Goal: Task Accomplishment & Management: Complete application form

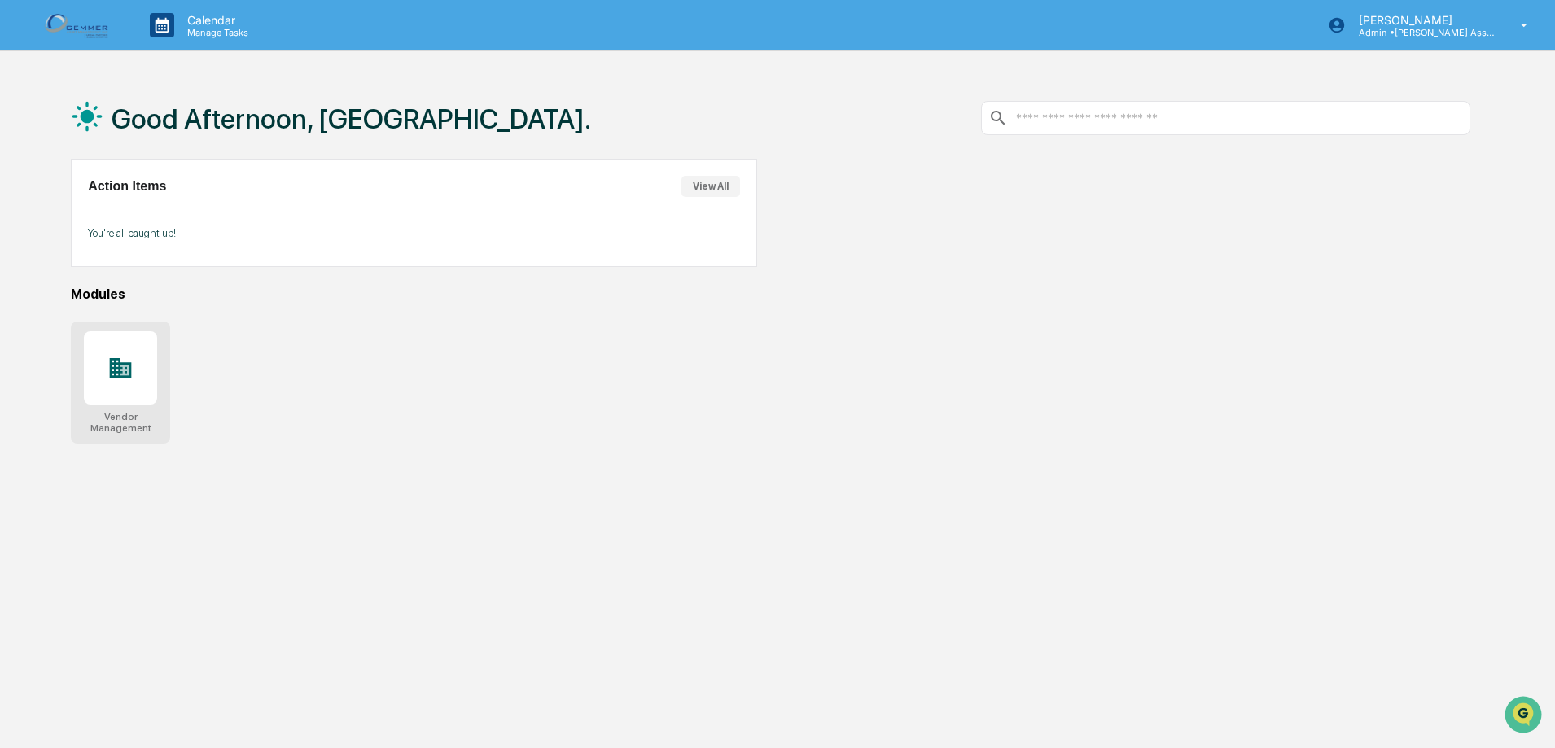
click at [116, 369] on icon at bounding box center [121, 368] width 22 height 20
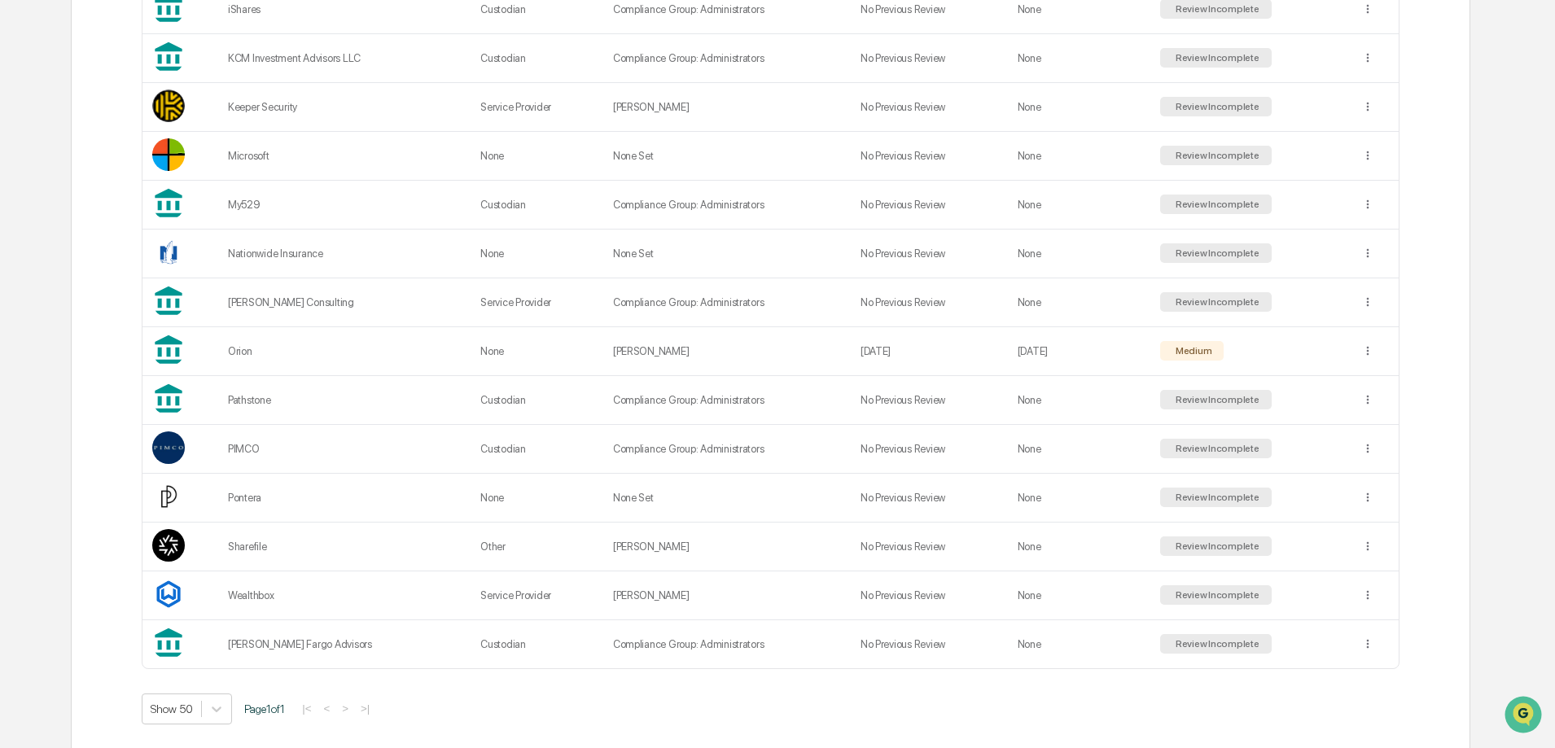
scroll to position [914, 0]
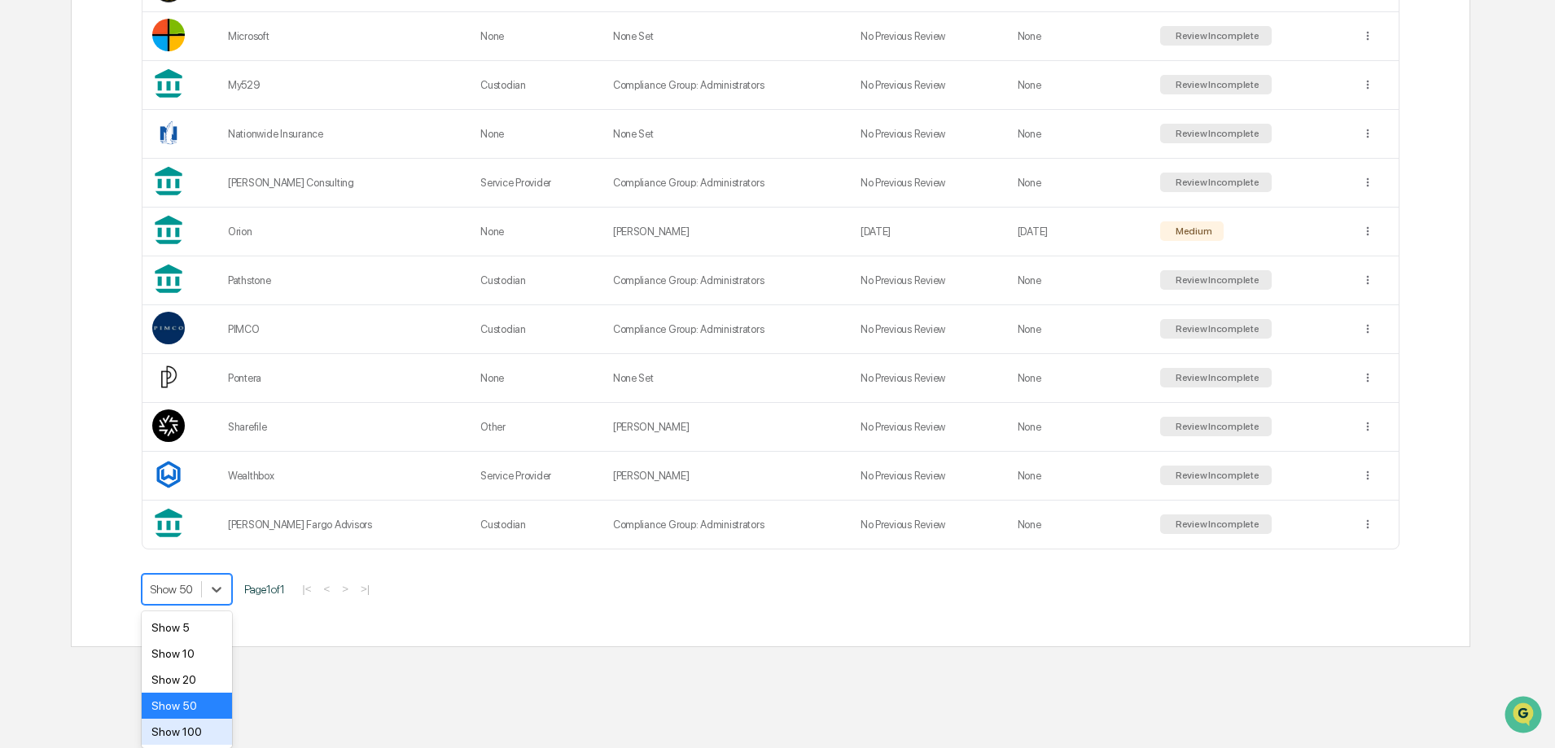
click at [195, 723] on div "Show 100" at bounding box center [187, 732] width 90 height 26
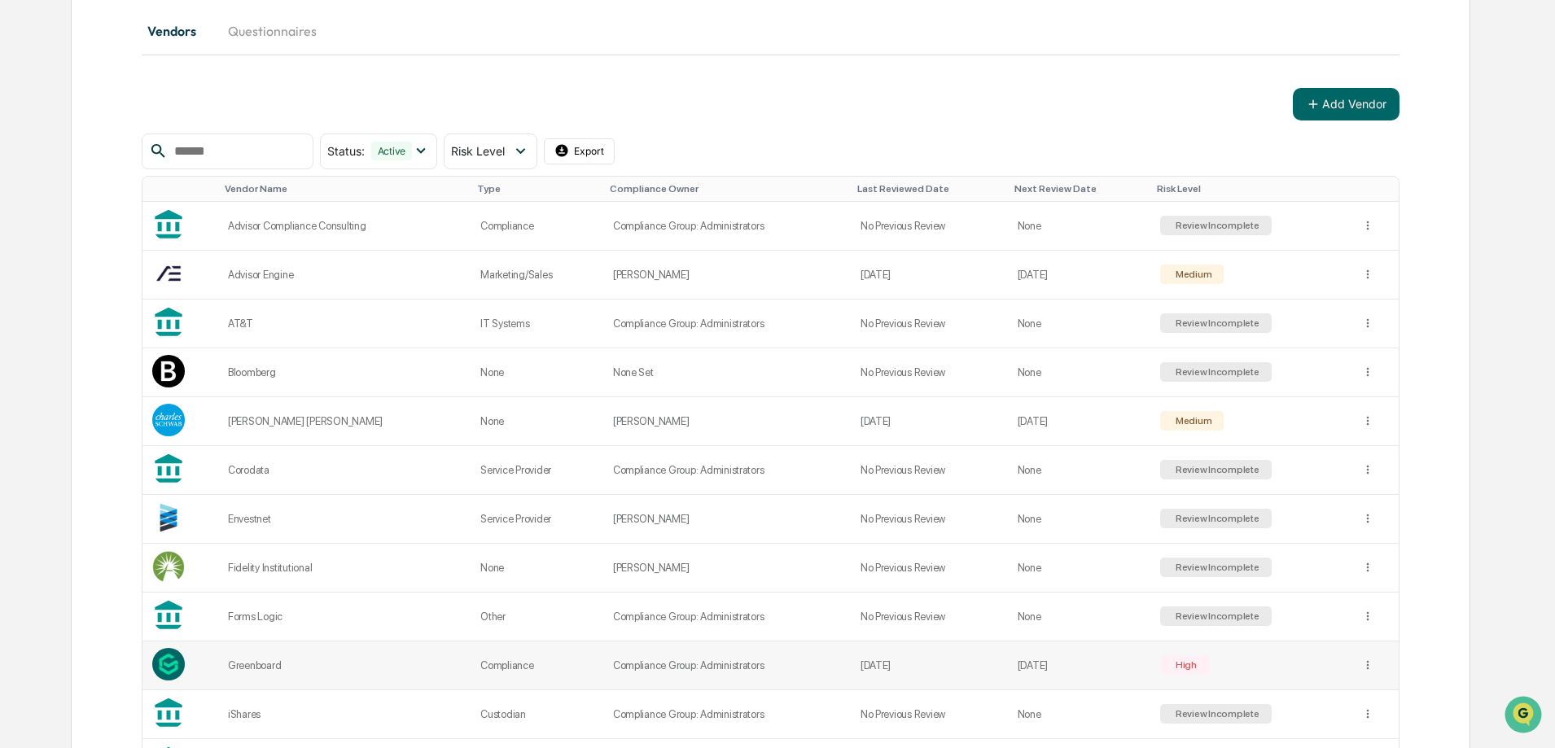
scroll to position [182, 0]
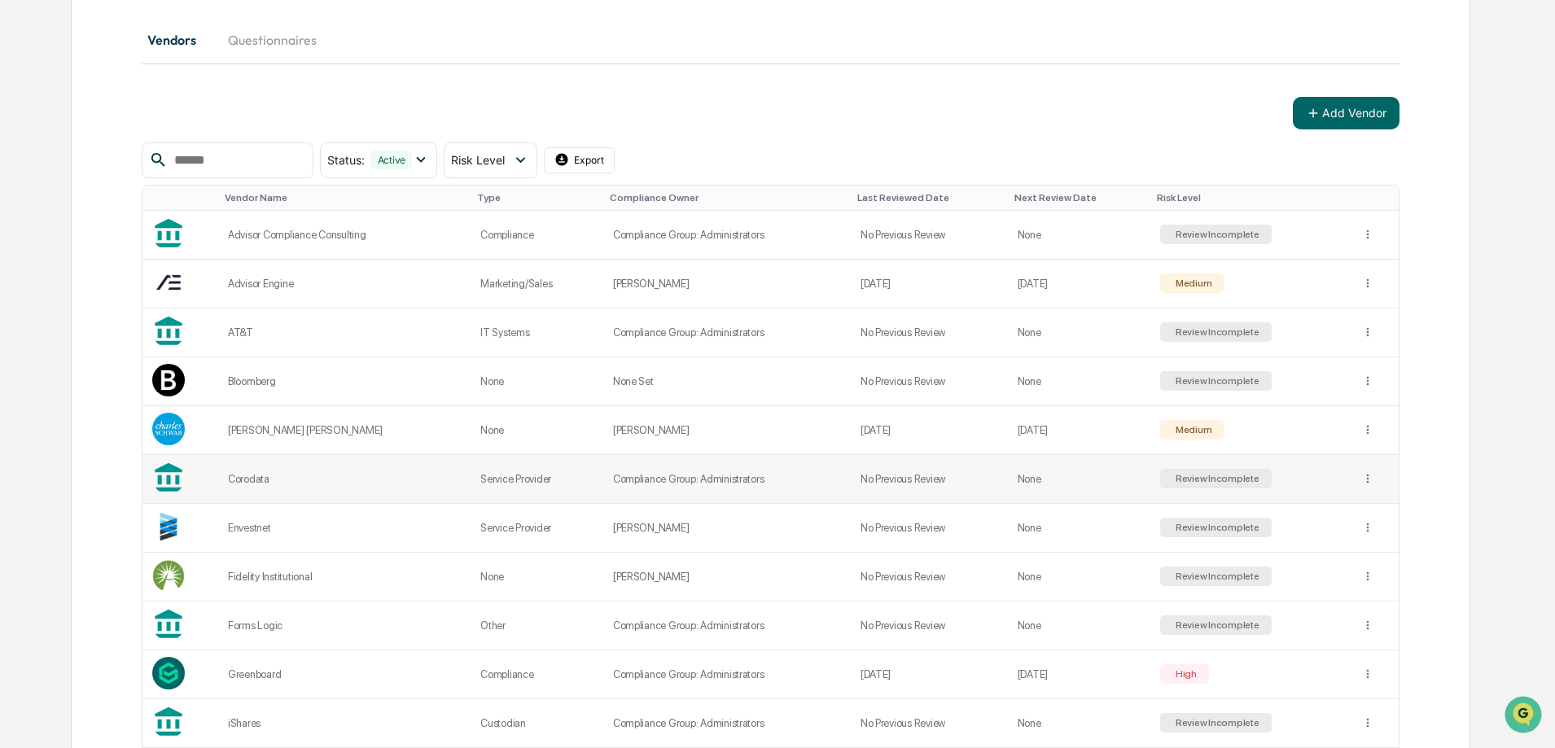
click at [1191, 481] on div "Review Incomplete" at bounding box center [1216, 478] width 87 height 11
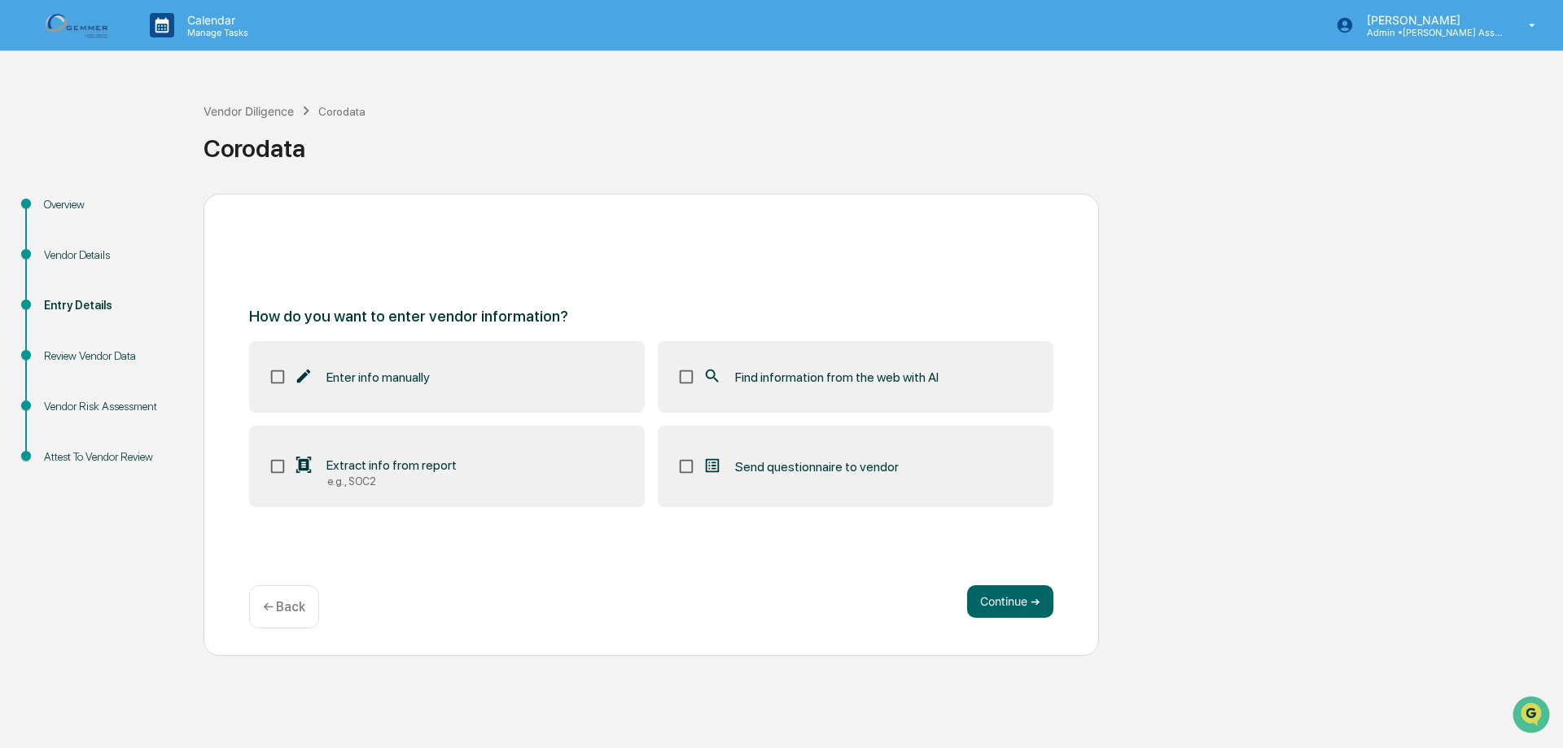
click at [296, 612] on p "← Back" at bounding box center [284, 606] width 42 height 15
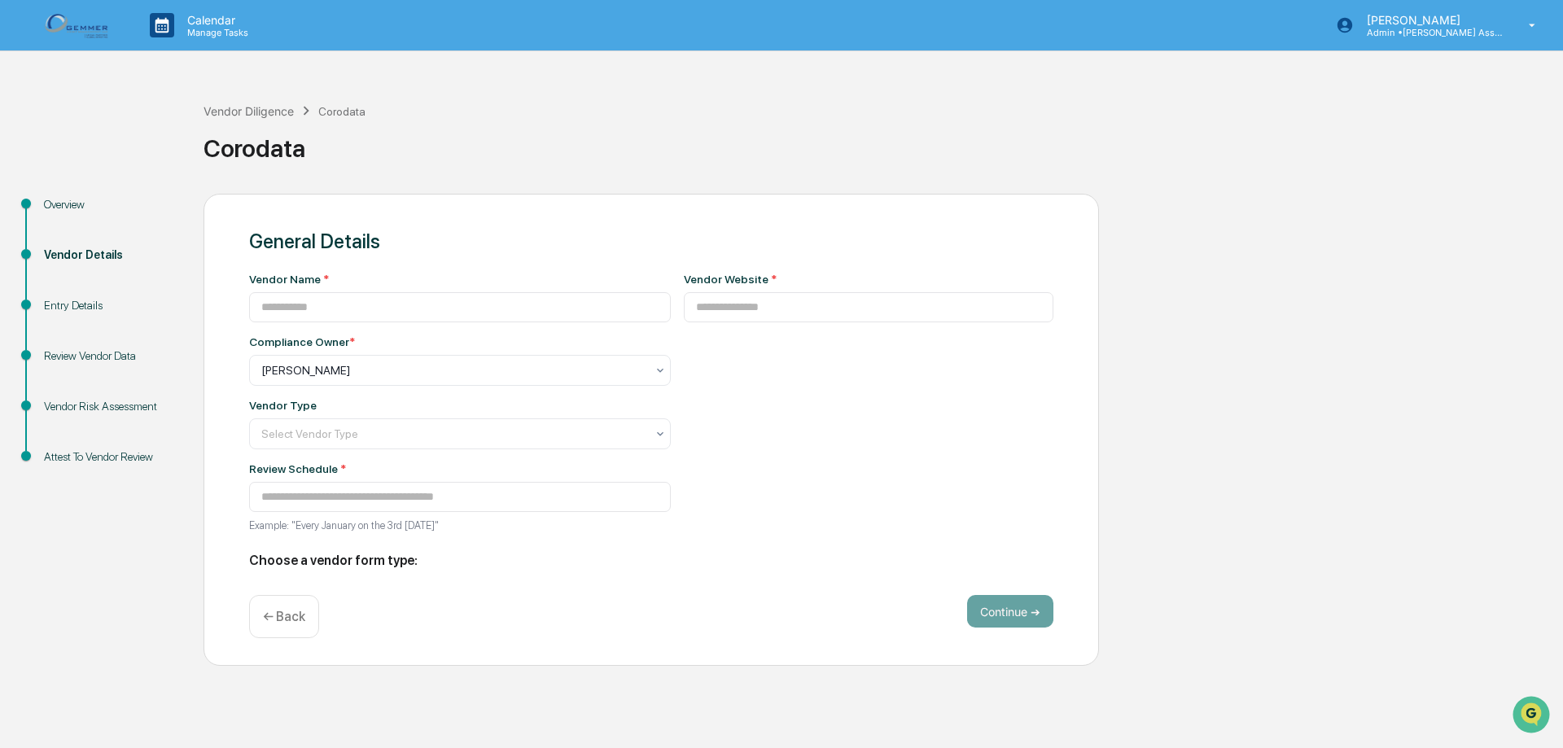
type input "********"
type input "**********"
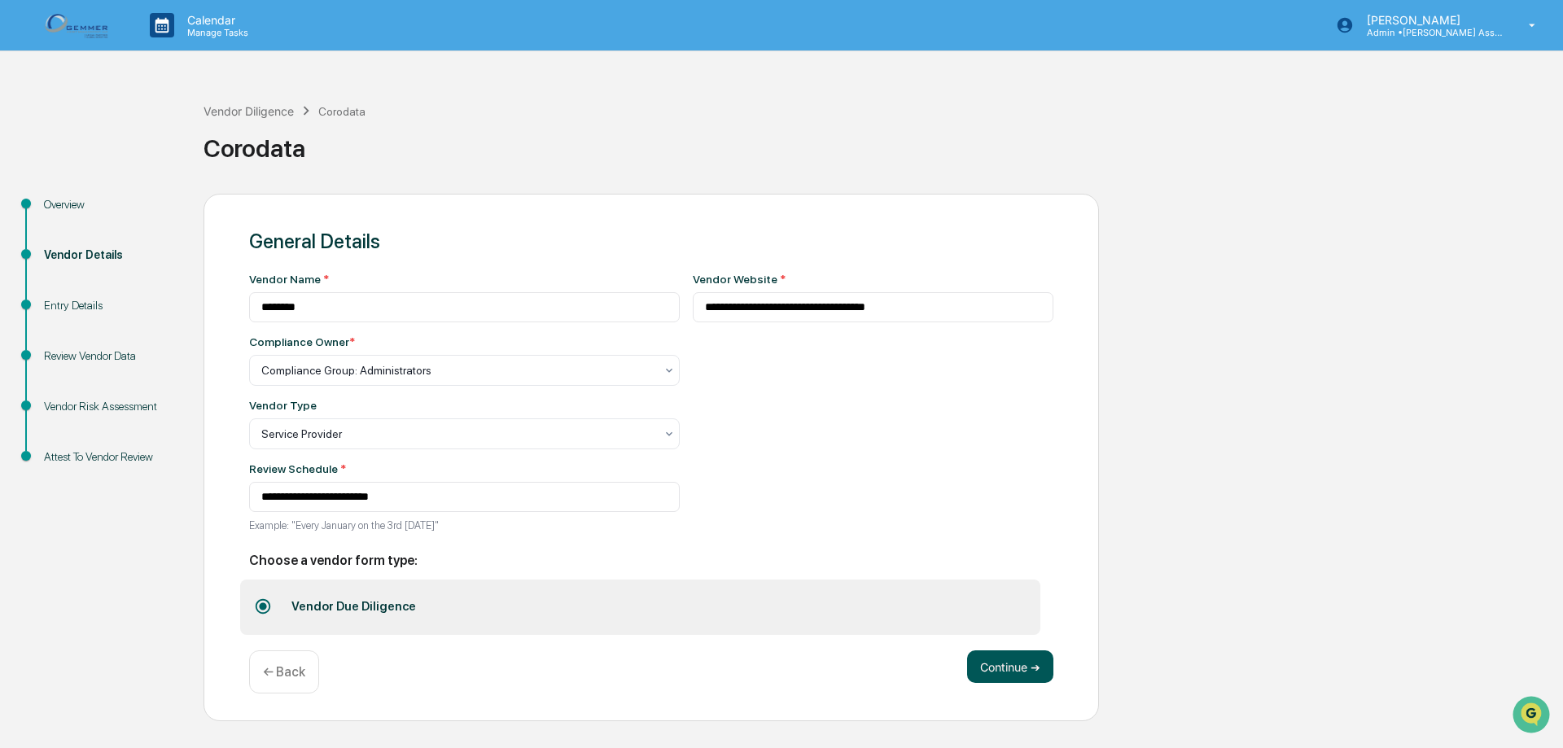
click at [1031, 670] on button "Continue ➔" at bounding box center [1010, 667] width 86 height 33
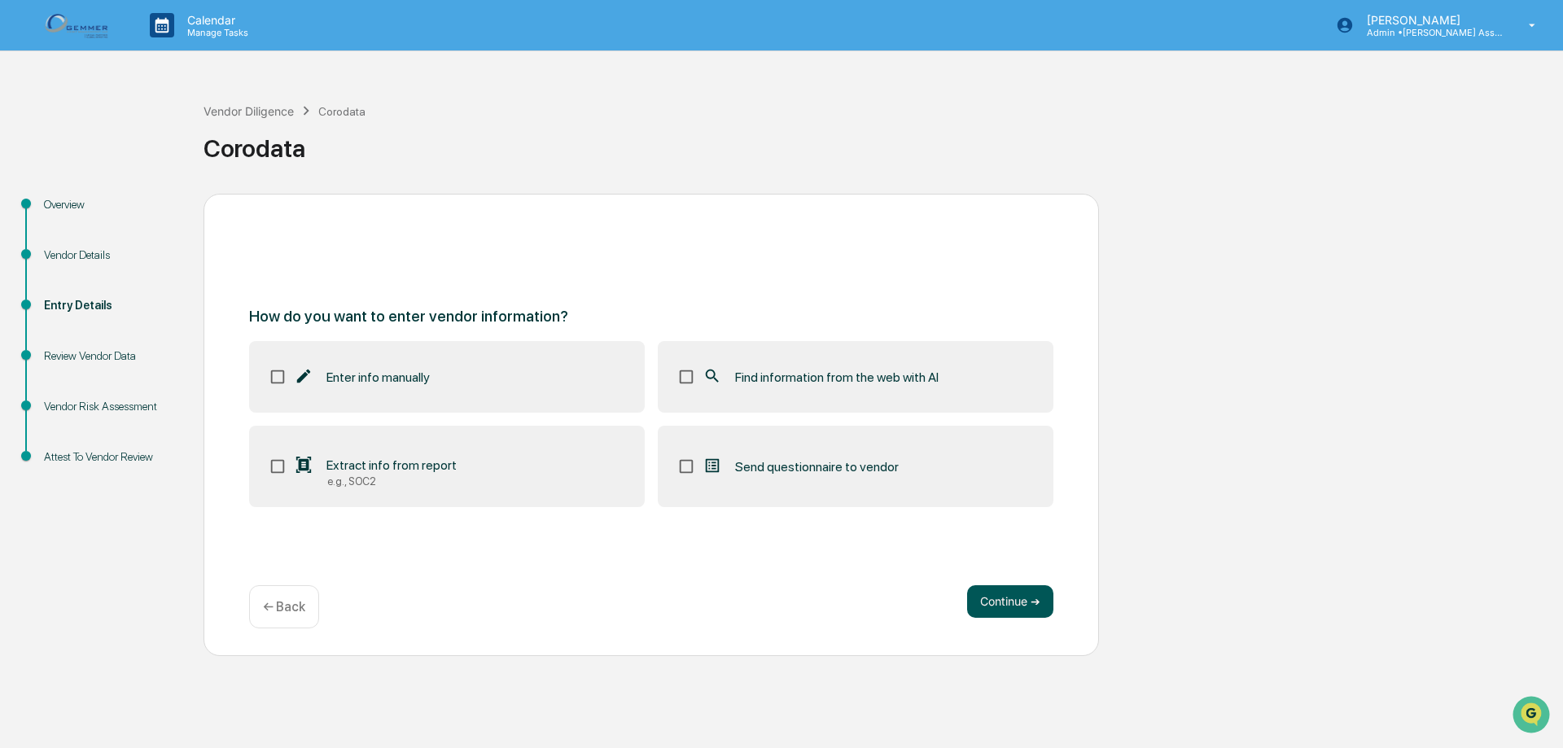
click at [985, 603] on button "Continue ➔" at bounding box center [1010, 601] width 86 height 33
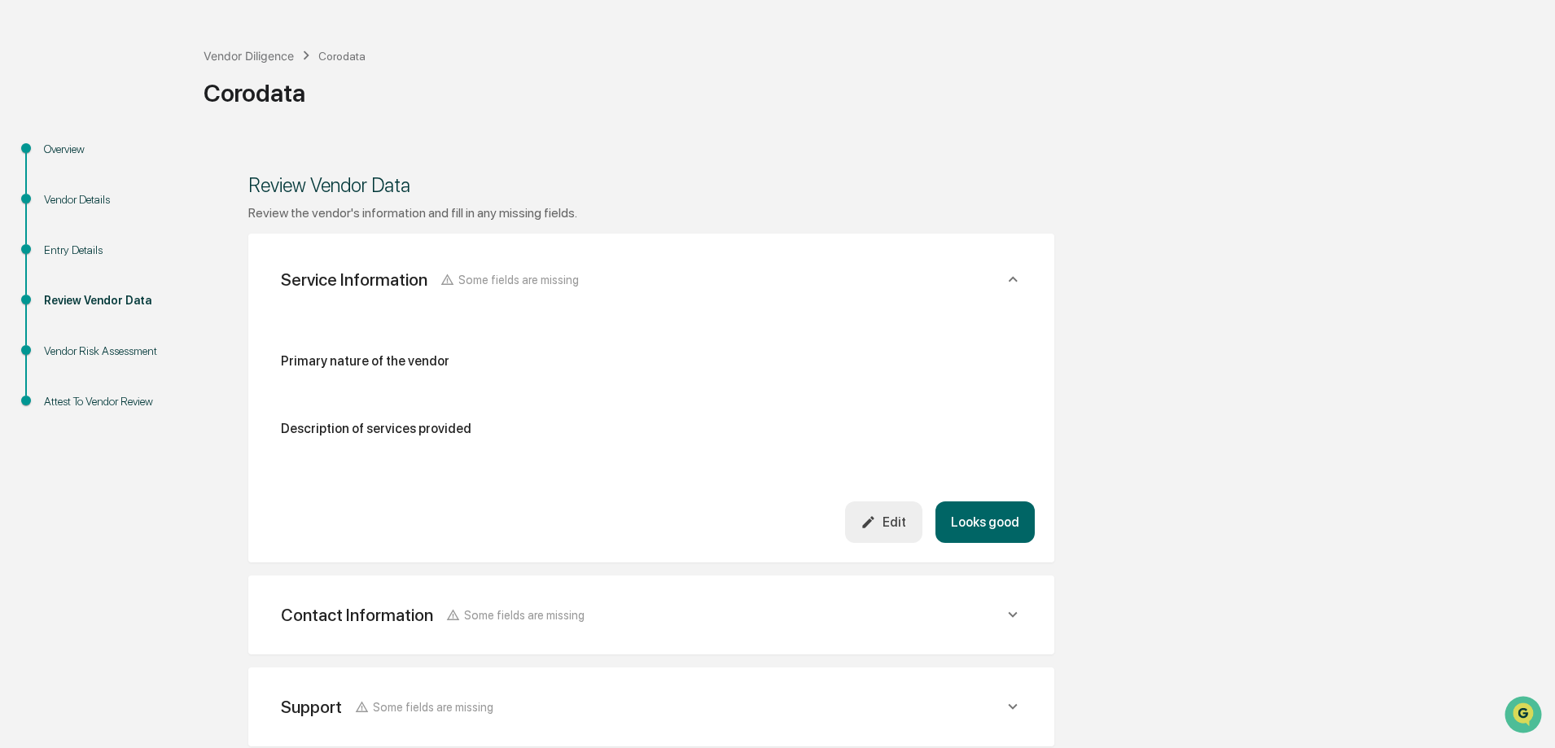
scroll to position [81, 0]
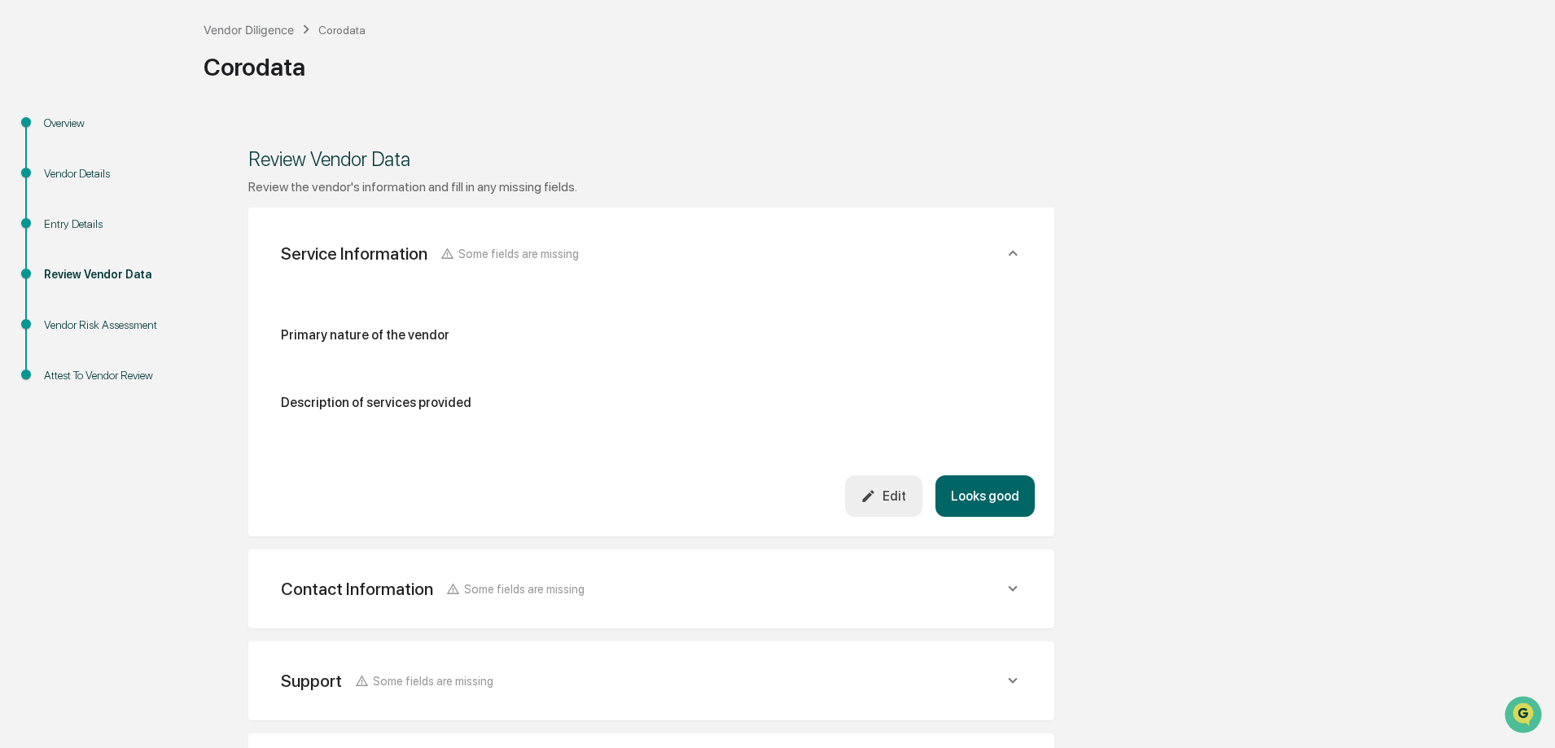
click at [888, 496] on div "Edit" at bounding box center [884, 496] width 46 height 15
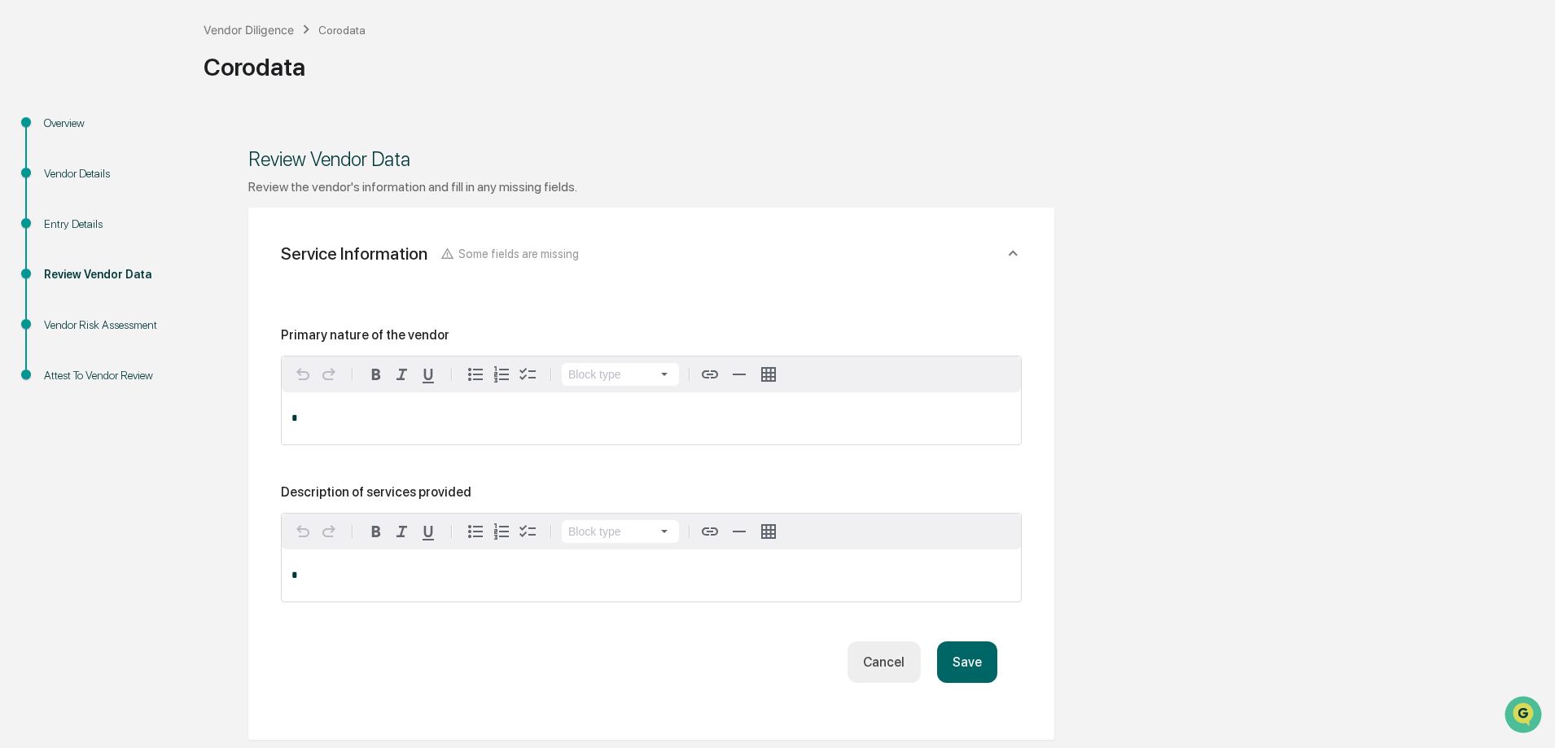
click at [325, 564] on div "*" at bounding box center [651, 576] width 739 height 52
paste div
drag, startPoint x: 482, startPoint y: 578, endPoint x: 810, endPoint y: 579, distance: 328.2
click at [768, 579] on span "**********" at bounding box center [530, 575] width 476 height 11
copy span "**********"
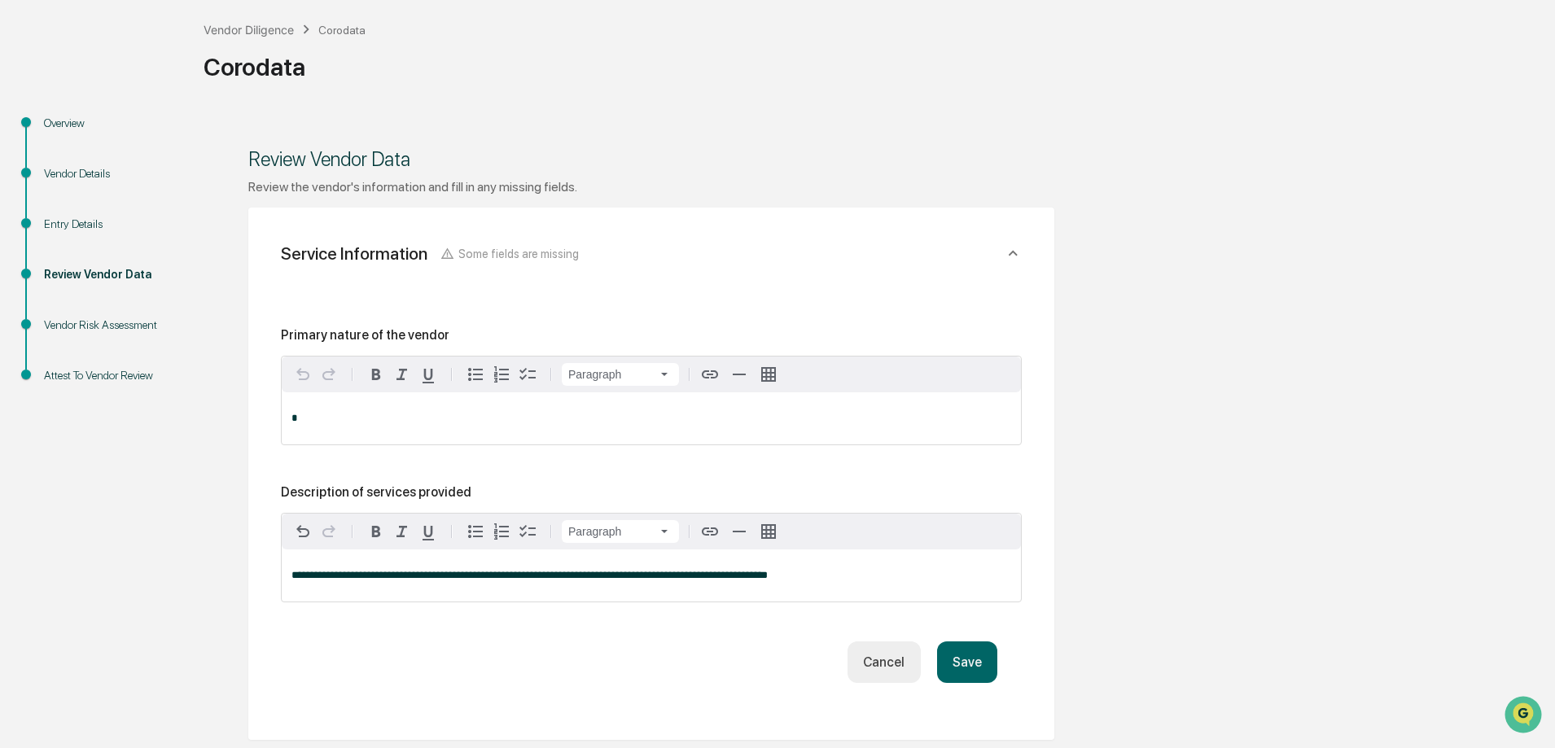
click at [358, 410] on div "*" at bounding box center [651, 418] width 739 height 52
paste div
click at [296, 422] on span "**********" at bounding box center [444, 418] width 305 height 11
click at [984, 673] on button "Save" at bounding box center [967, 663] width 60 height 42
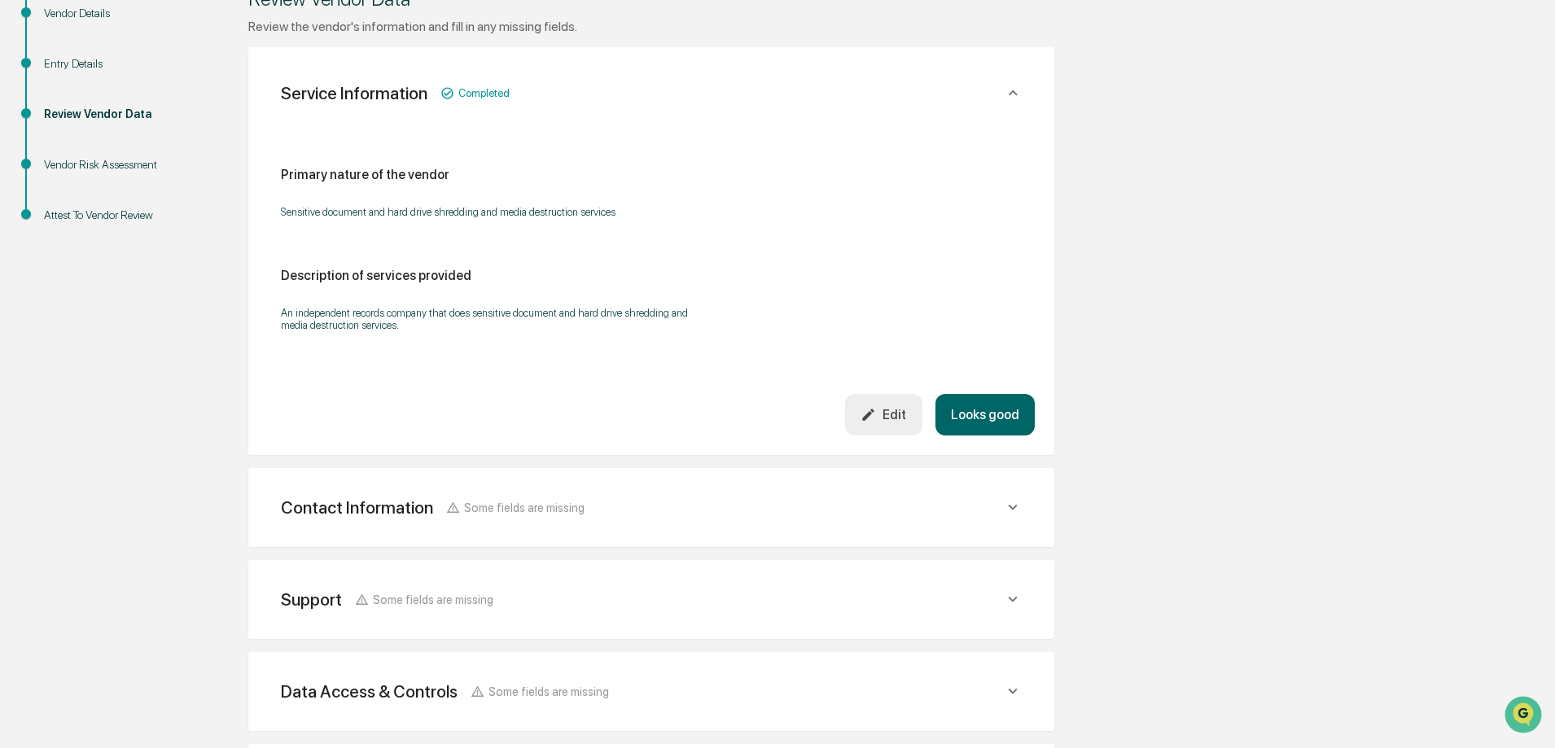
scroll to position [244, 0]
click at [1012, 506] on icon at bounding box center [1012, 505] width 9 height 6
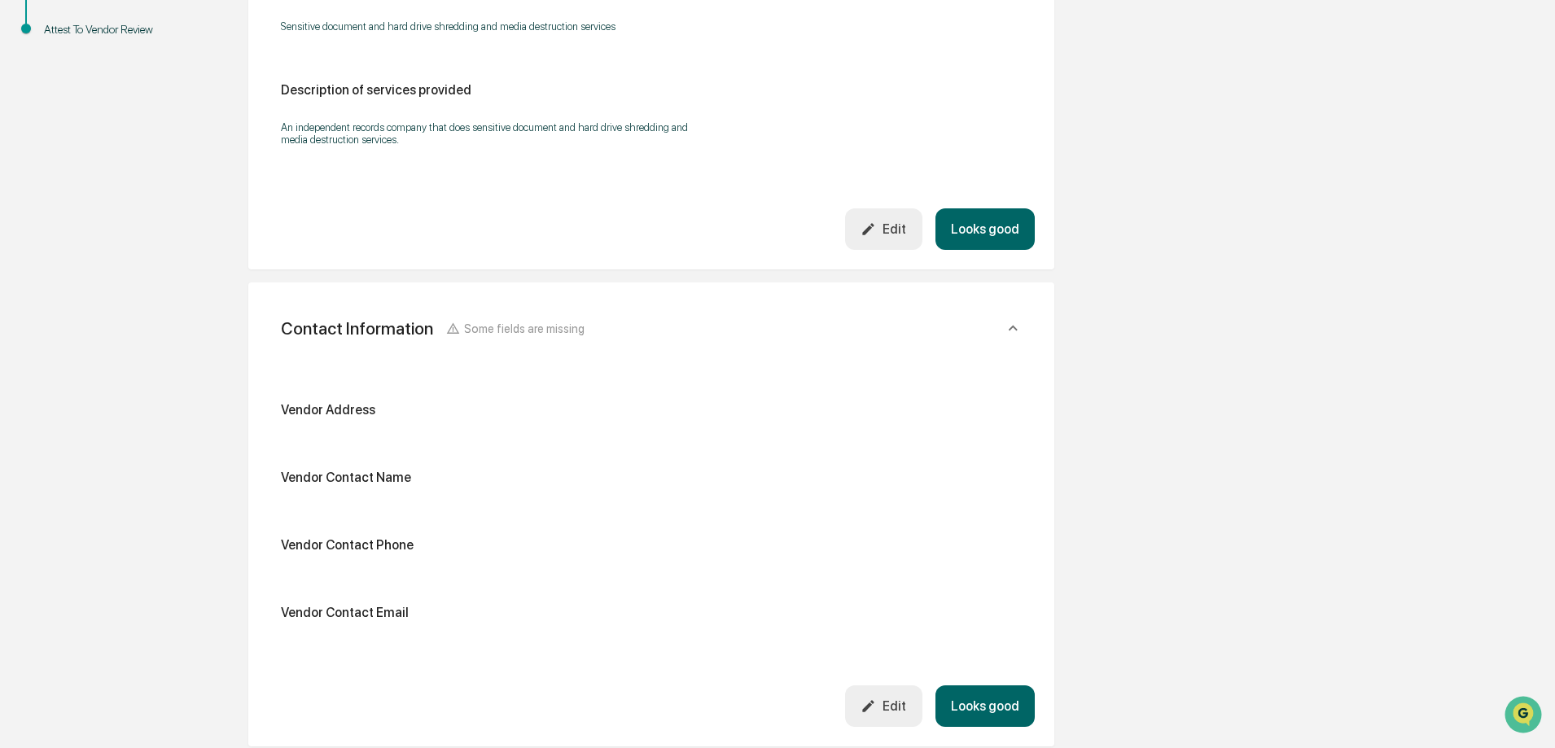
scroll to position [489, 0]
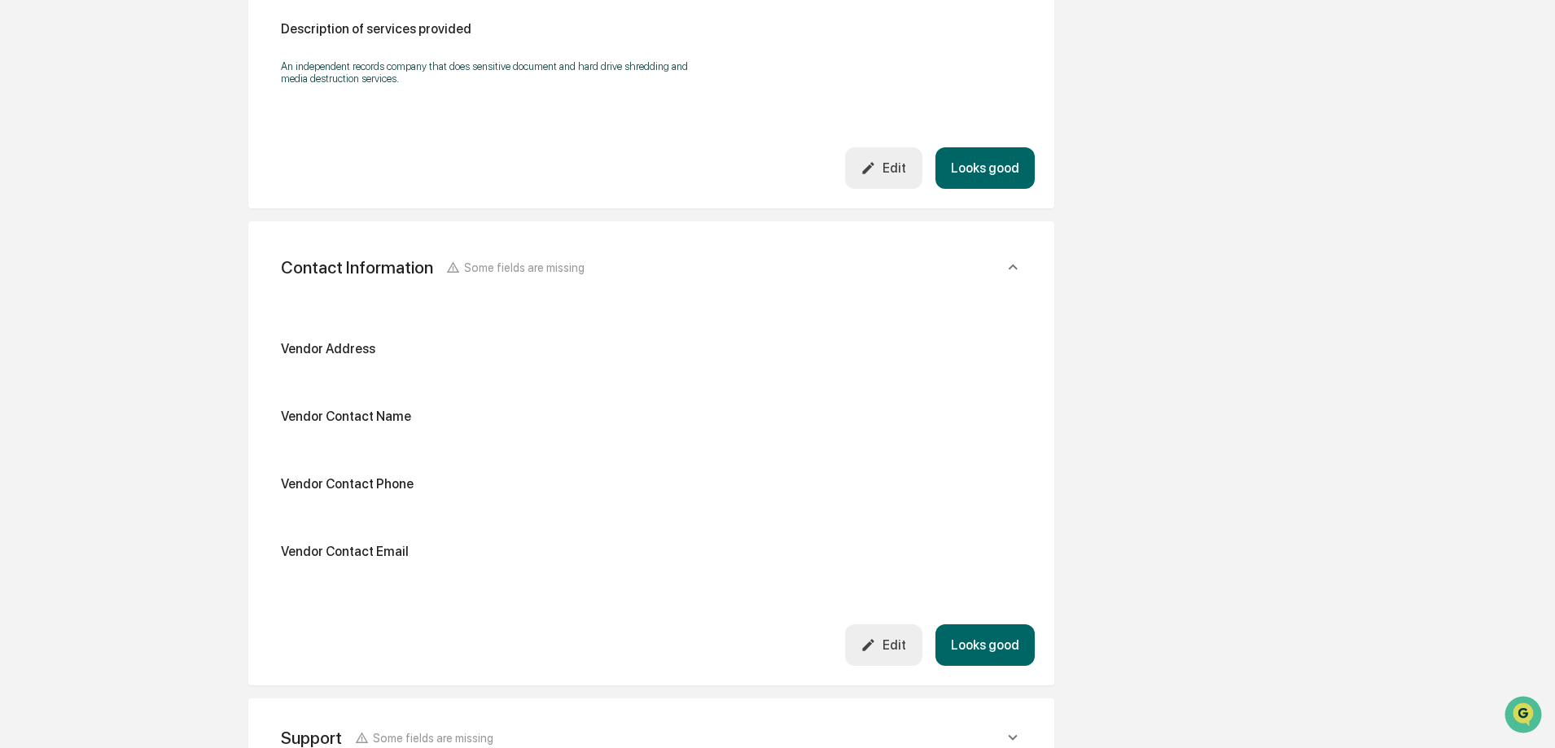
click at [898, 639] on div "Edit" at bounding box center [884, 645] width 46 height 15
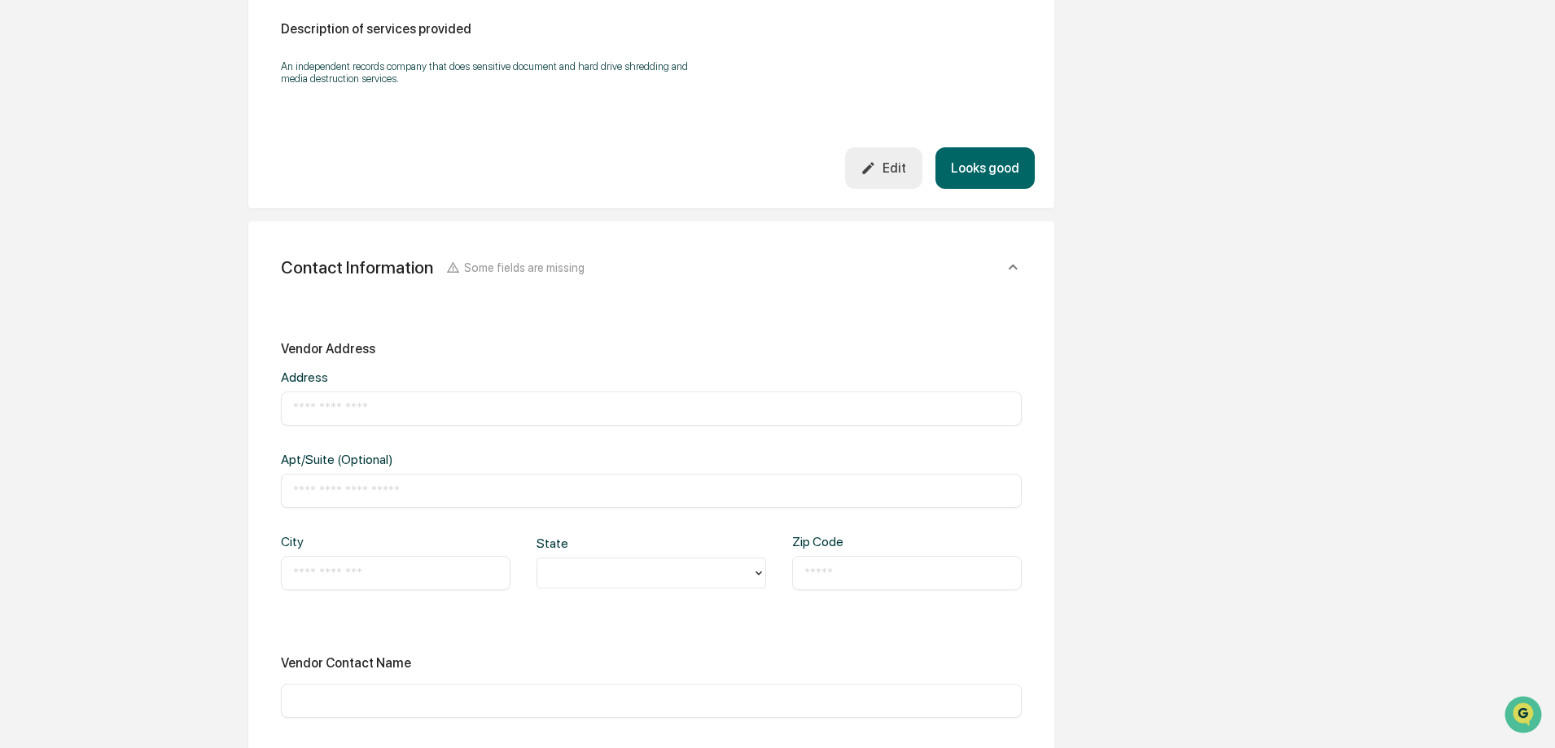
click at [308, 399] on div "​" at bounding box center [651, 409] width 741 height 34
click at [314, 414] on input "text" at bounding box center [651, 409] width 717 height 16
paste input "**********"
type input "**********"
click at [356, 577] on input "text" at bounding box center [395, 573] width 205 height 16
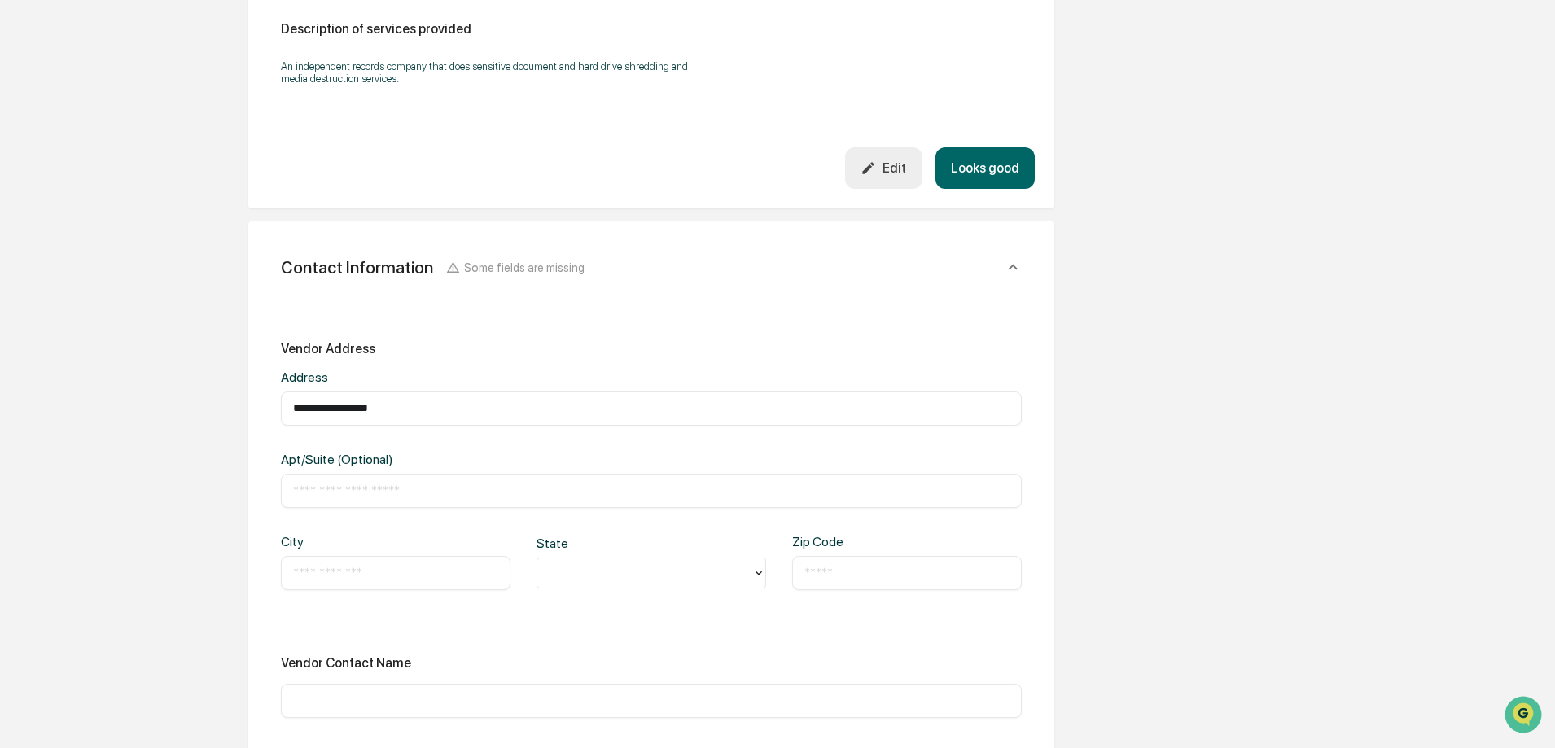
paste input "********"
type input "********"
click at [552, 574] on div at bounding box center [645, 573] width 199 height 19
type input "**"
click at [804, 579] on div "​" at bounding box center [907, 573] width 230 height 34
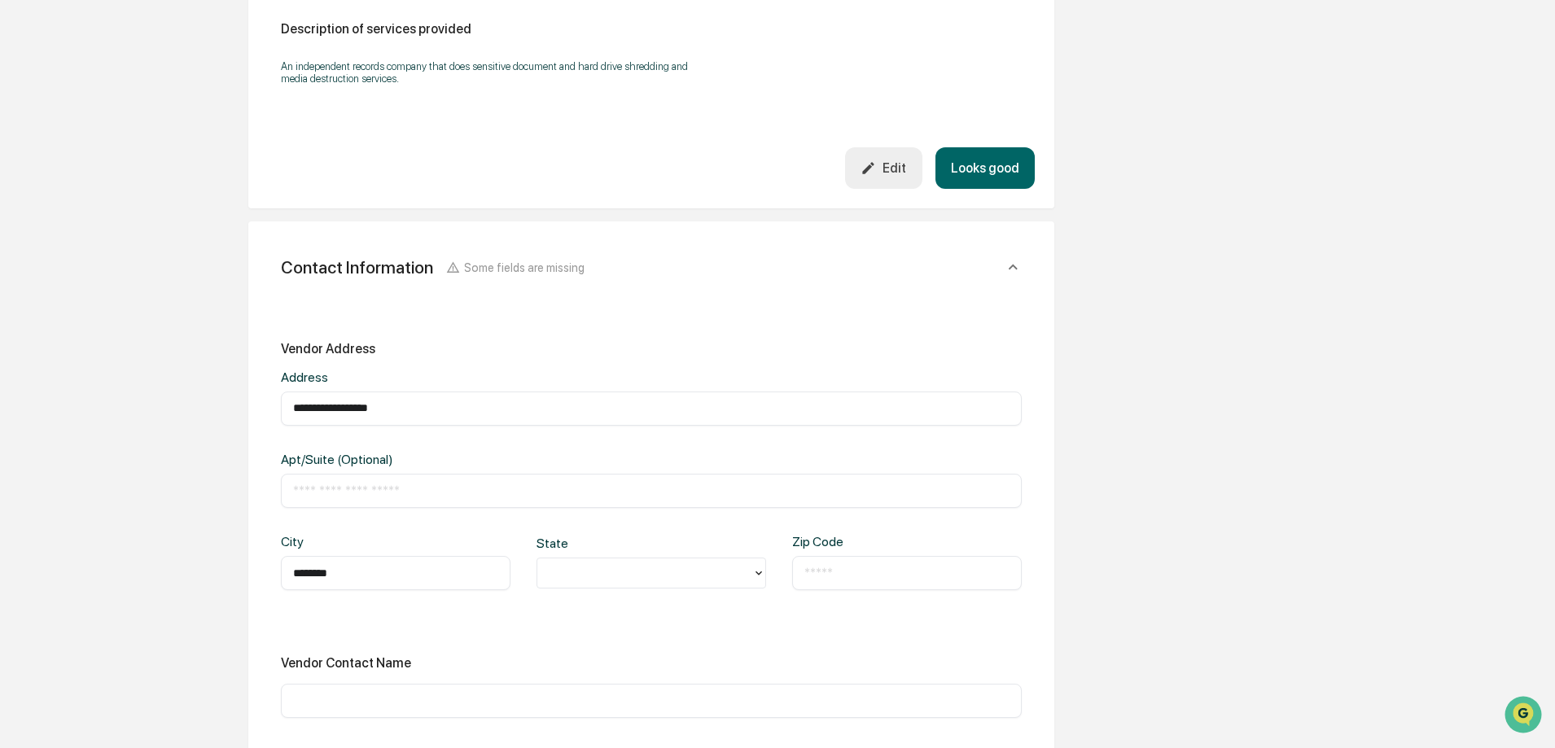
click at [818, 579] on input "text" at bounding box center [907, 573] width 205 height 16
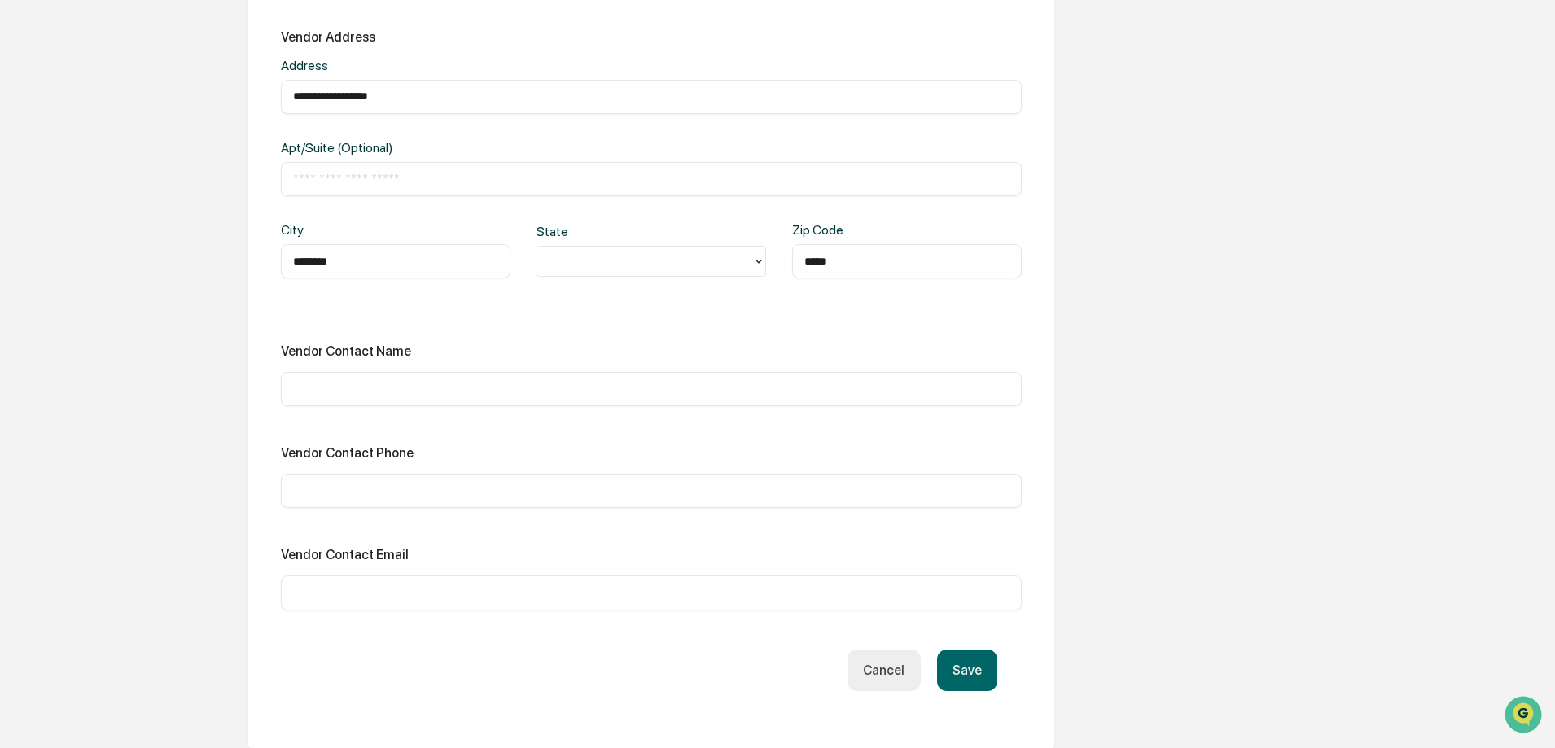
scroll to position [814, 0]
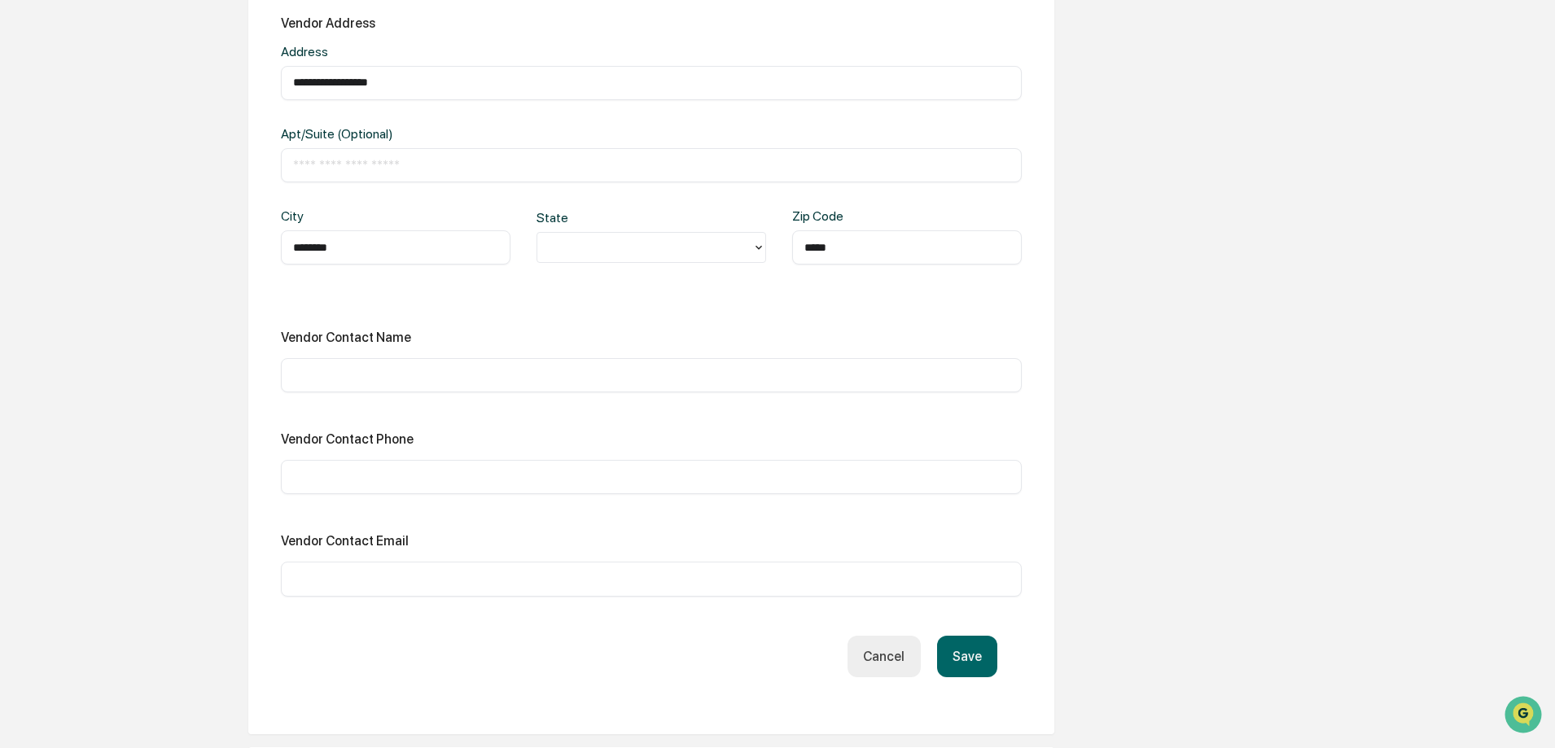
type input "*****"
click at [381, 380] on input "text" at bounding box center [651, 375] width 717 height 16
paste input "**********"
type input "**********"
drag, startPoint x: 395, startPoint y: 379, endPoint x: 204, endPoint y: 383, distance: 191.4
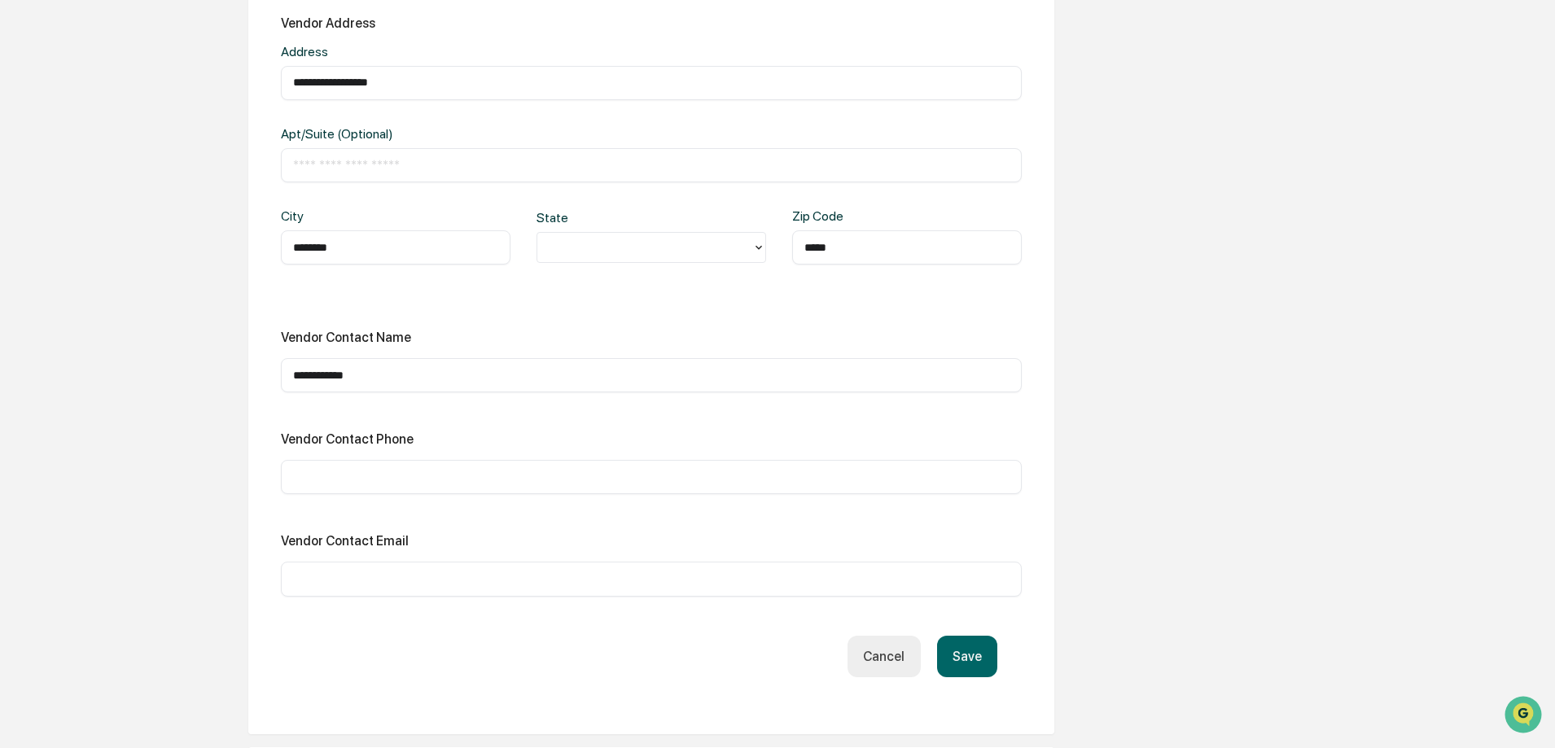
click at [204, 383] on div "**********" at bounding box center [652, 283] width 896 height 1809
click at [309, 479] on input "text" at bounding box center [651, 477] width 717 height 16
paste input "**********"
type input "**********"
click at [976, 649] on button "Save" at bounding box center [967, 657] width 60 height 42
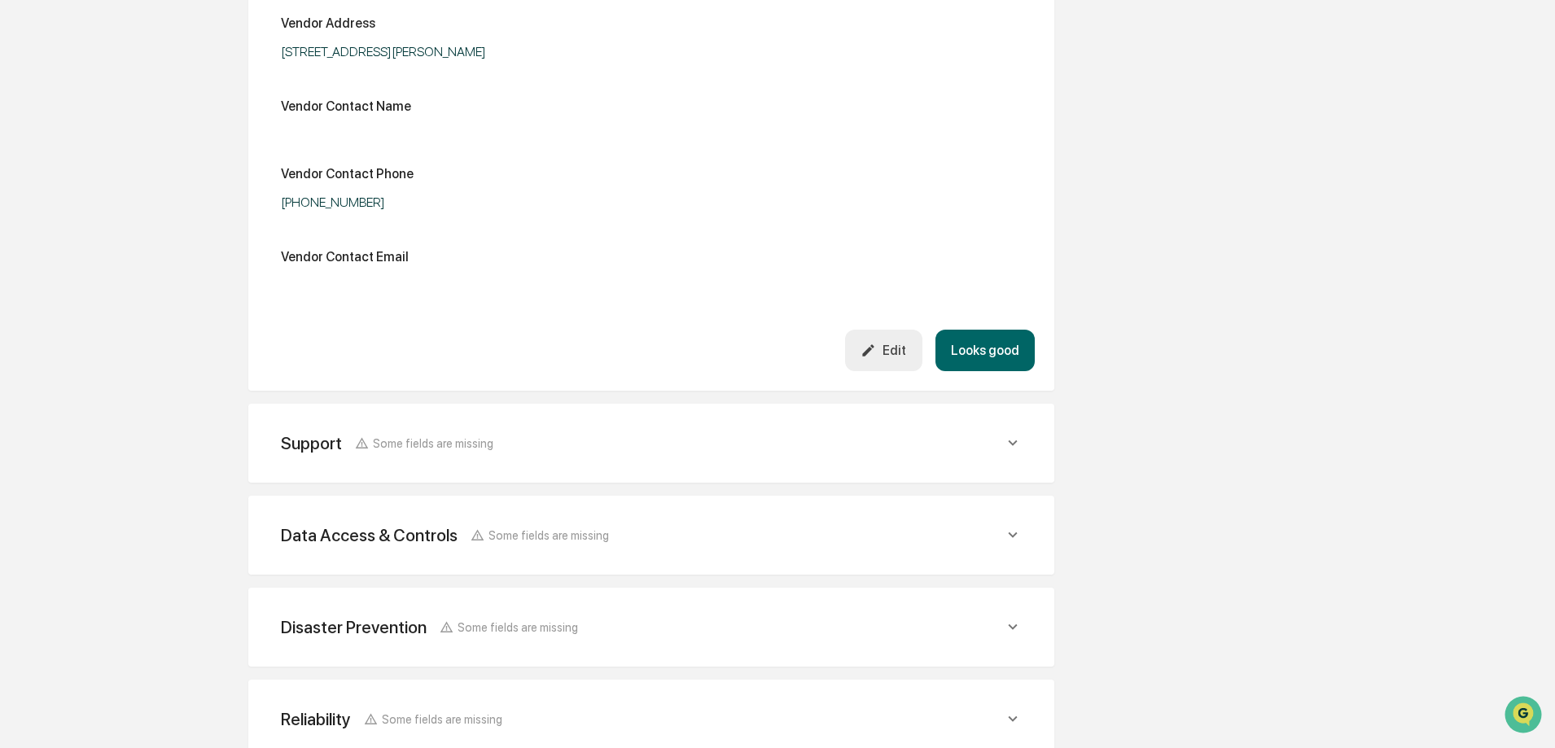
click at [1002, 436] on div "Support Some fields are missing" at bounding box center [642, 443] width 723 height 20
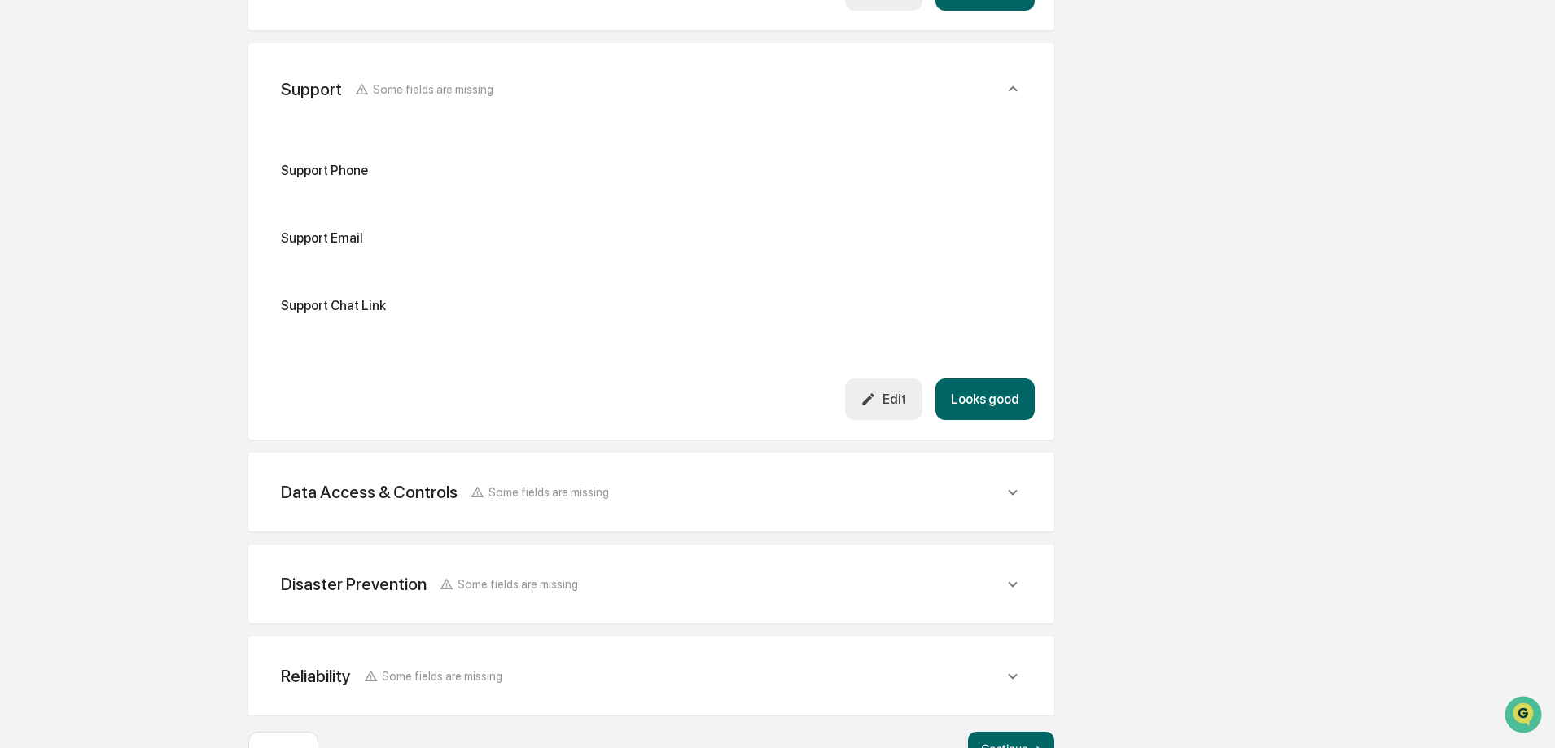
scroll to position [1221, 0]
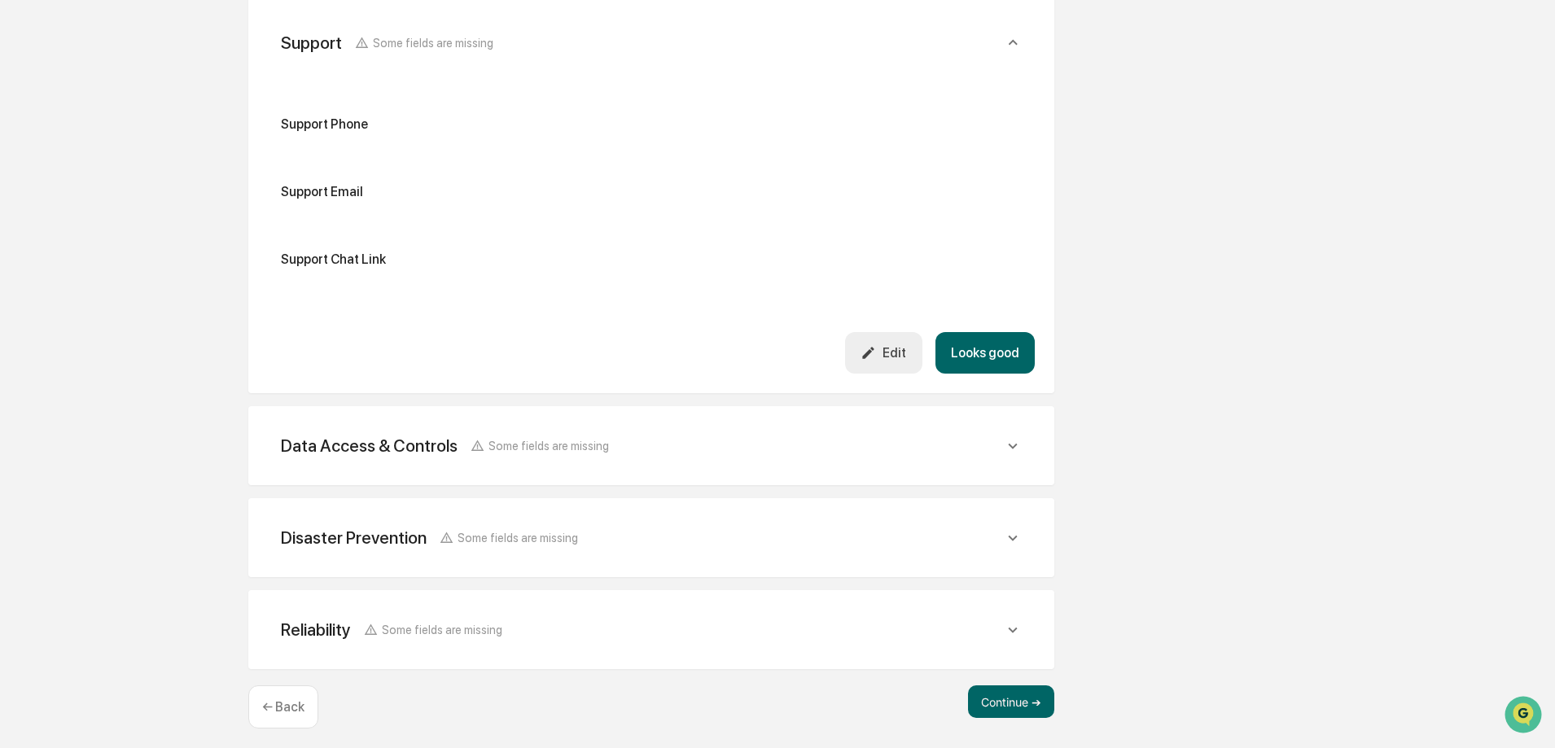
click at [1015, 456] on div "Data Access & Controls Some fields are missing" at bounding box center [651, 446] width 767 height 40
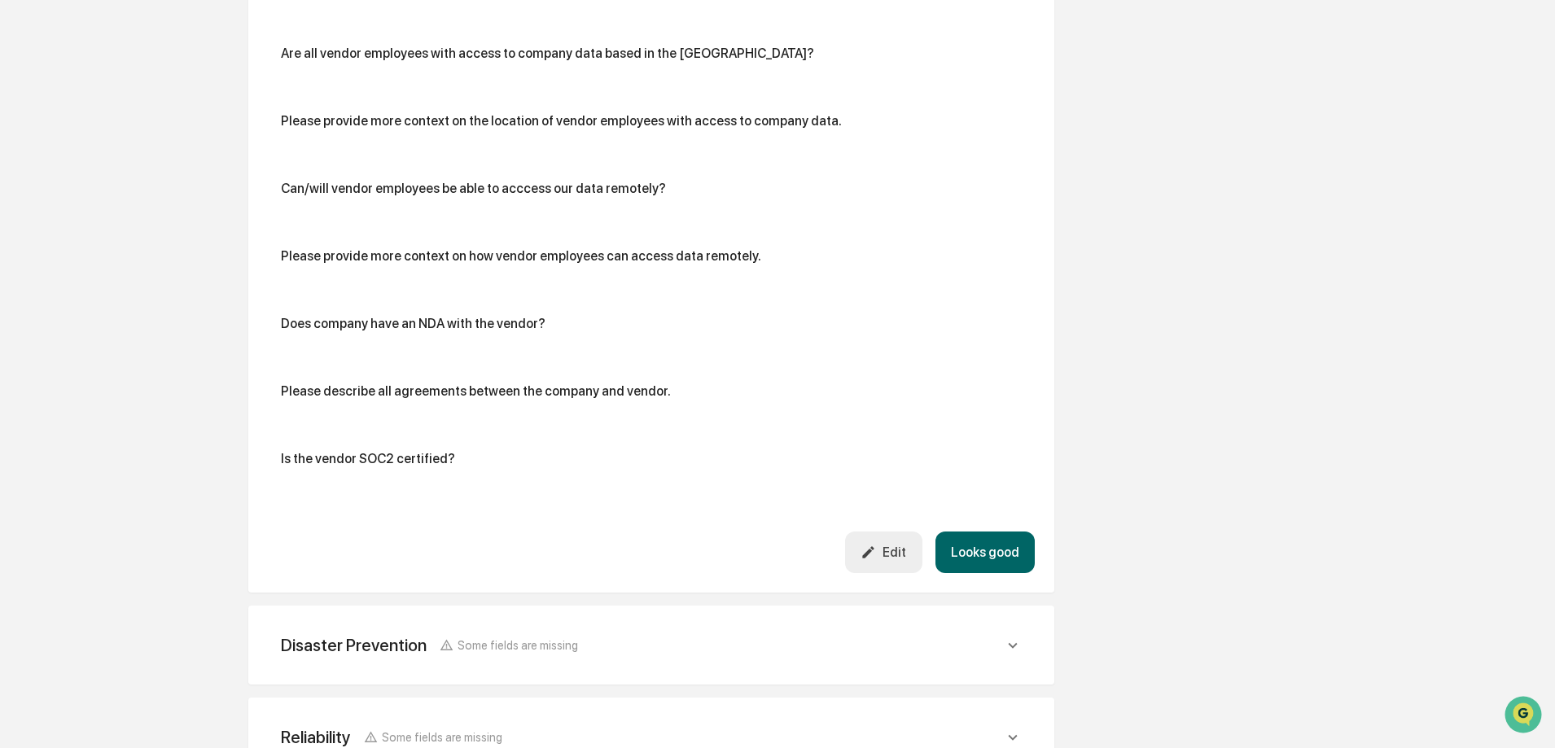
scroll to position [2357, 0]
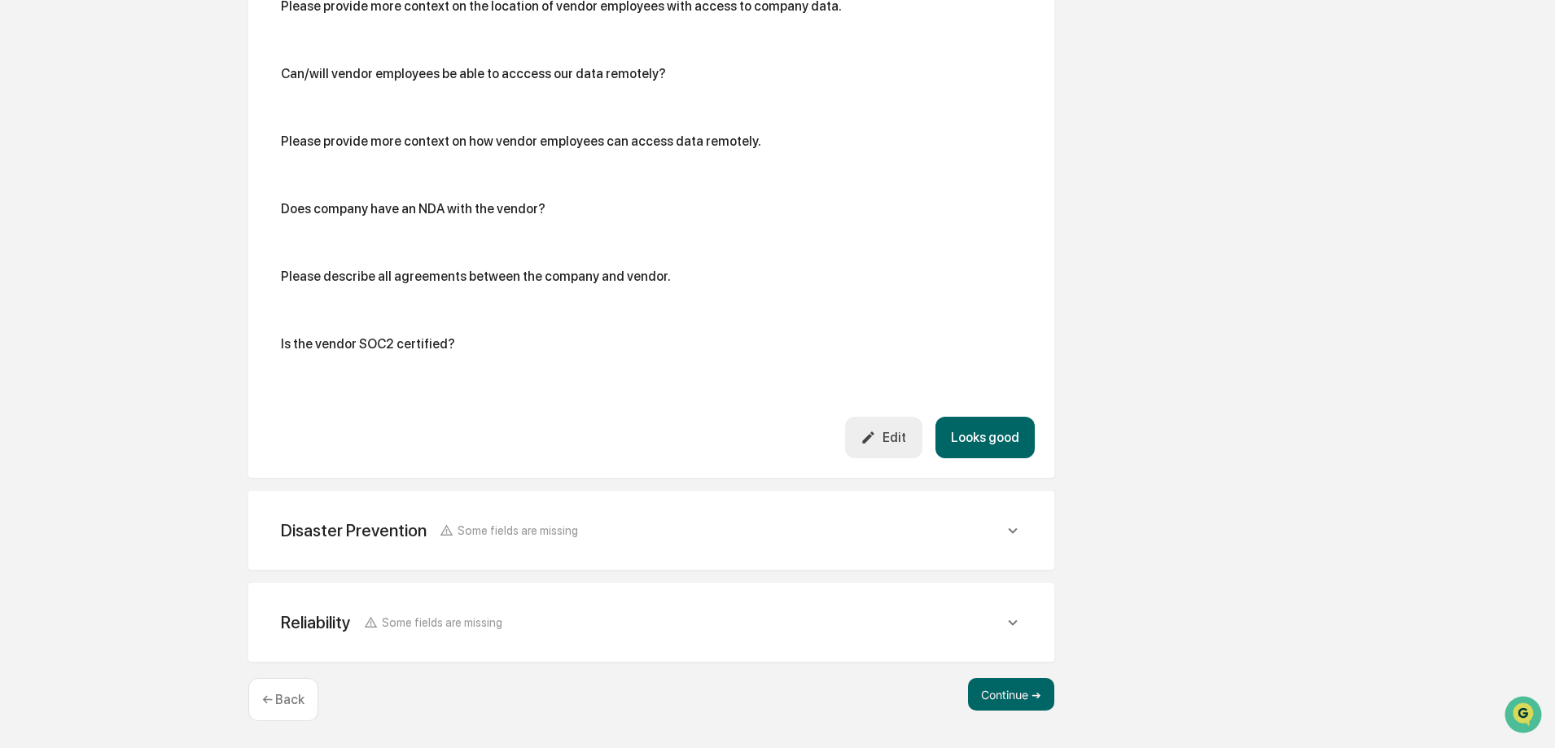
click at [276, 704] on p "← Back" at bounding box center [283, 699] width 42 height 15
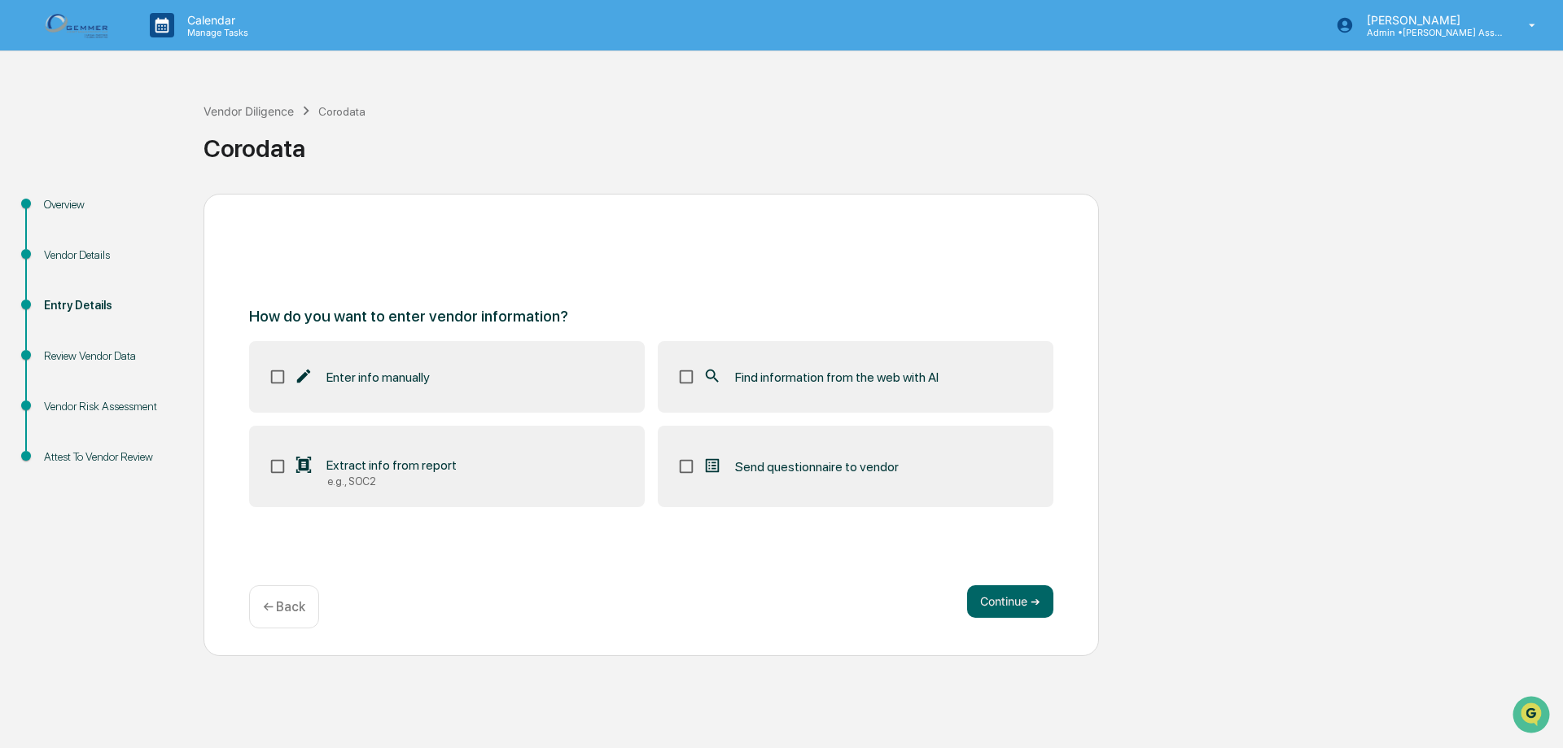
click at [377, 380] on span "Enter info manually" at bounding box center [378, 377] width 103 height 15
click at [1002, 603] on button "Continue ➔" at bounding box center [1010, 601] width 86 height 33
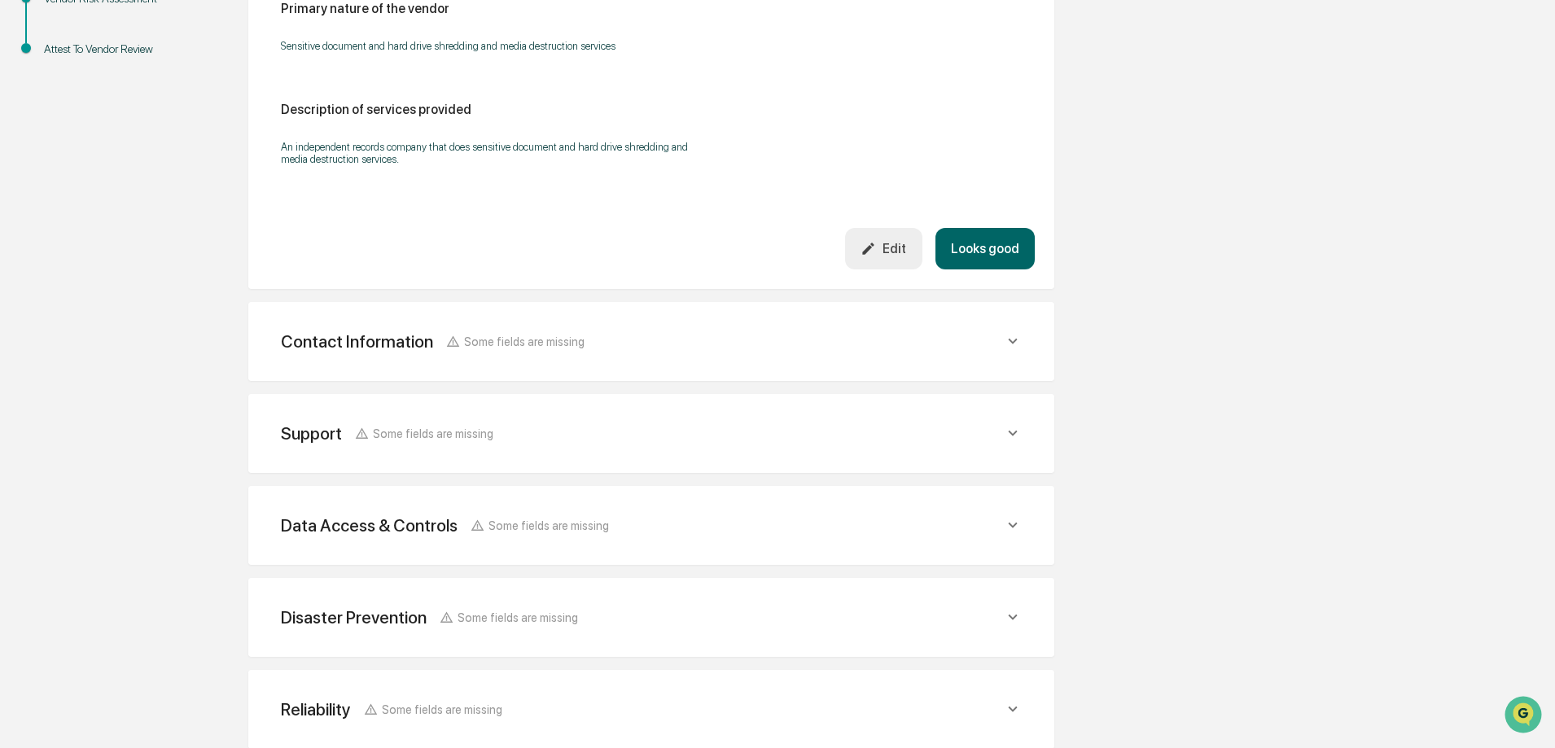
scroll to position [495, 0]
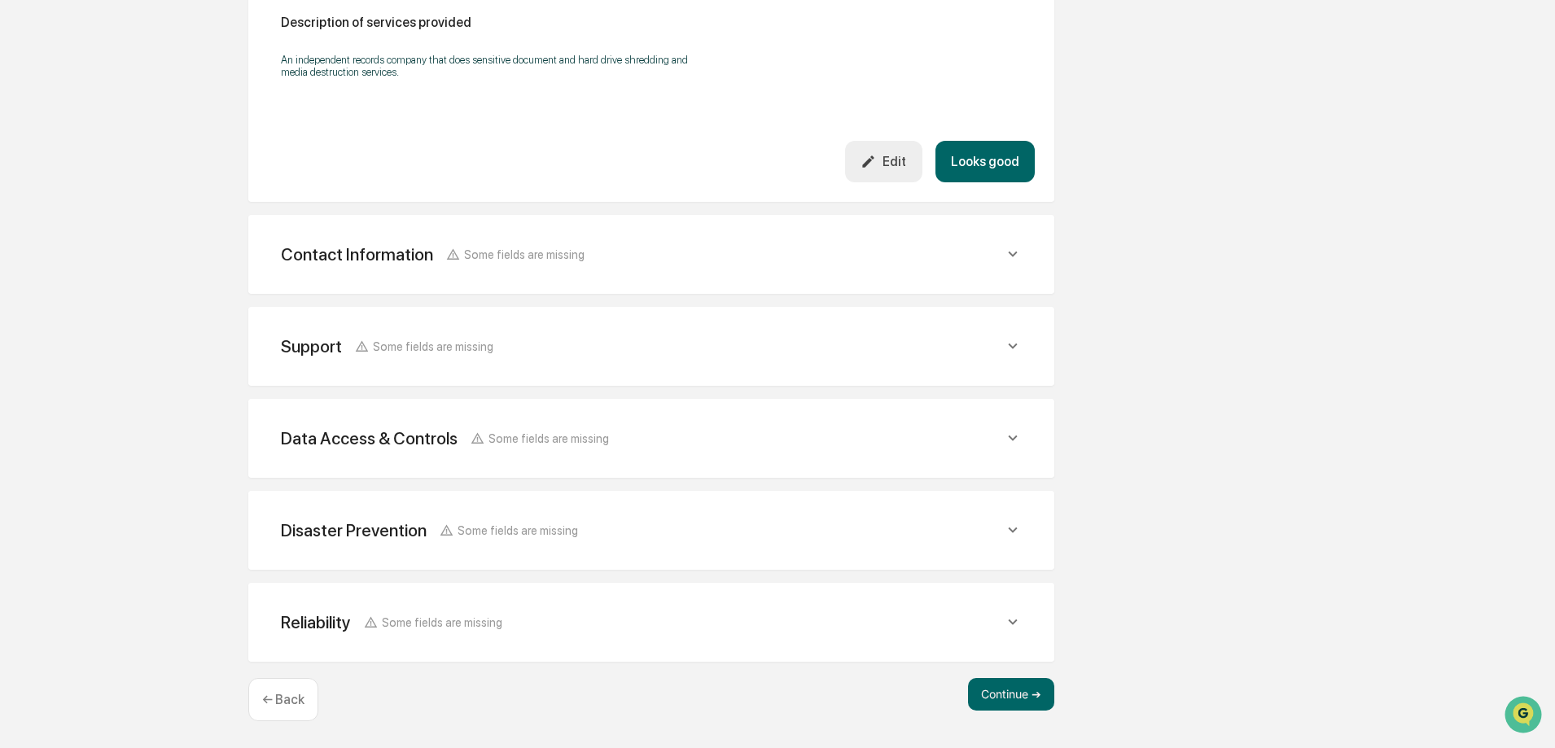
click at [1010, 629] on icon at bounding box center [1013, 622] width 18 height 18
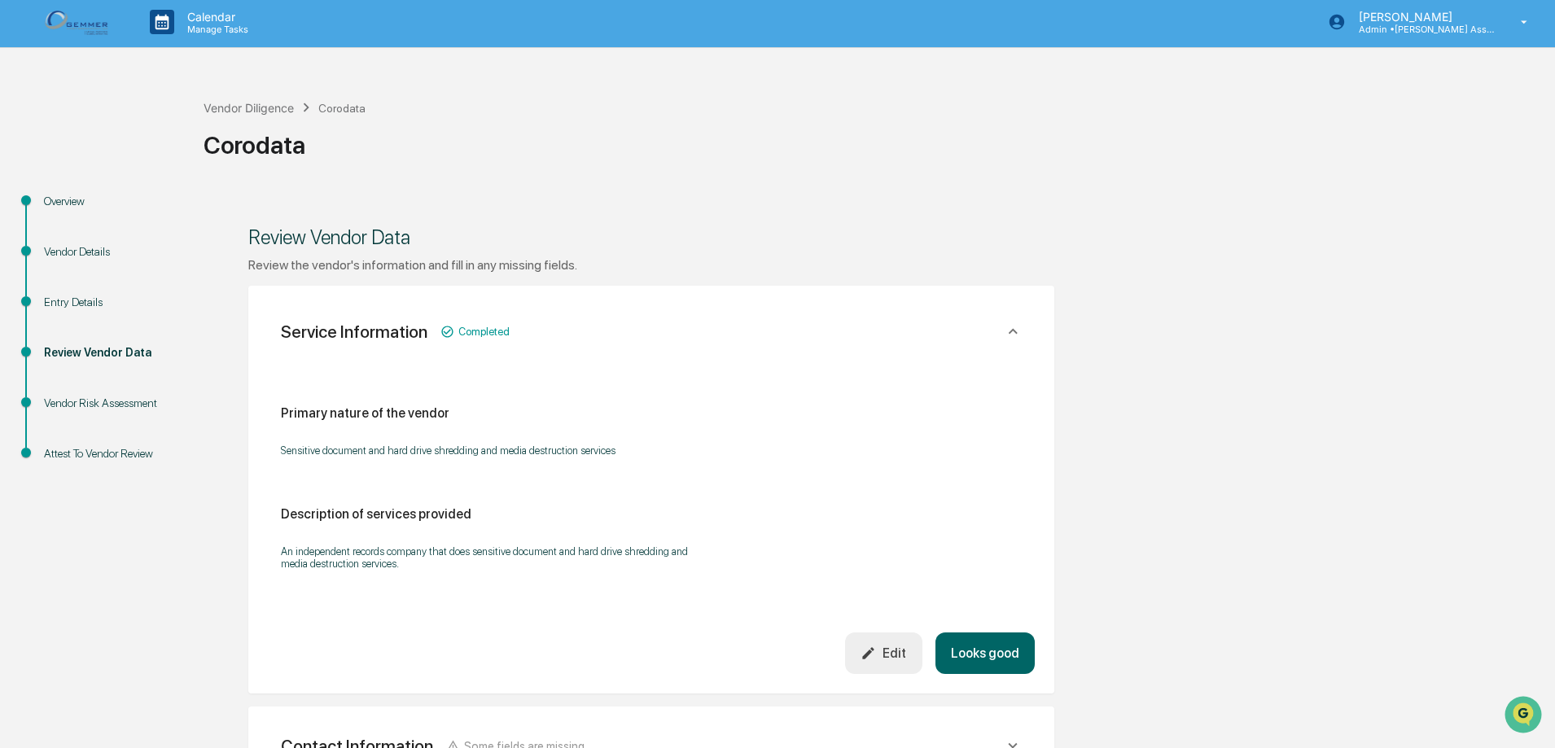
scroll to position [0, 0]
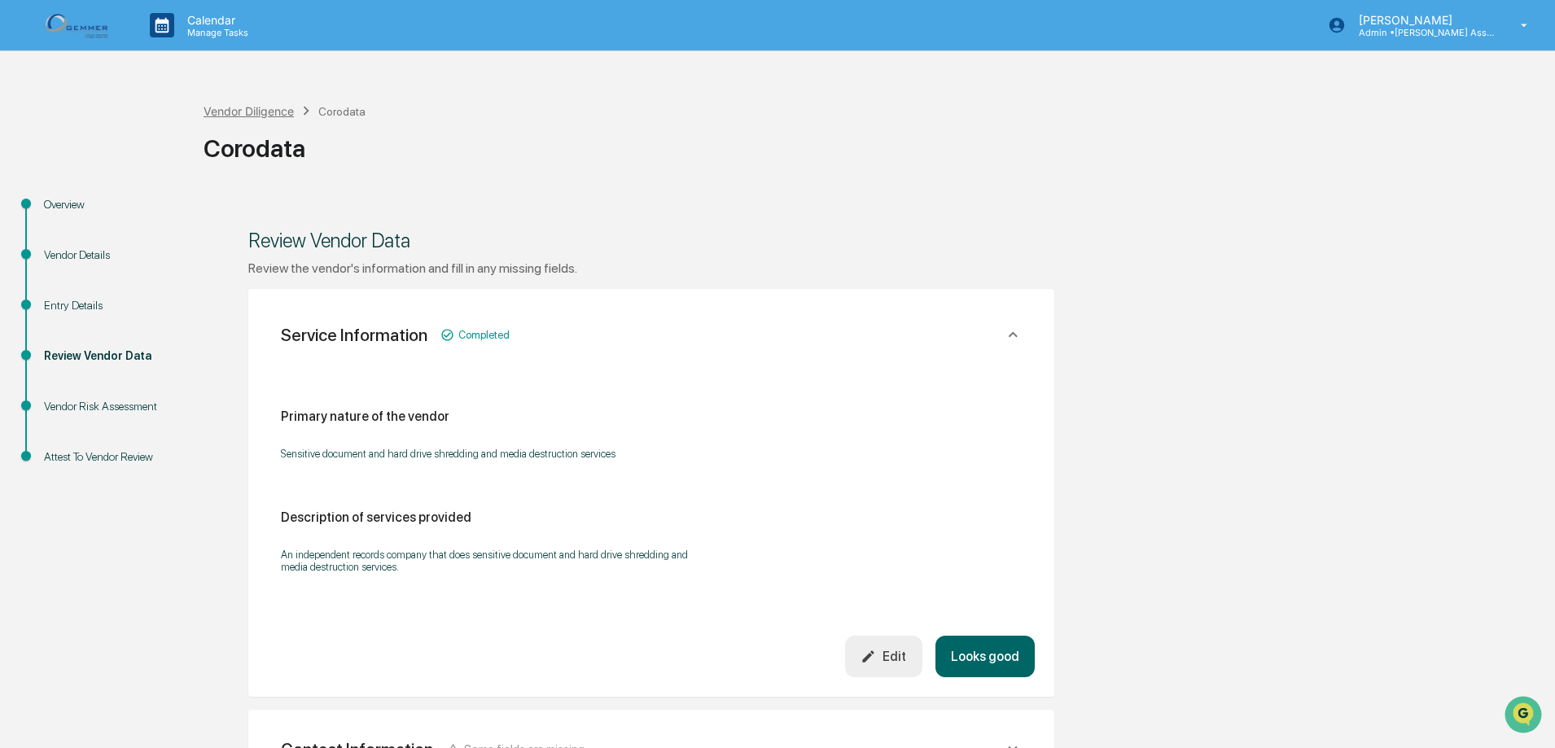
click at [248, 108] on div "Vendor Diligence" at bounding box center [249, 111] width 90 height 14
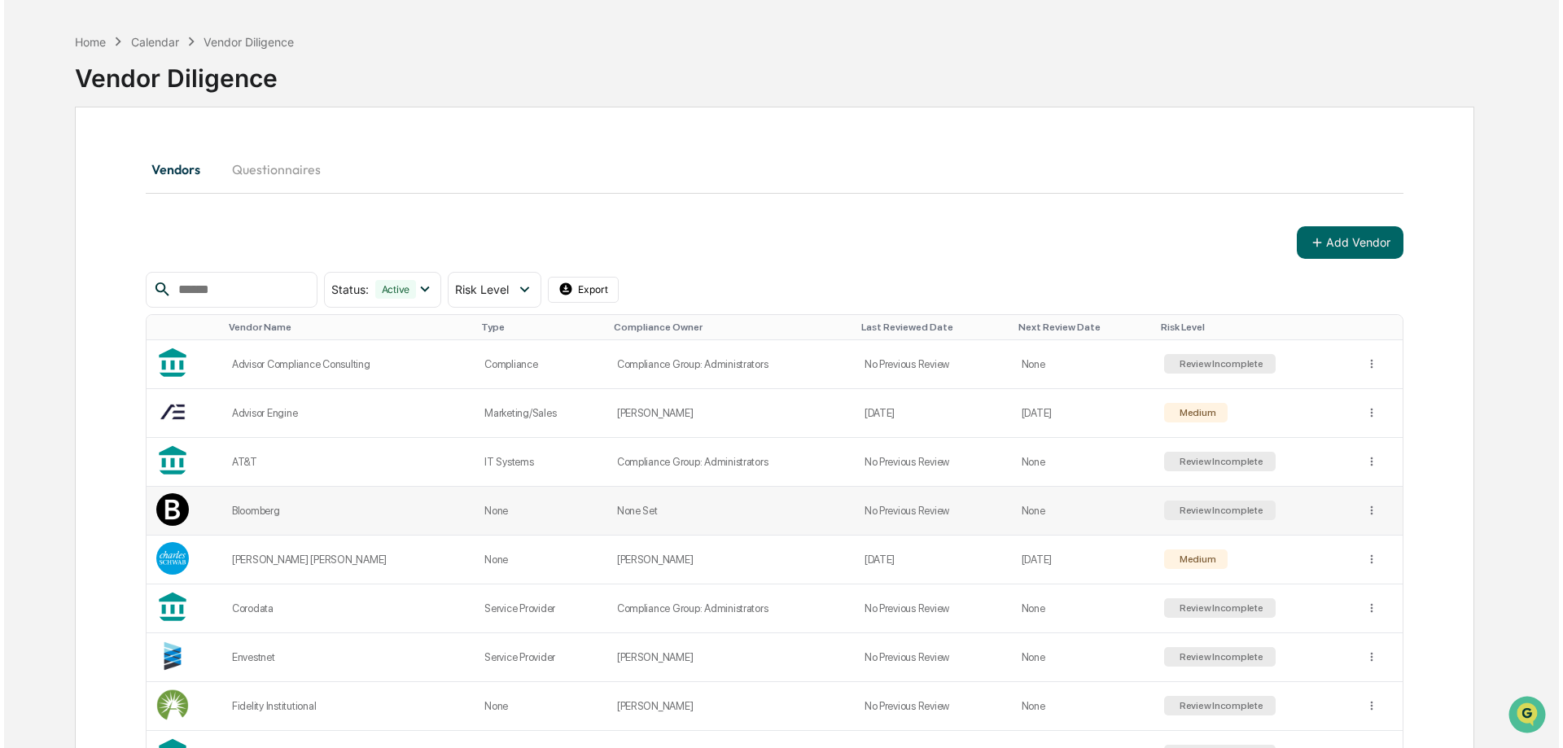
scroll to position [81, 0]
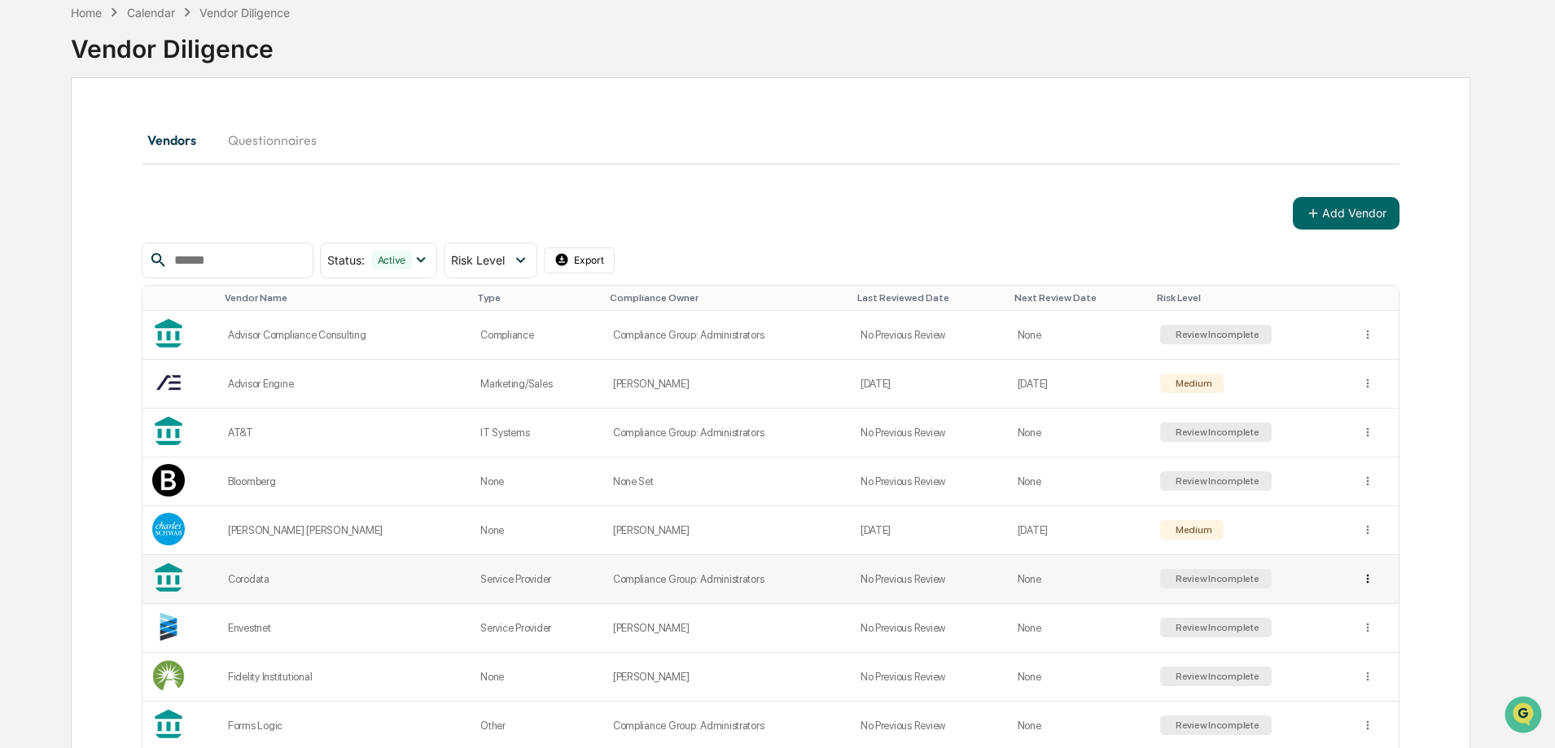
click at [1363, 581] on html "Calendar Manage Tasks Sherilyn Robison Admin • Gemmer Asset Management Home Cal…" at bounding box center [777, 293] width 1555 height 748
click at [1360, 616] on div "View Details" at bounding box center [1365, 612] width 104 height 26
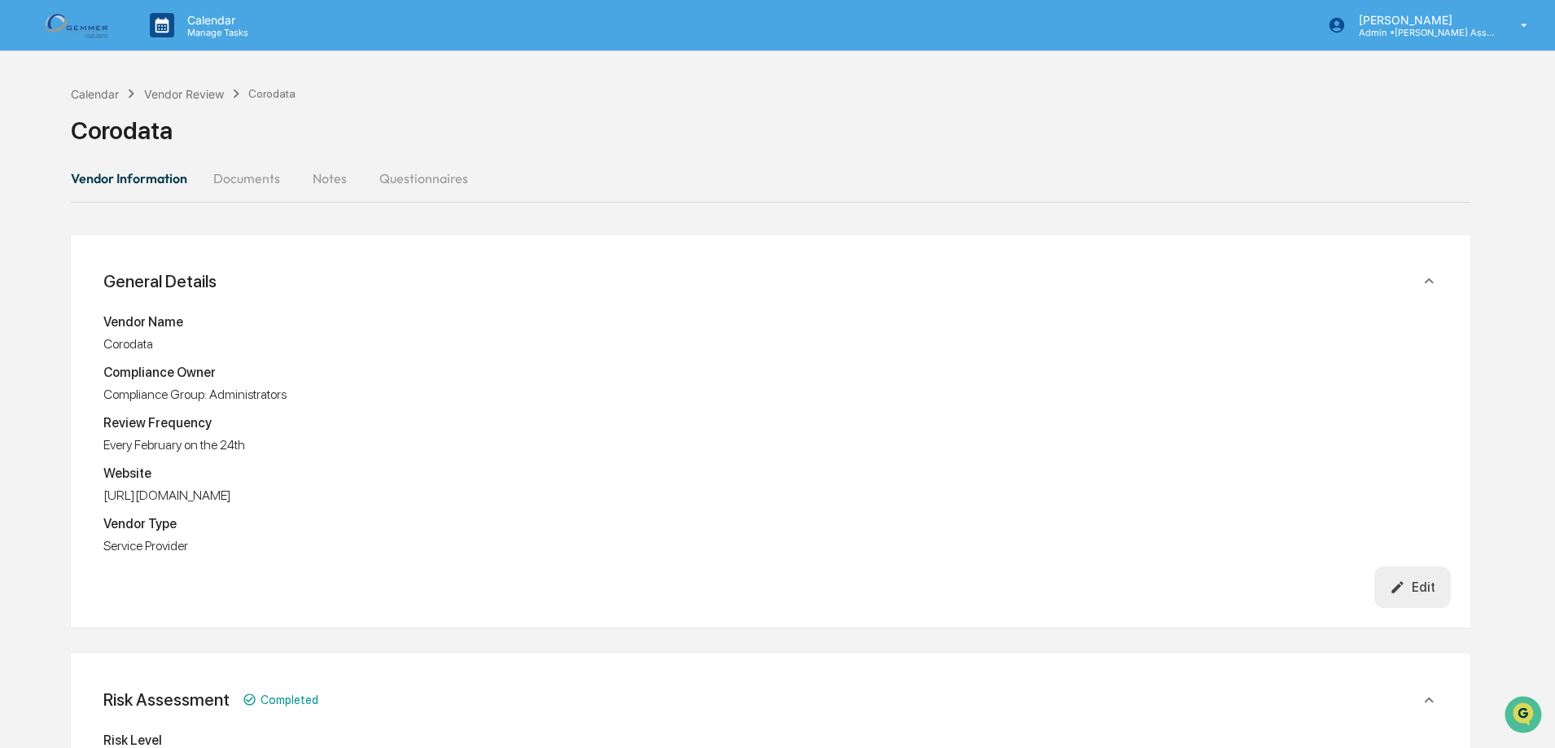
click at [270, 96] on div "Corodata" at bounding box center [271, 93] width 47 height 13
click at [188, 92] on div "Vendor Review" at bounding box center [184, 94] width 80 height 14
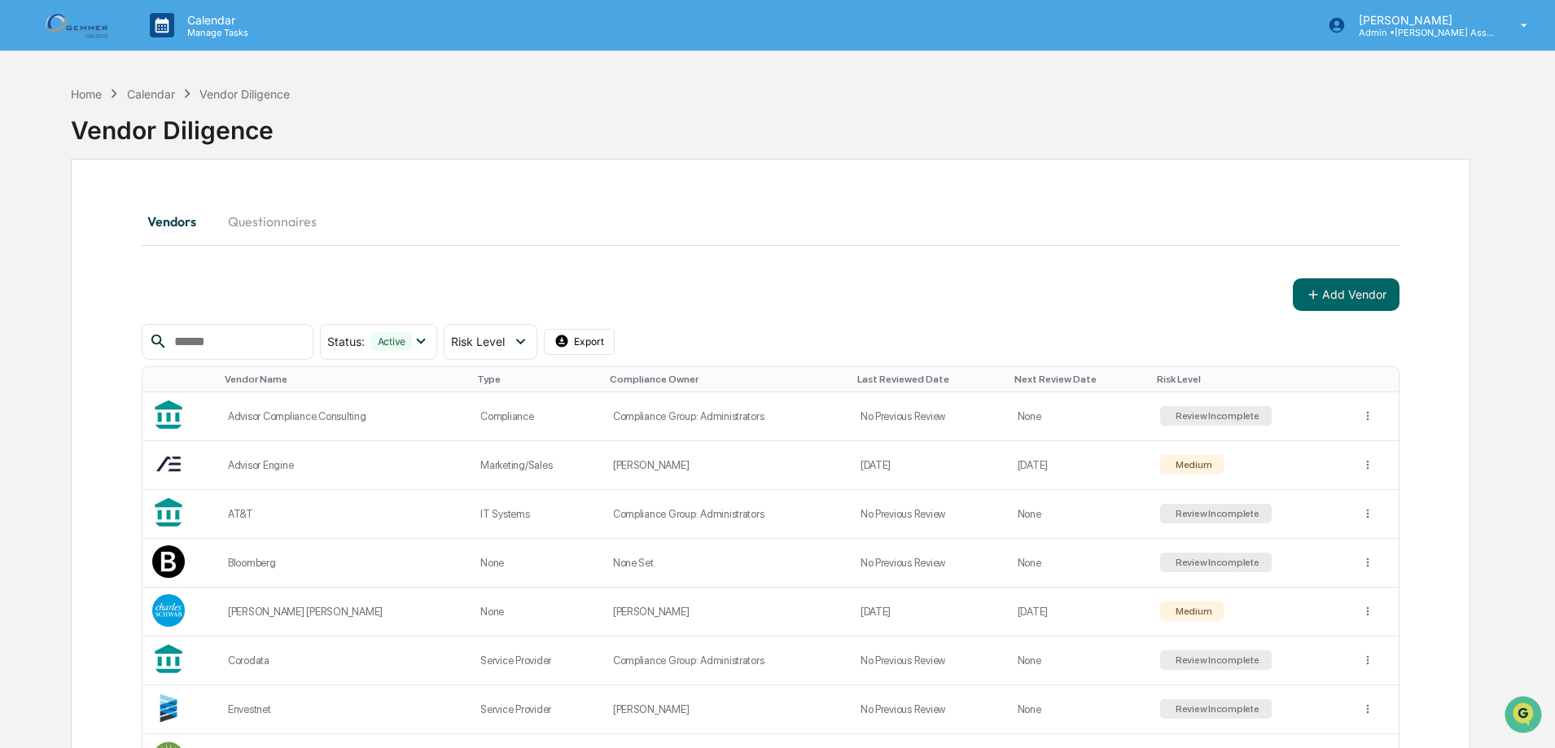
click at [92, 30] on img at bounding box center [78, 25] width 78 height 32
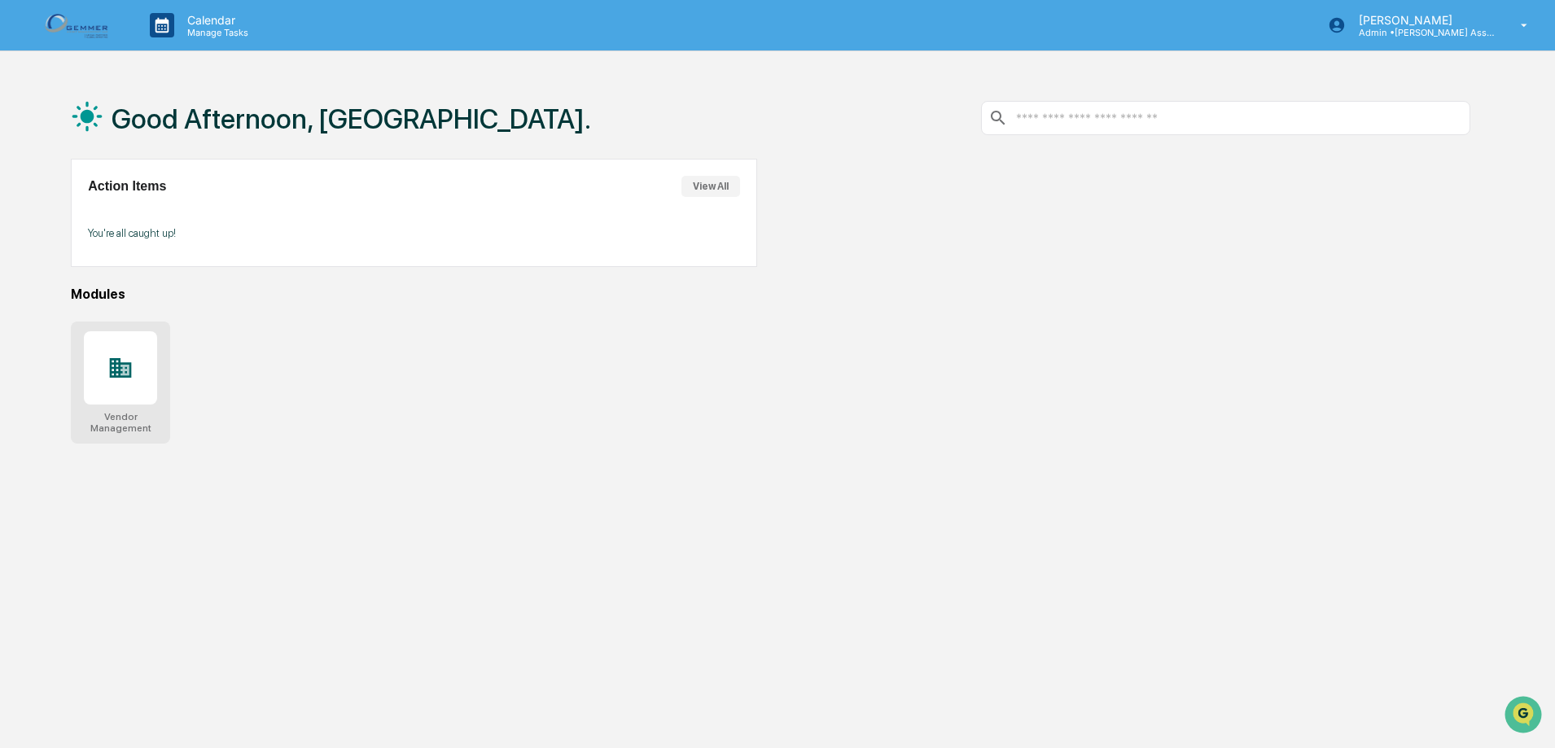
click at [125, 373] on icon at bounding box center [121, 368] width 22 height 20
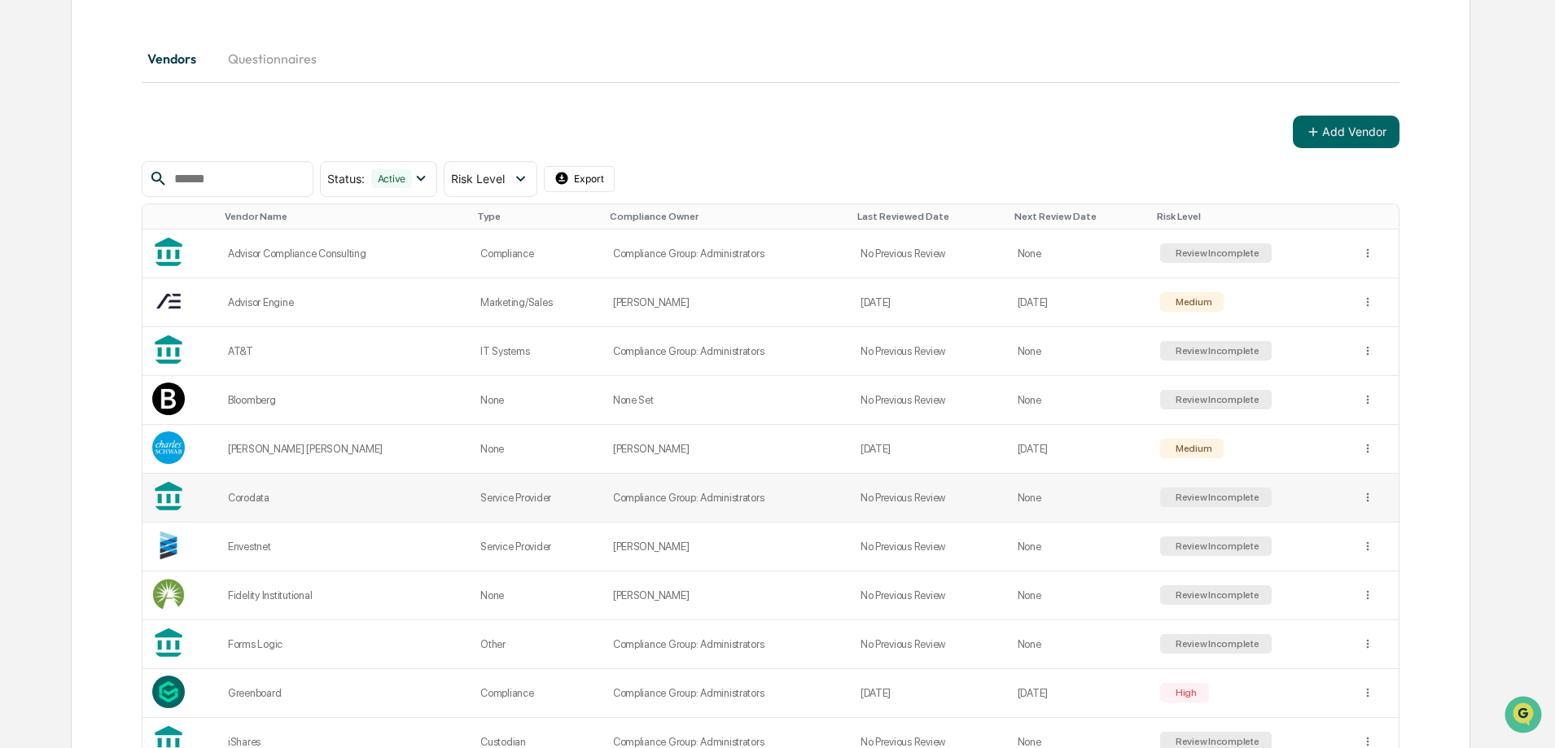
click at [262, 506] on td "Corodata" at bounding box center [344, 498] width 252 height 49
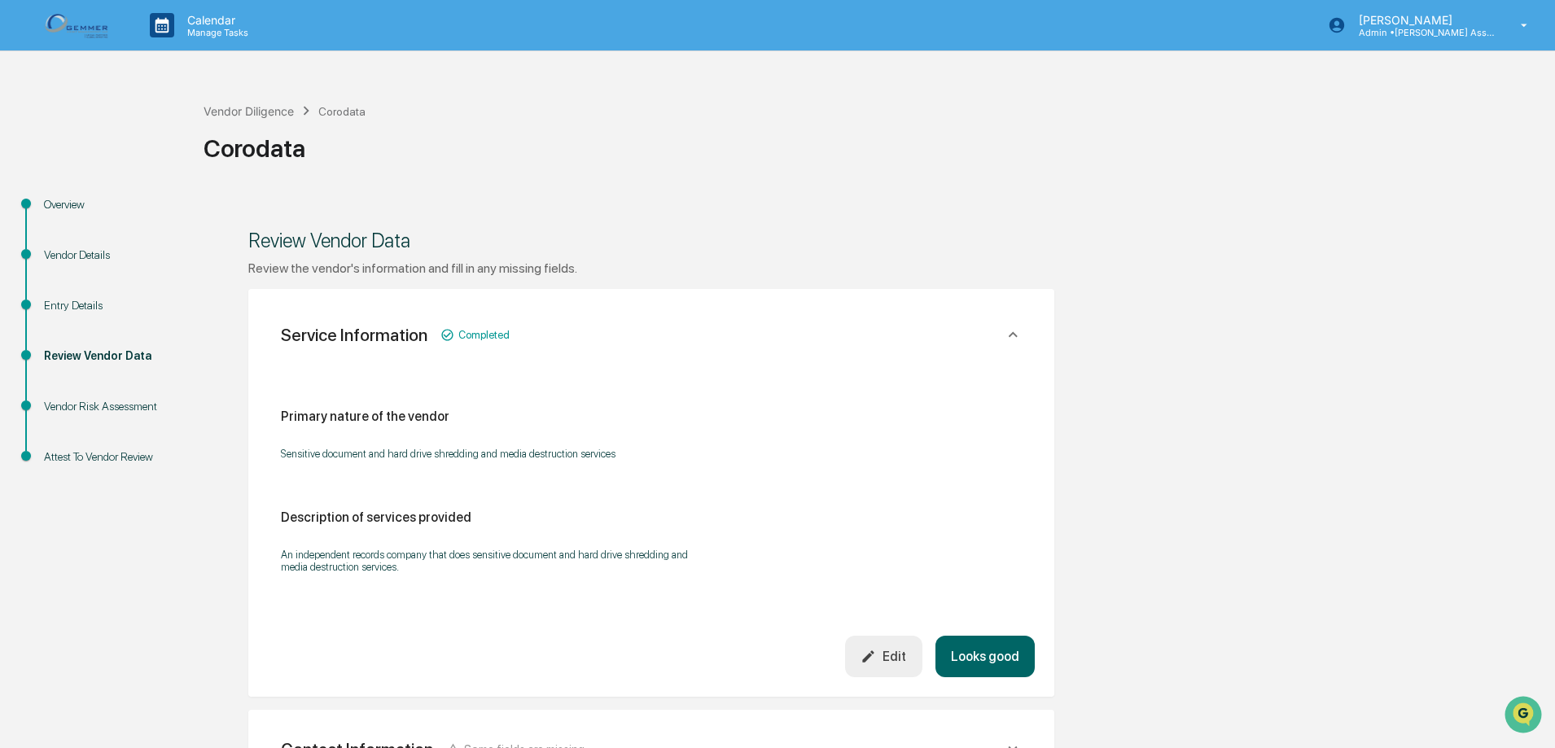
click at [81, 206] on div "Overview" at bounding box center [111, 204] width 134 height 17
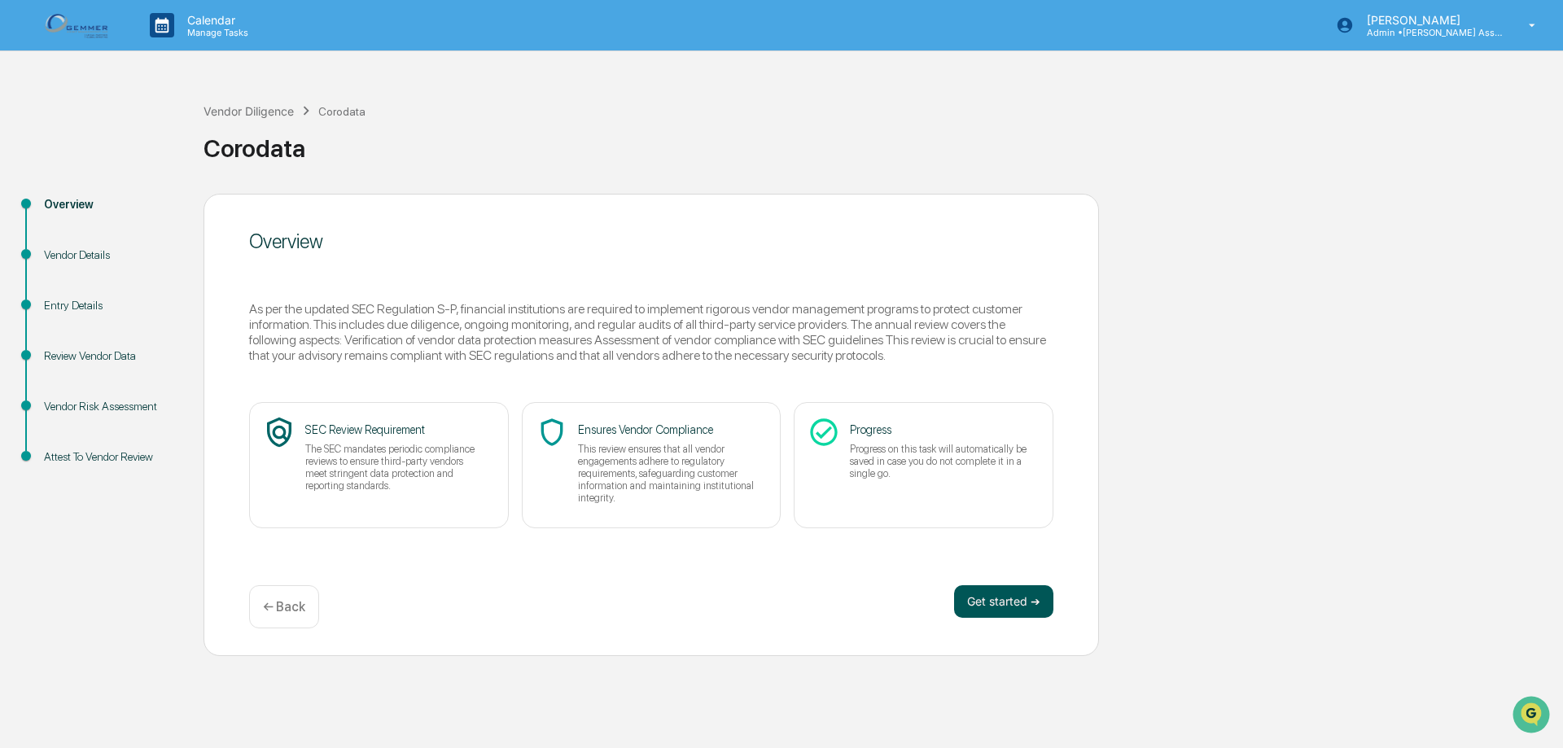
click at [1050, 602] on button "Get started ➔" at bounding box center [1003, 601] width 99 height 33
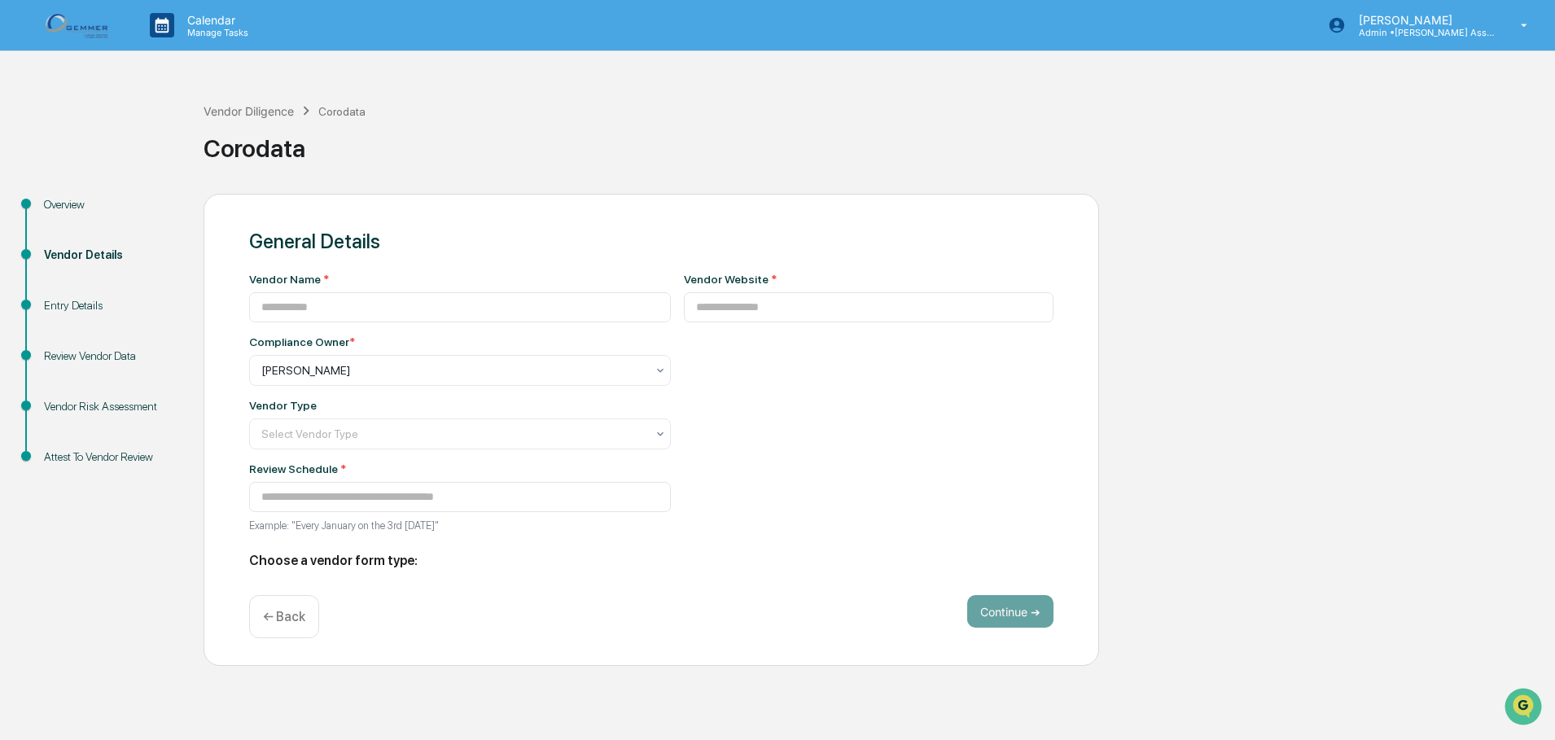
type input "********"
type input "**********"
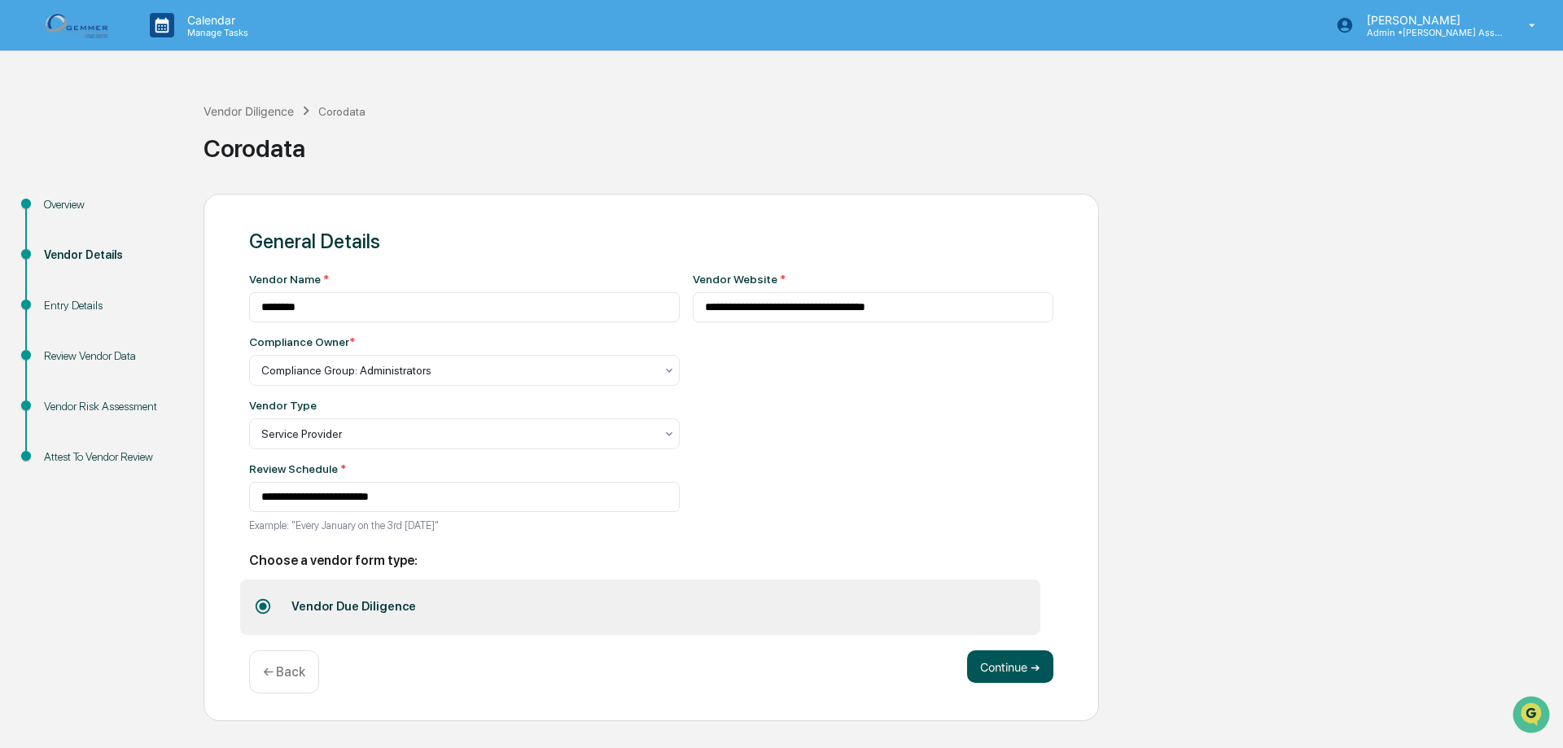
click at [1025, 670] on button "Continue ➔" at bounding box center [1010, 667] width 86 height 33
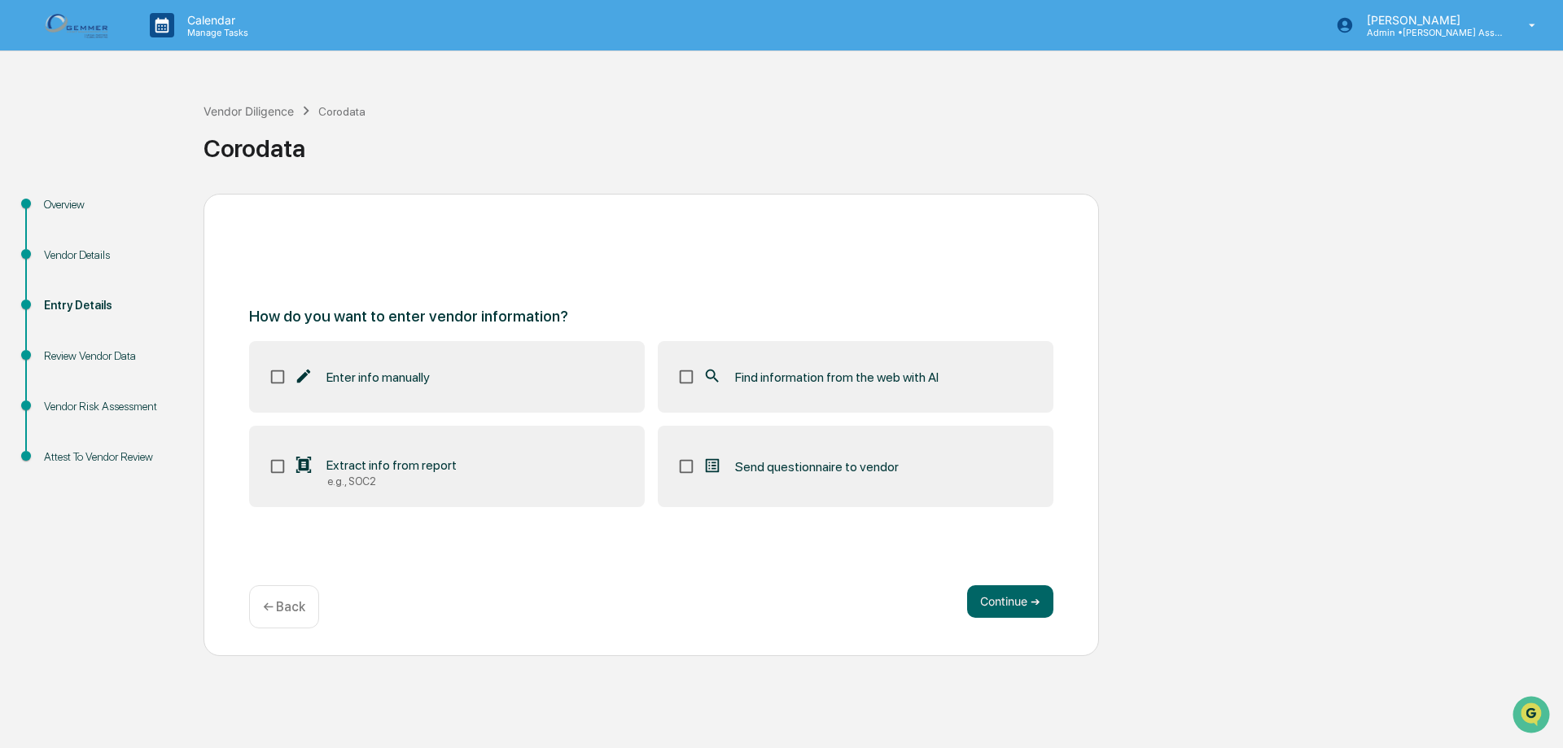
click at [391, 470] on span "Extract info from report" at bounding box center [392, 465] width 130 height 15
click at [993, 604] on button "Continue ➔" at bounding box center [1010, 601] width 86 height 33
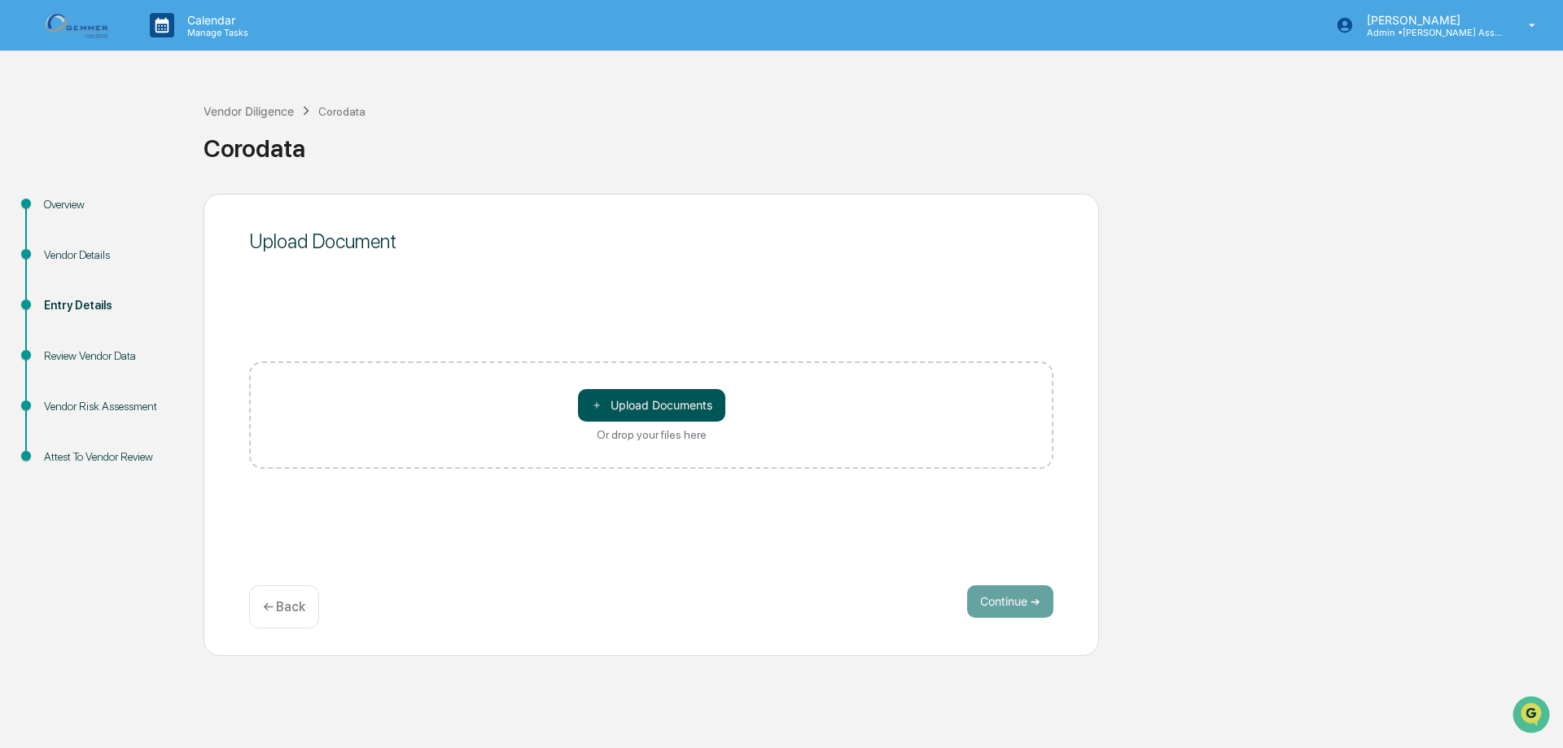
click at [675, 410] on button "＋ Upload Documents" at bounding box center [651, 405] width 147 height 33
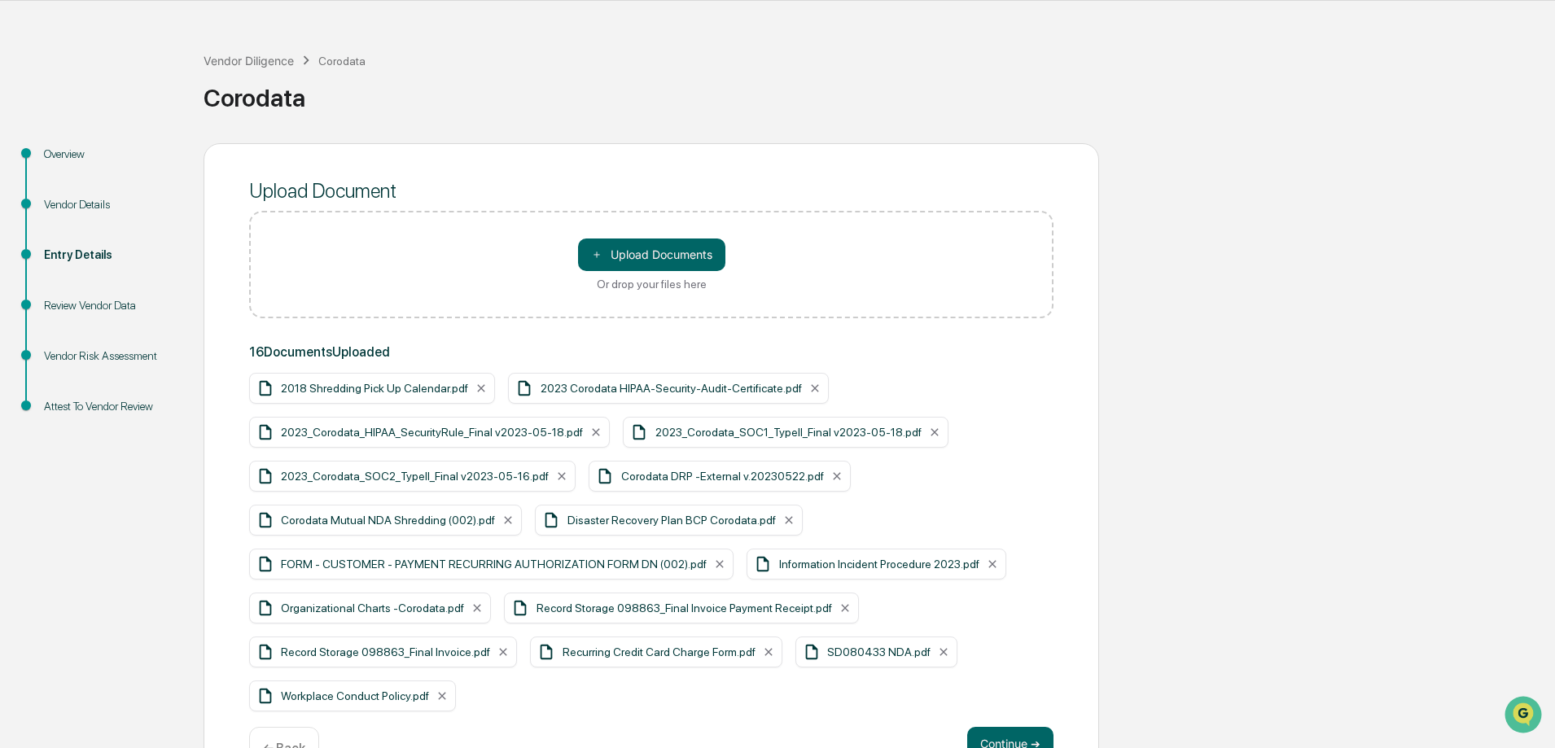
scroll to position [100, 0]
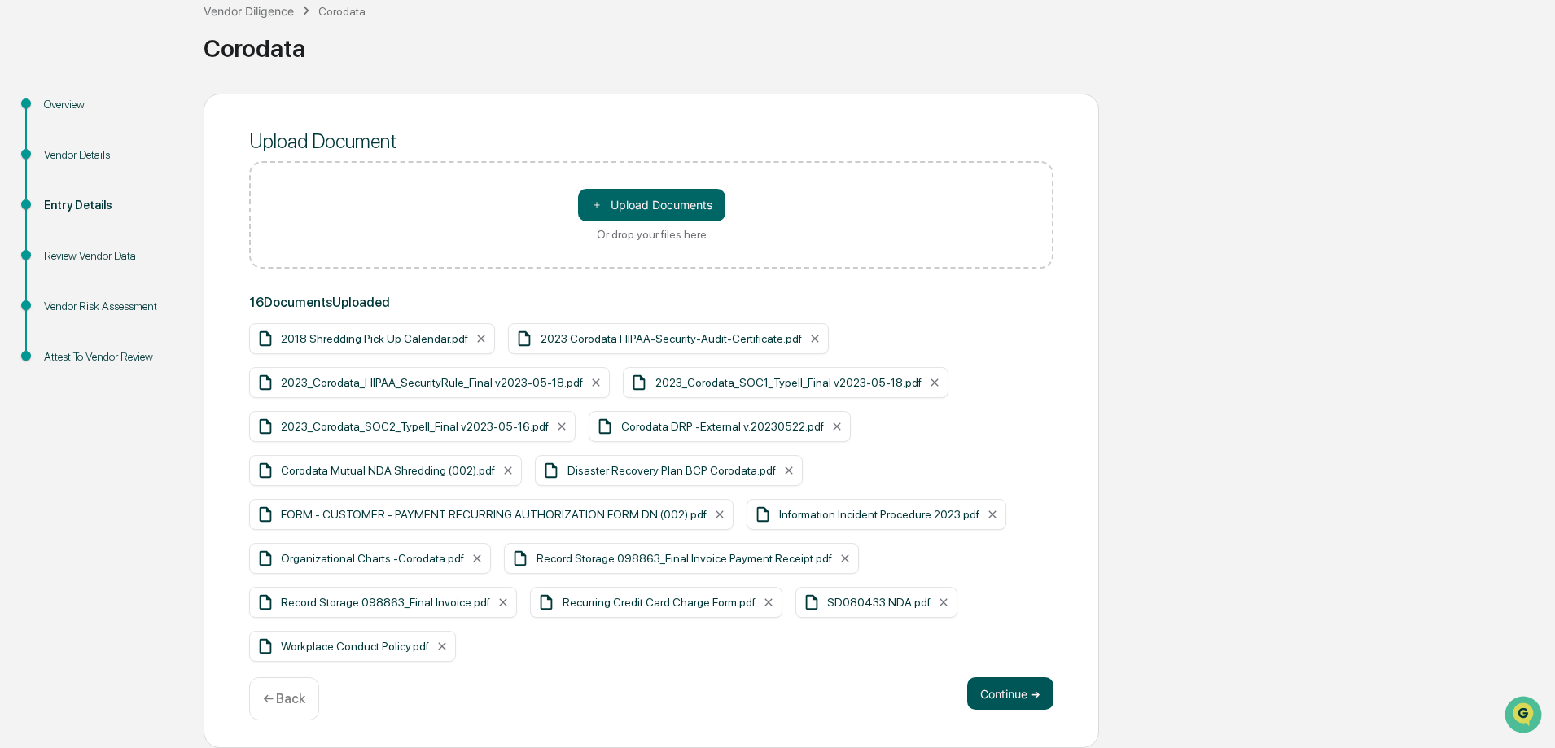
click at [1014, 682] on button "Continue ➔" at bounding box center [1010, 694] width 86 height 33
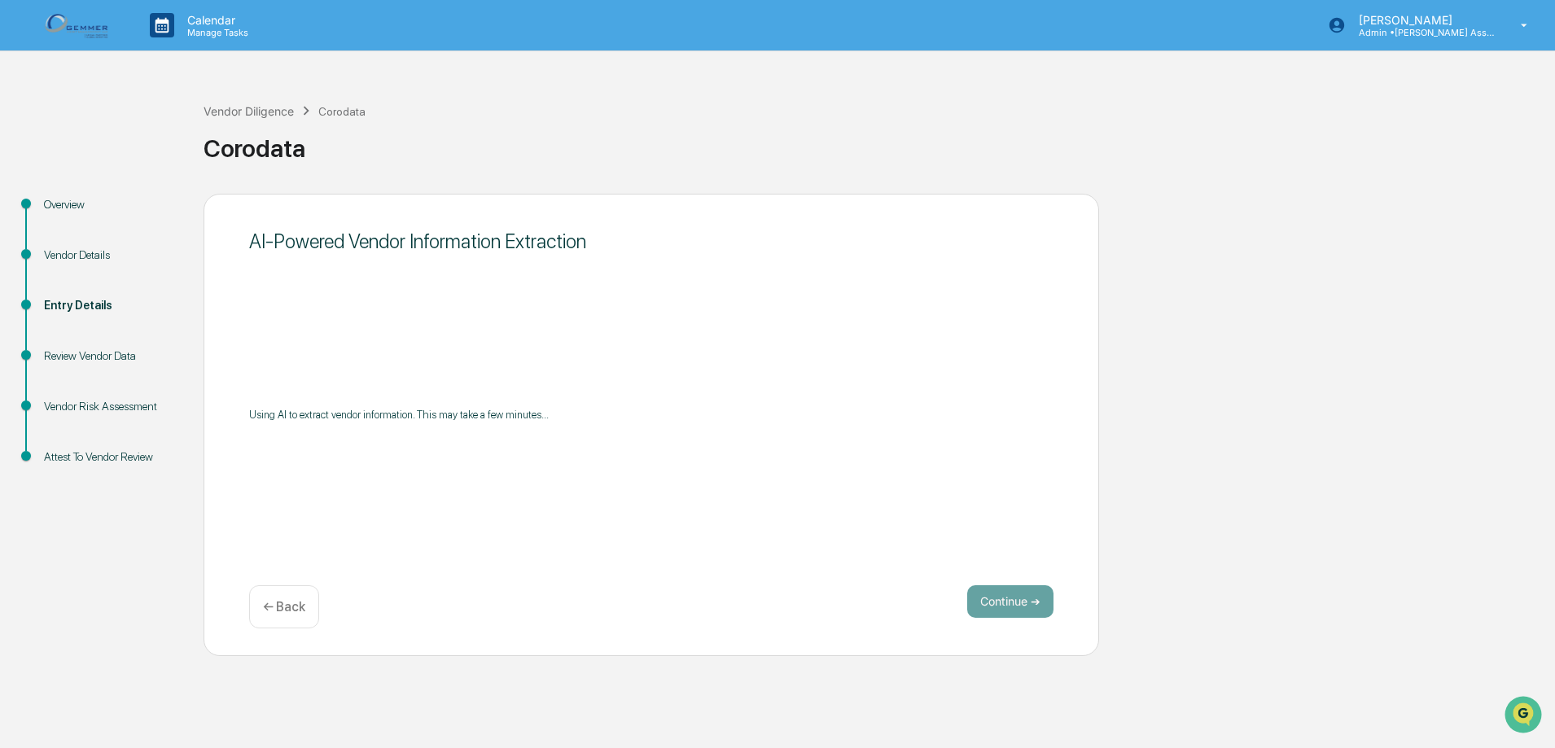
scroll to position [0, 0]
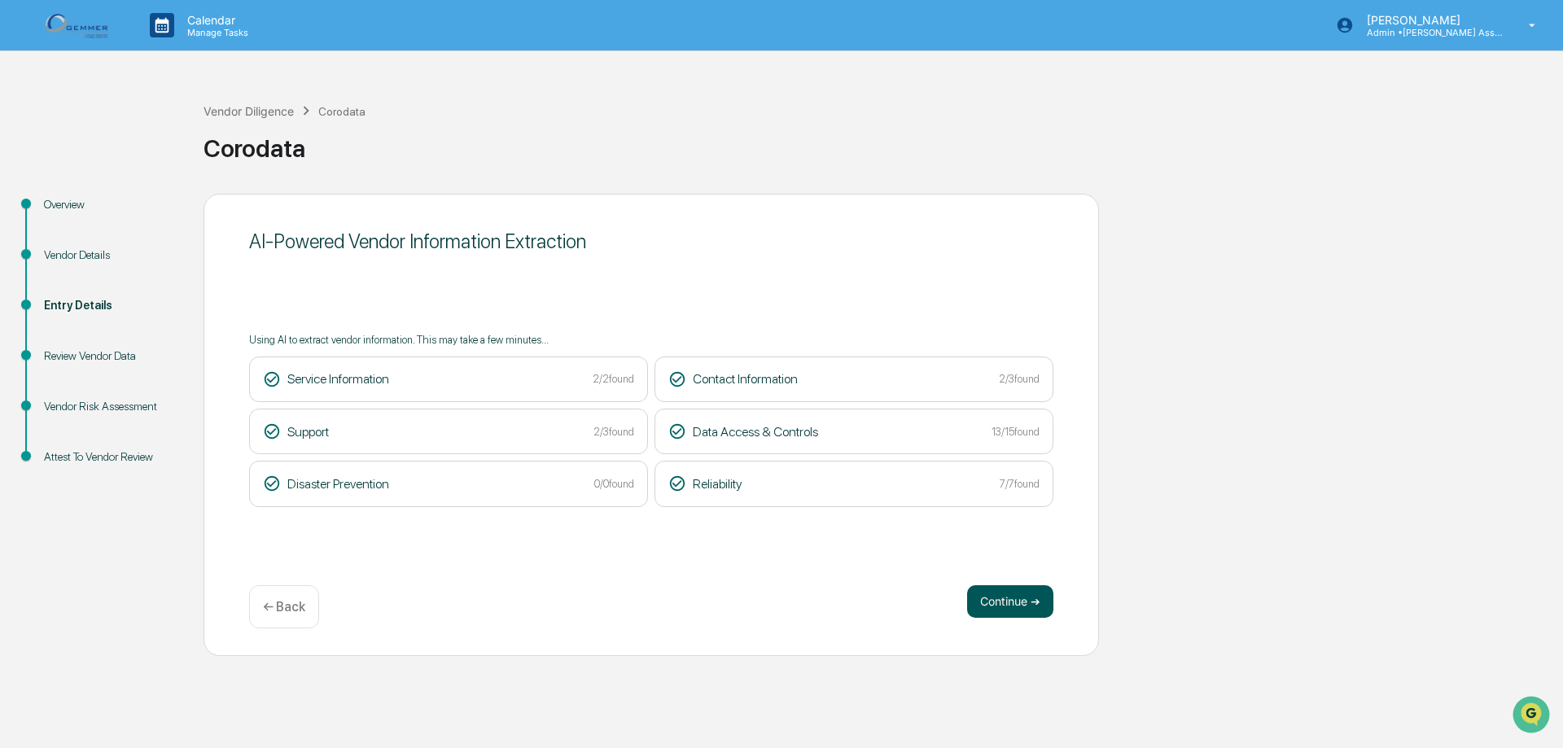
click at [1006, 597] on button "Continue ➔" at bounding box center [1010, 601] width 86 height 33
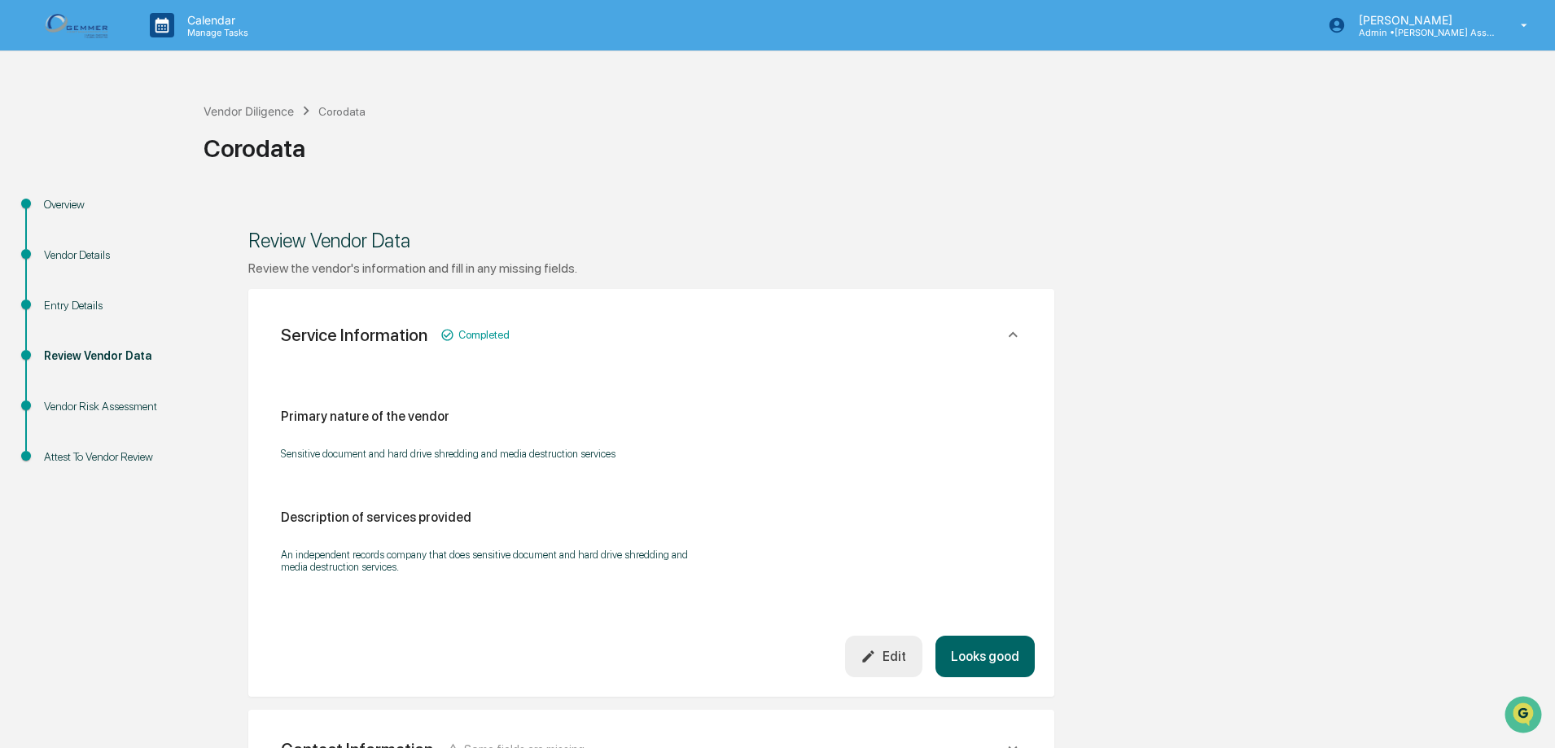
click at [1000, 659] on button "Looks good" at bounding box center [985, 657] width 99 height 42
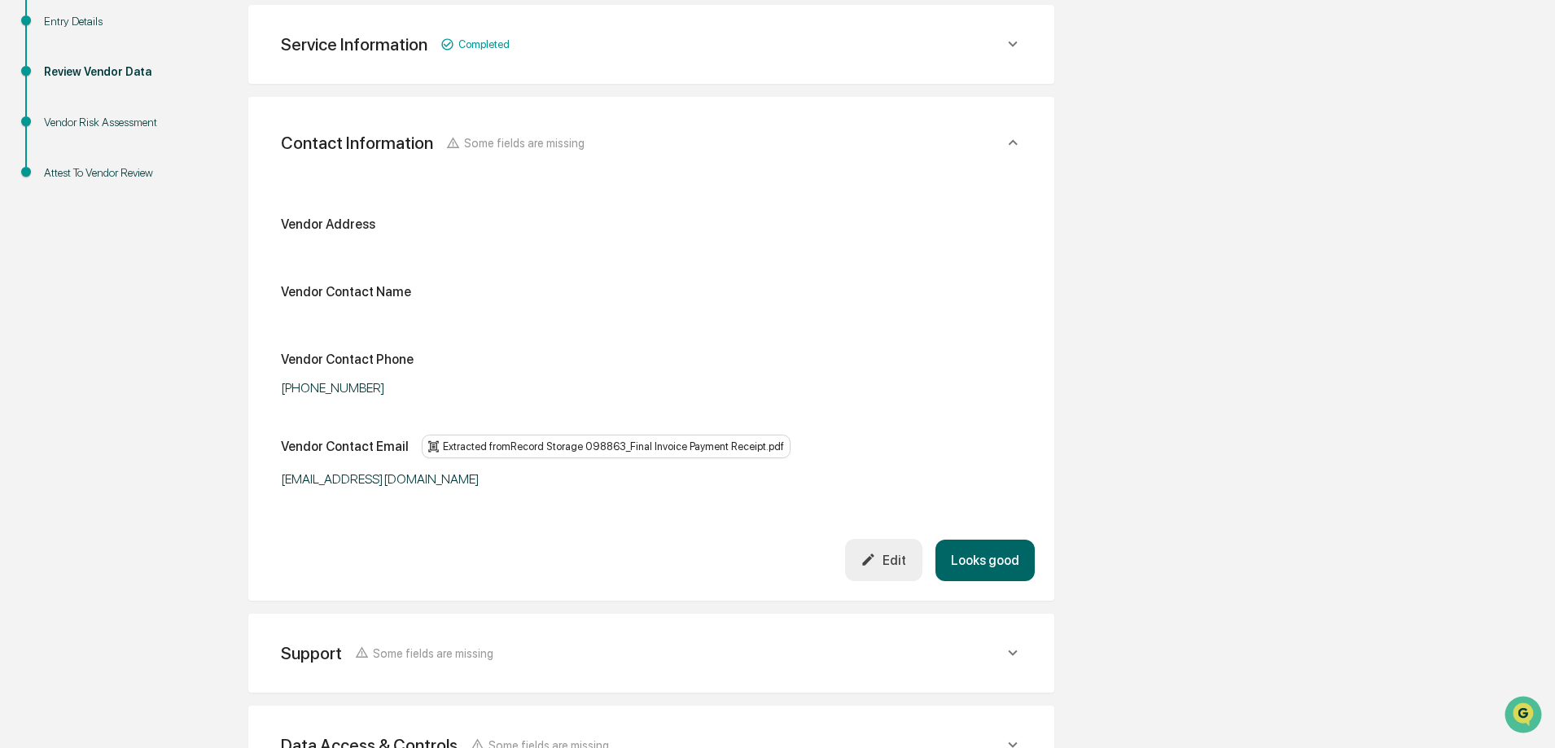
scroll to position [289, 0]
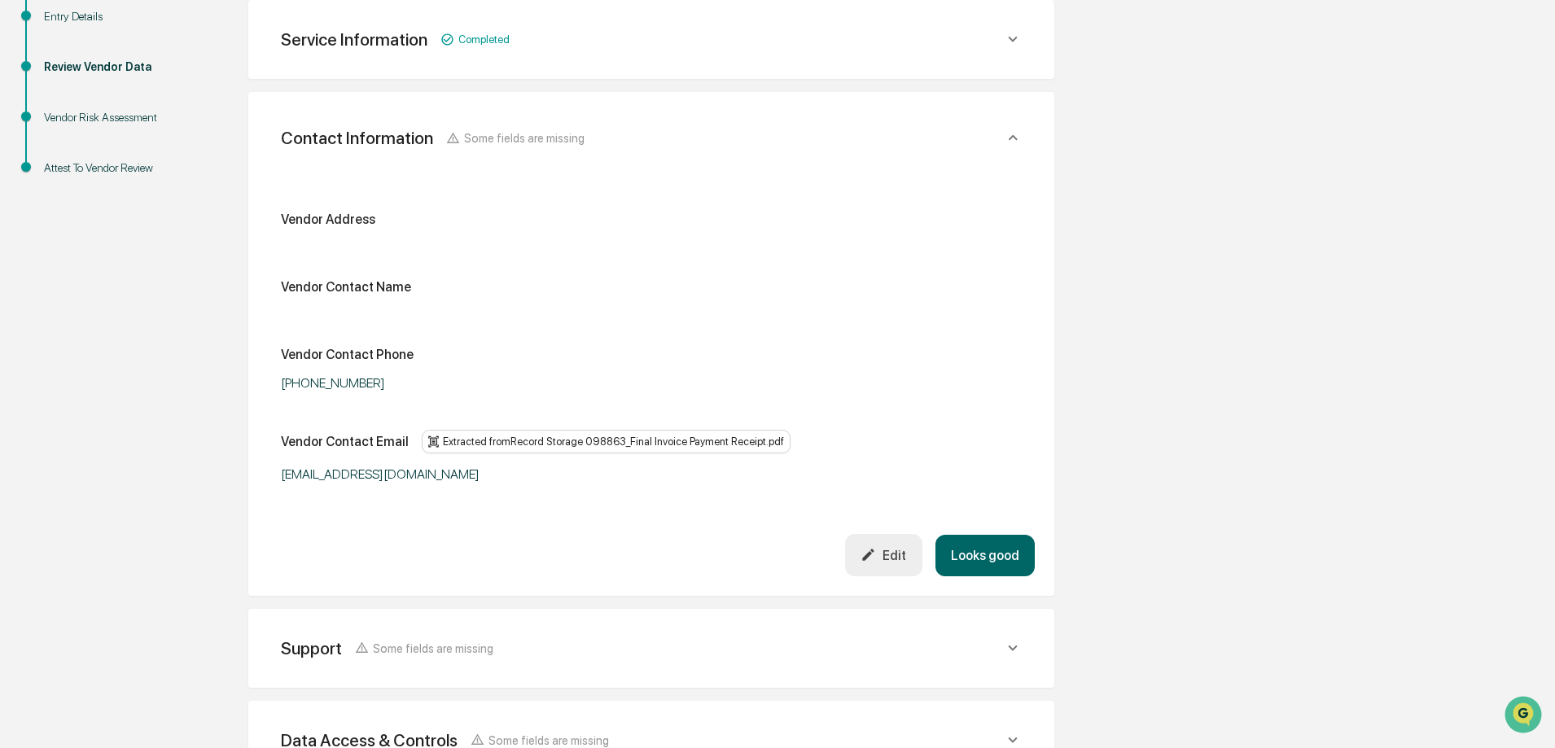
click at [886, 555] on div "Edit" at bounding box center [884, 554] width 46 height 15
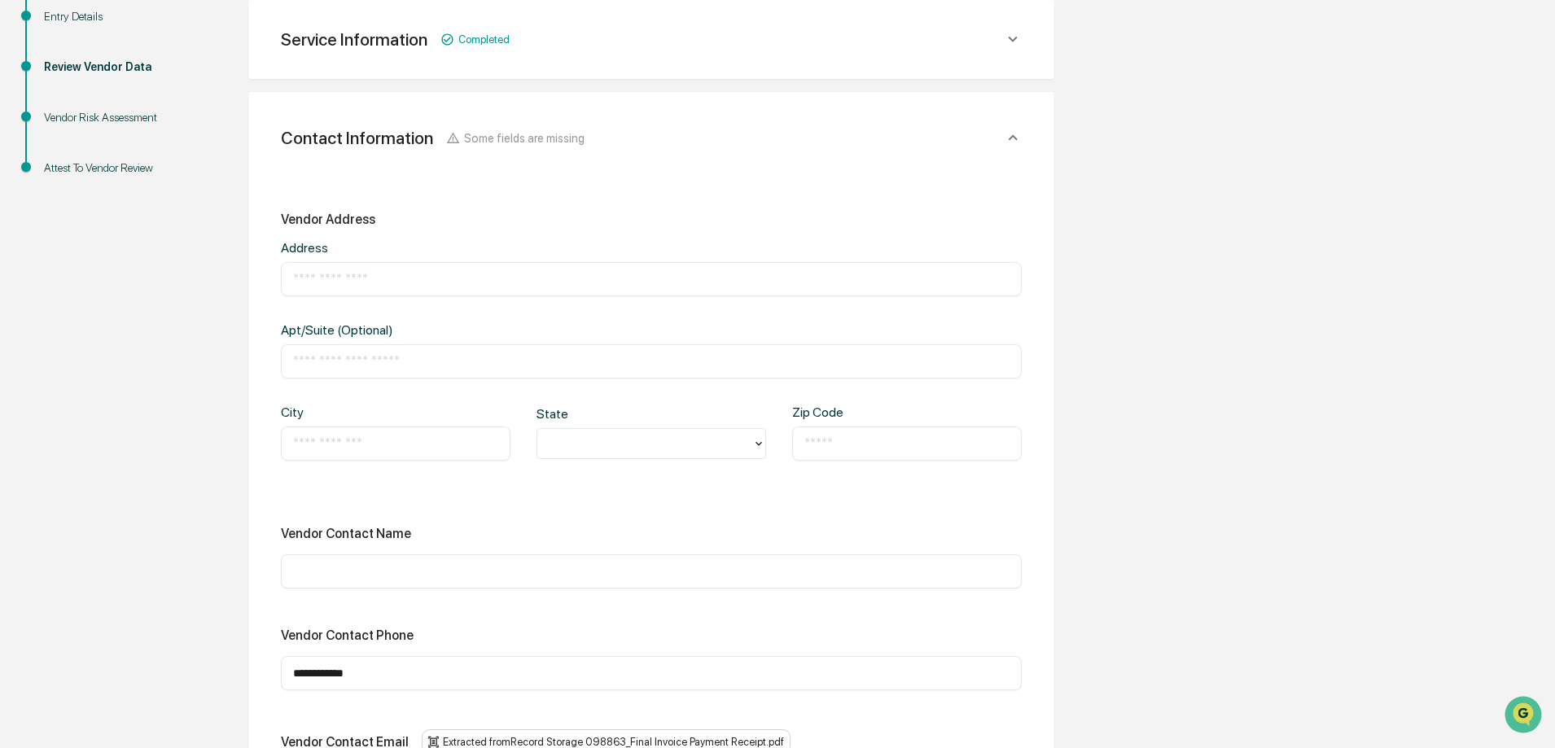
click at [322, 275] on input "text" at bounding box center [651, 279] width 717 height 16
paste input "**********"
type input "**********"
click at [317, 440] on input "text" at bounding box center [395, 444] width 205 height 16
paste input "********"
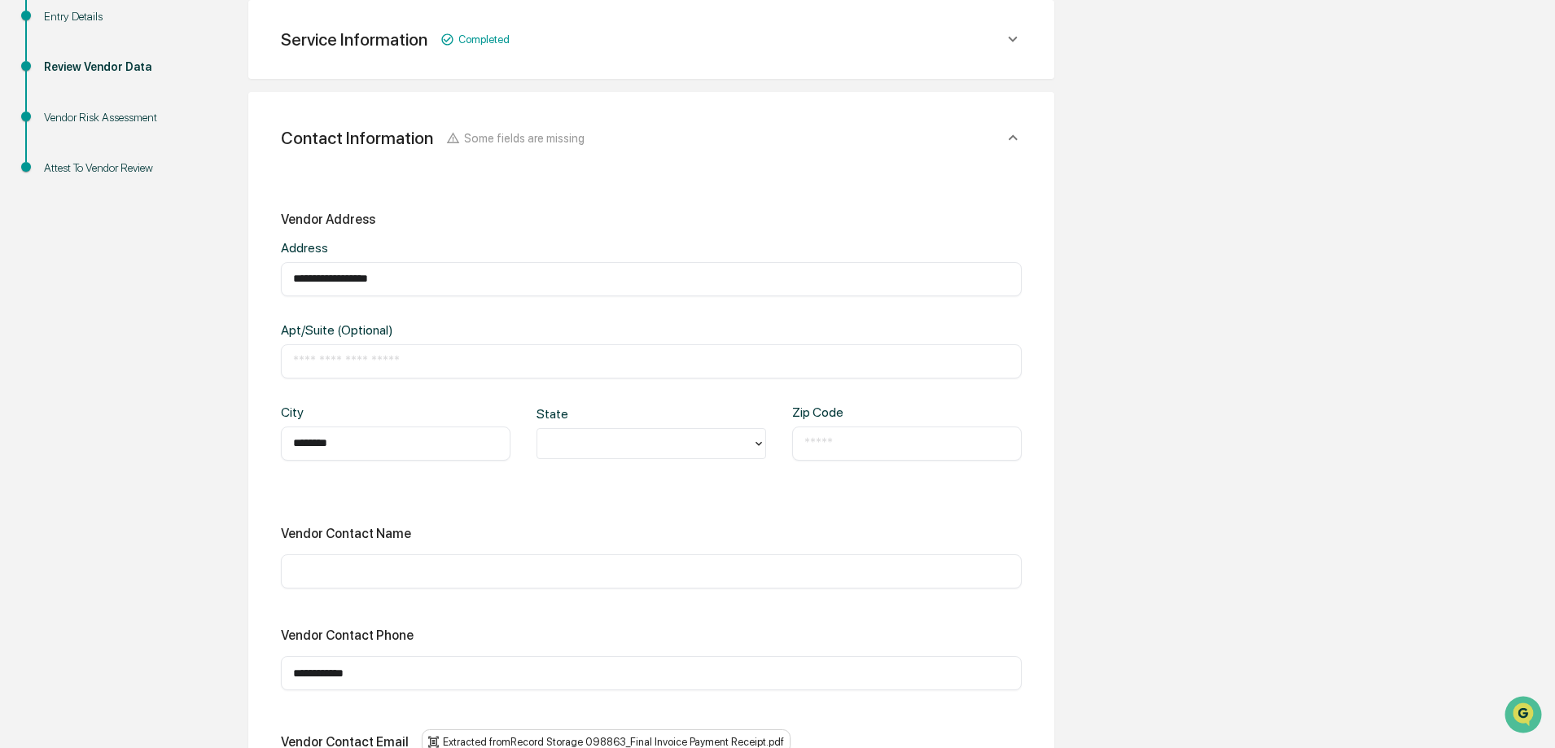
type input "********"
click at [584, 444] on div at bounding box center [645, 443] width 199 height 19
type input "**"
click at [829, 448] on input "text" at bounding box center [907, 444] width 205 height 16
type input "*****"
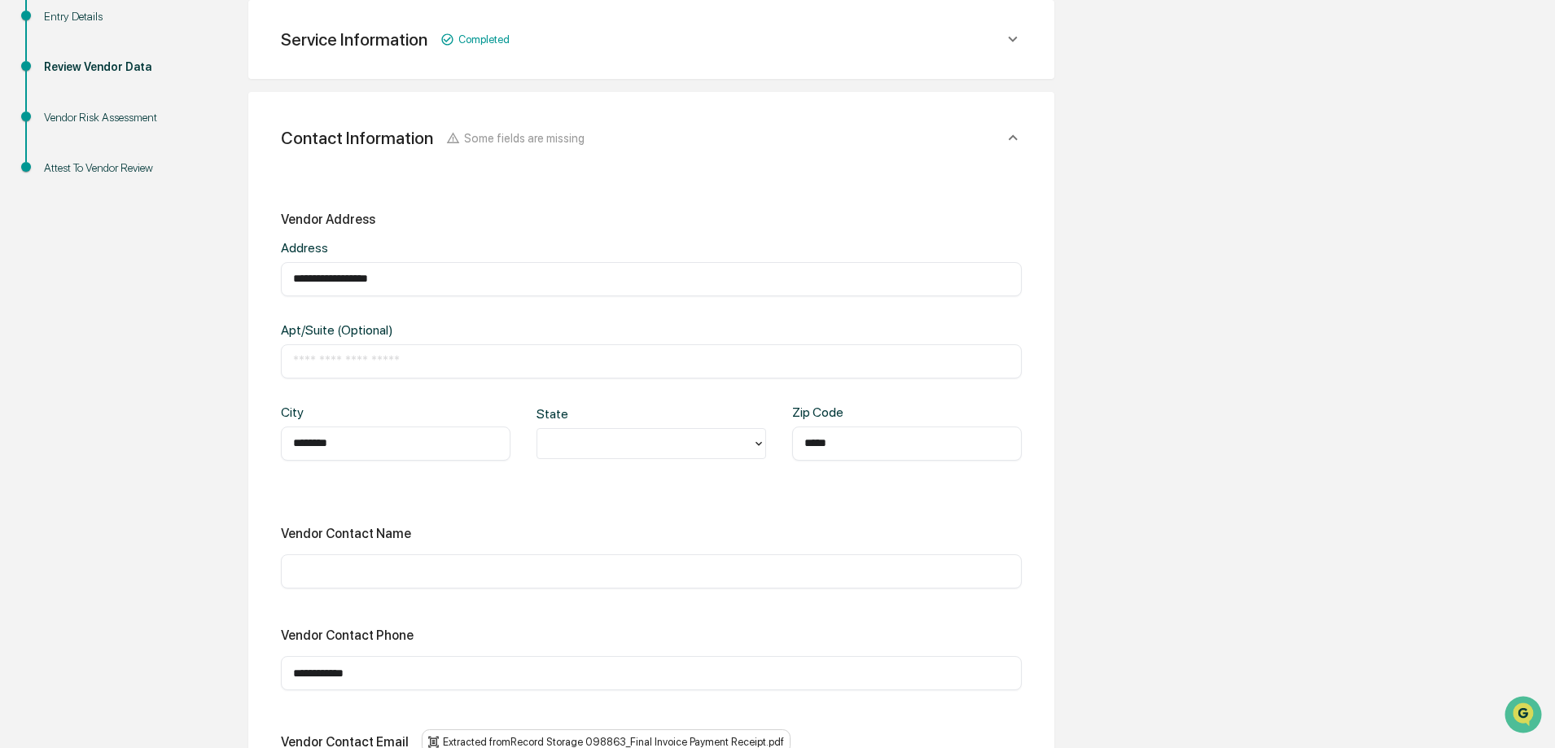
click at [592, 509] on div "**********" at bounding box center [651, 507] width 741 height 590
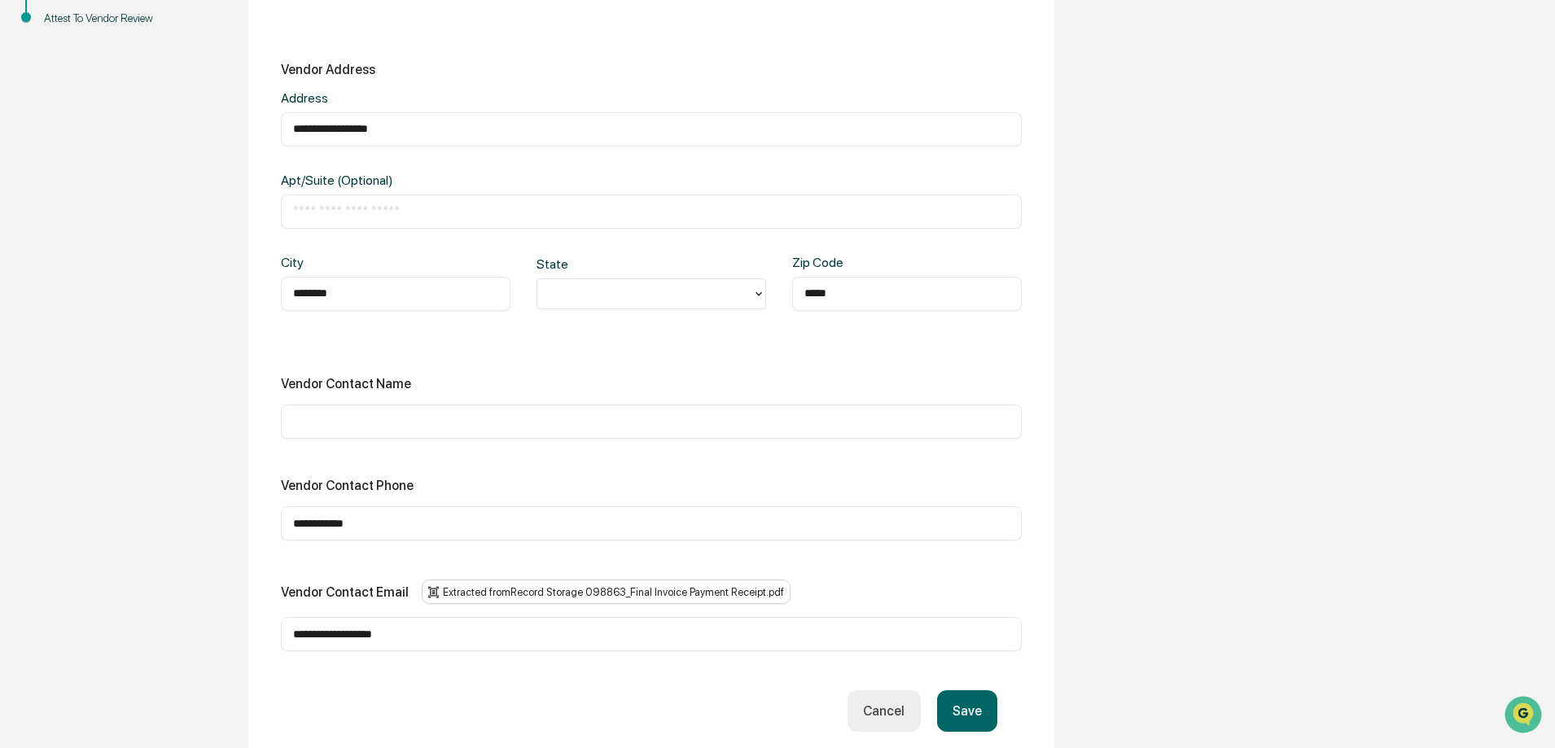
scroll to position [452, 0]
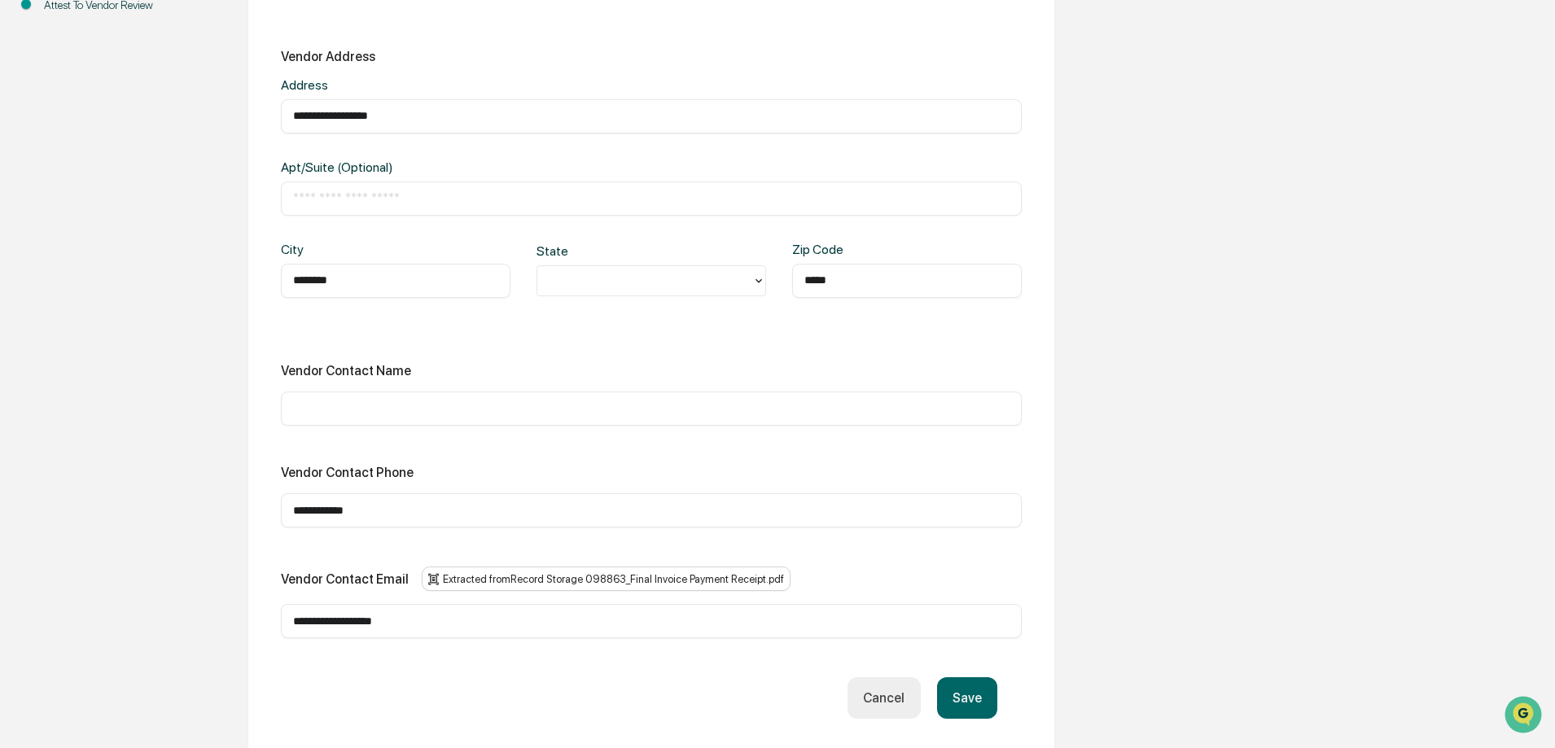
click at [960, 694] on button "Save" at bounding box center [967, 699] width 60 height 42
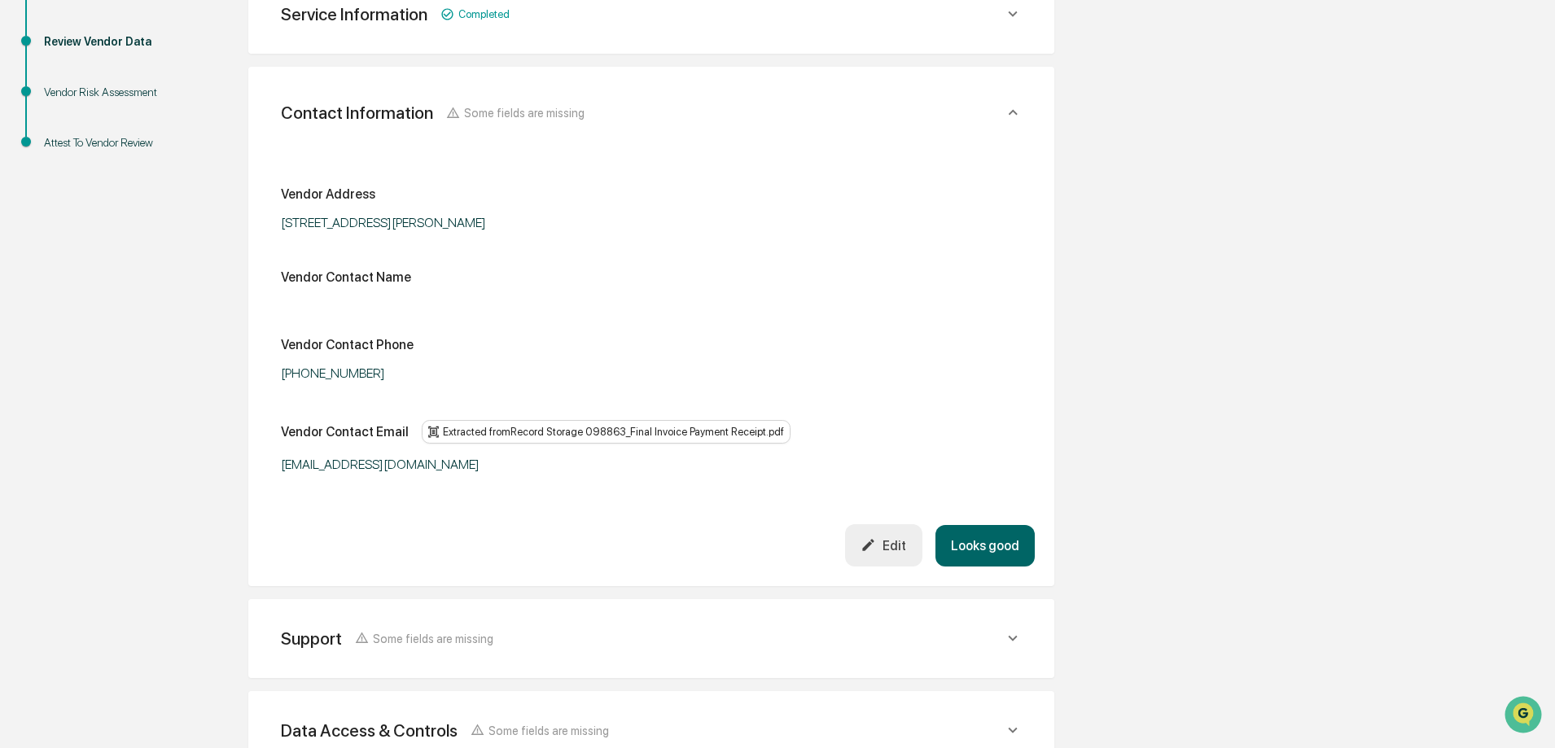
scroll to position [289, 0]
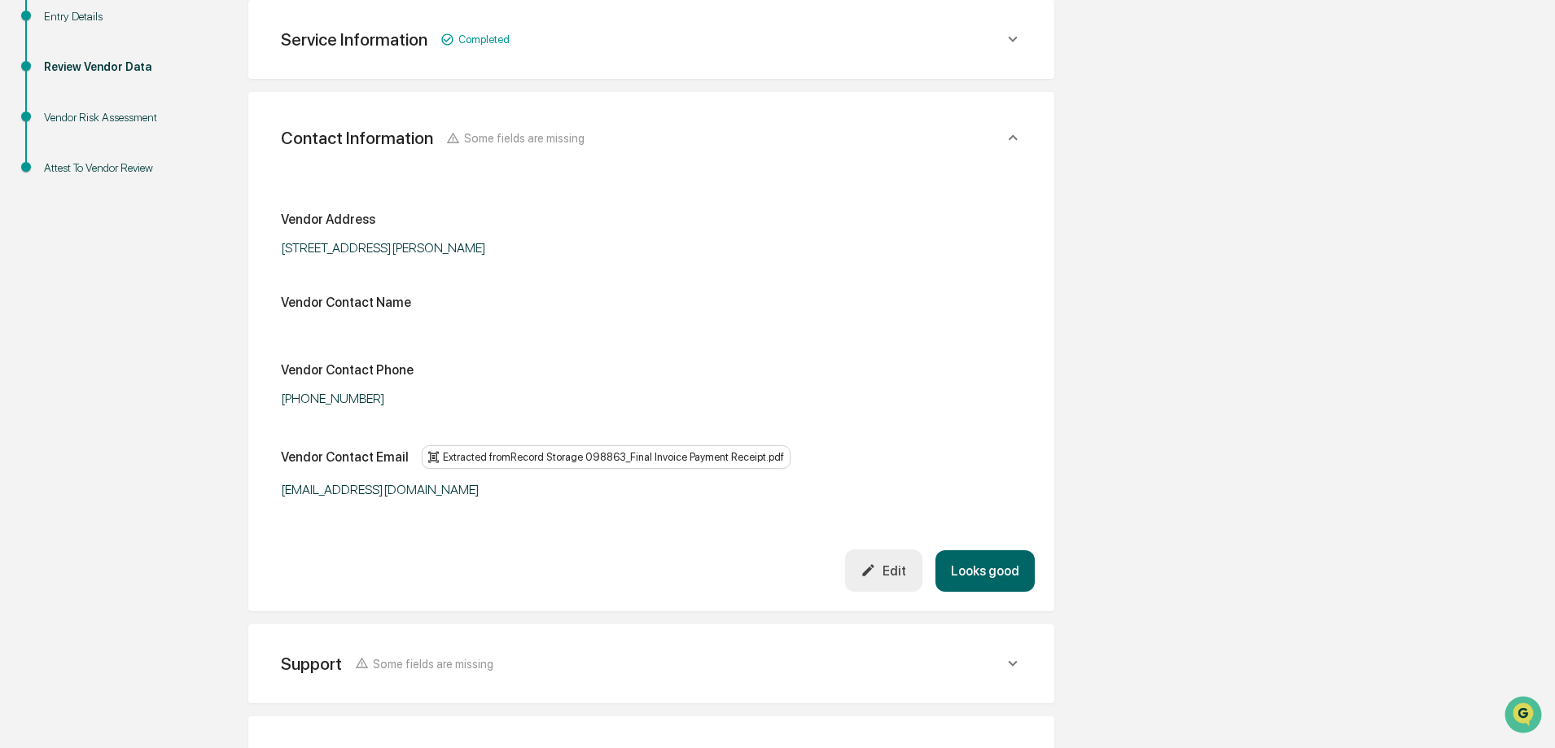
click at [984, 576] on button "Looks good" at bounding box center [985, 571] width 99 height 42
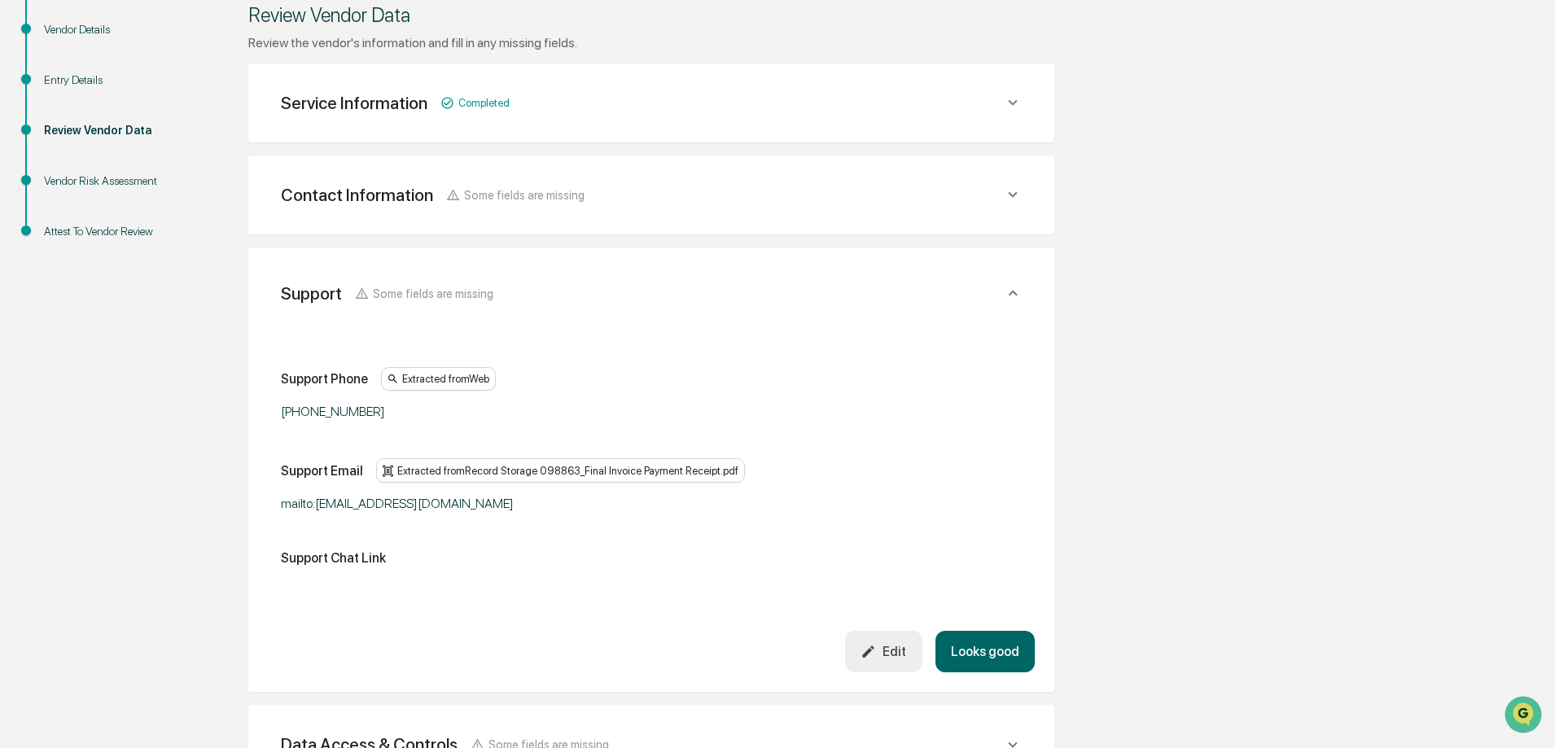
scroll to position [137, 0]
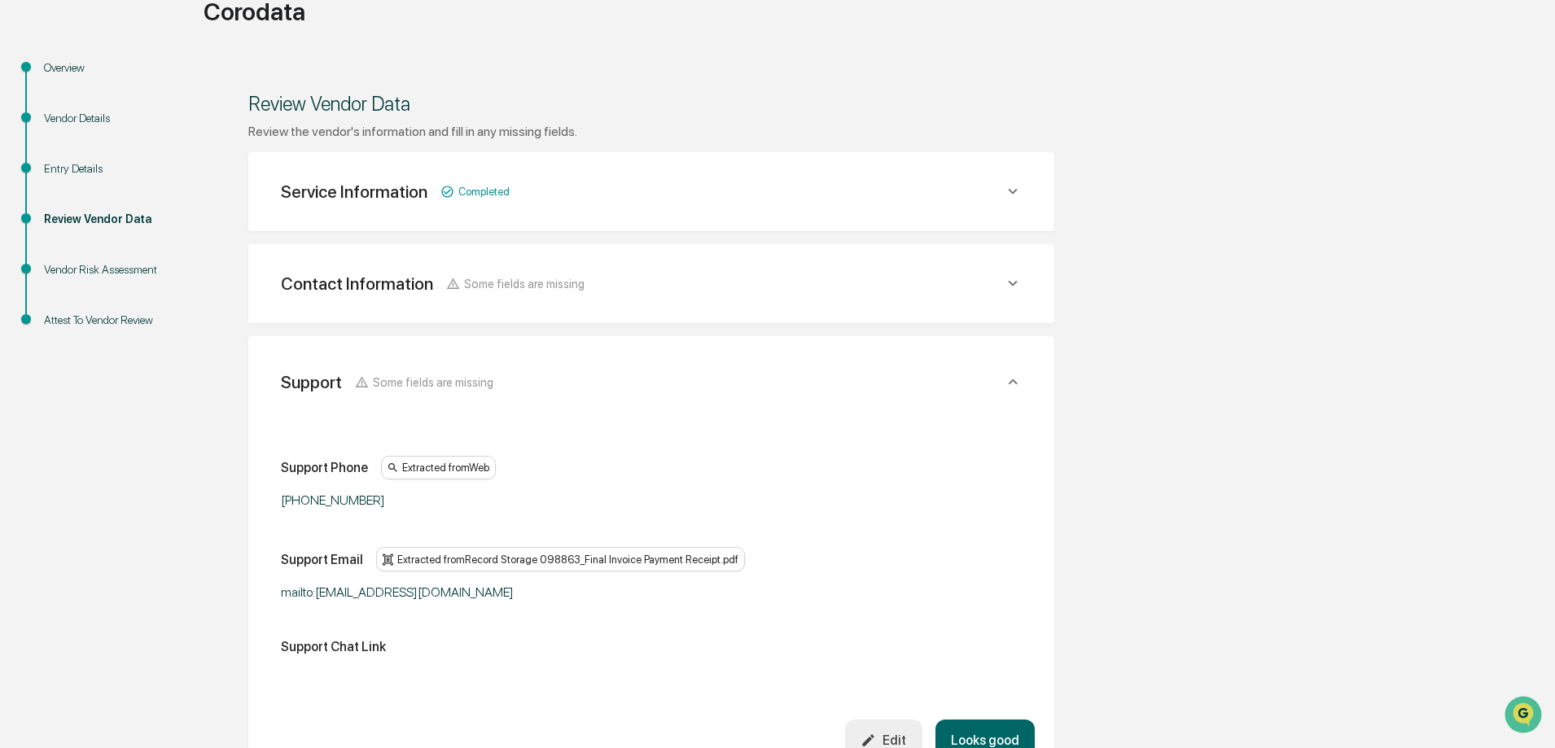
click at [344, 287] on div "Contact Information" at bounding box center [357, 284] width 152 height 20
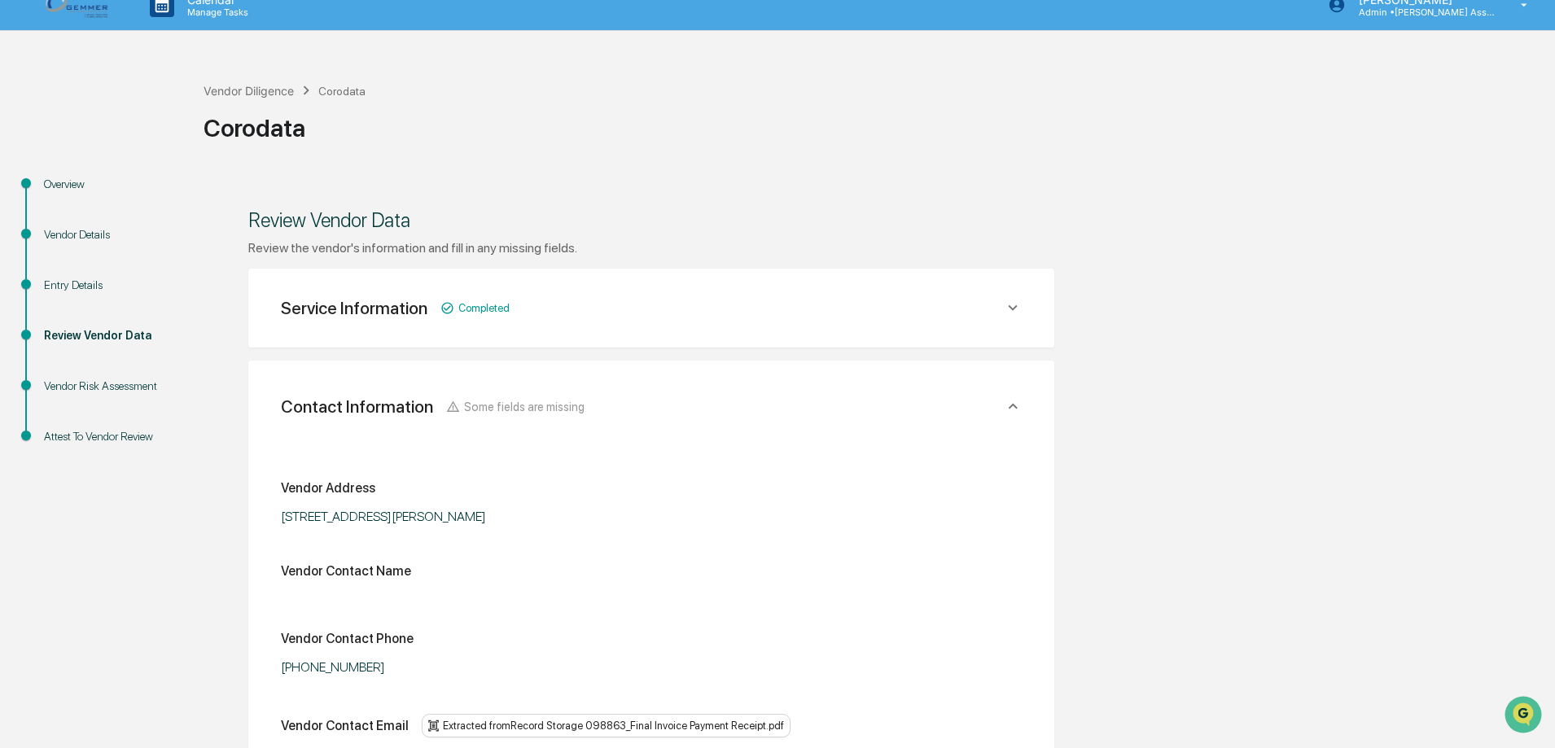
scroll to position [0, 0]
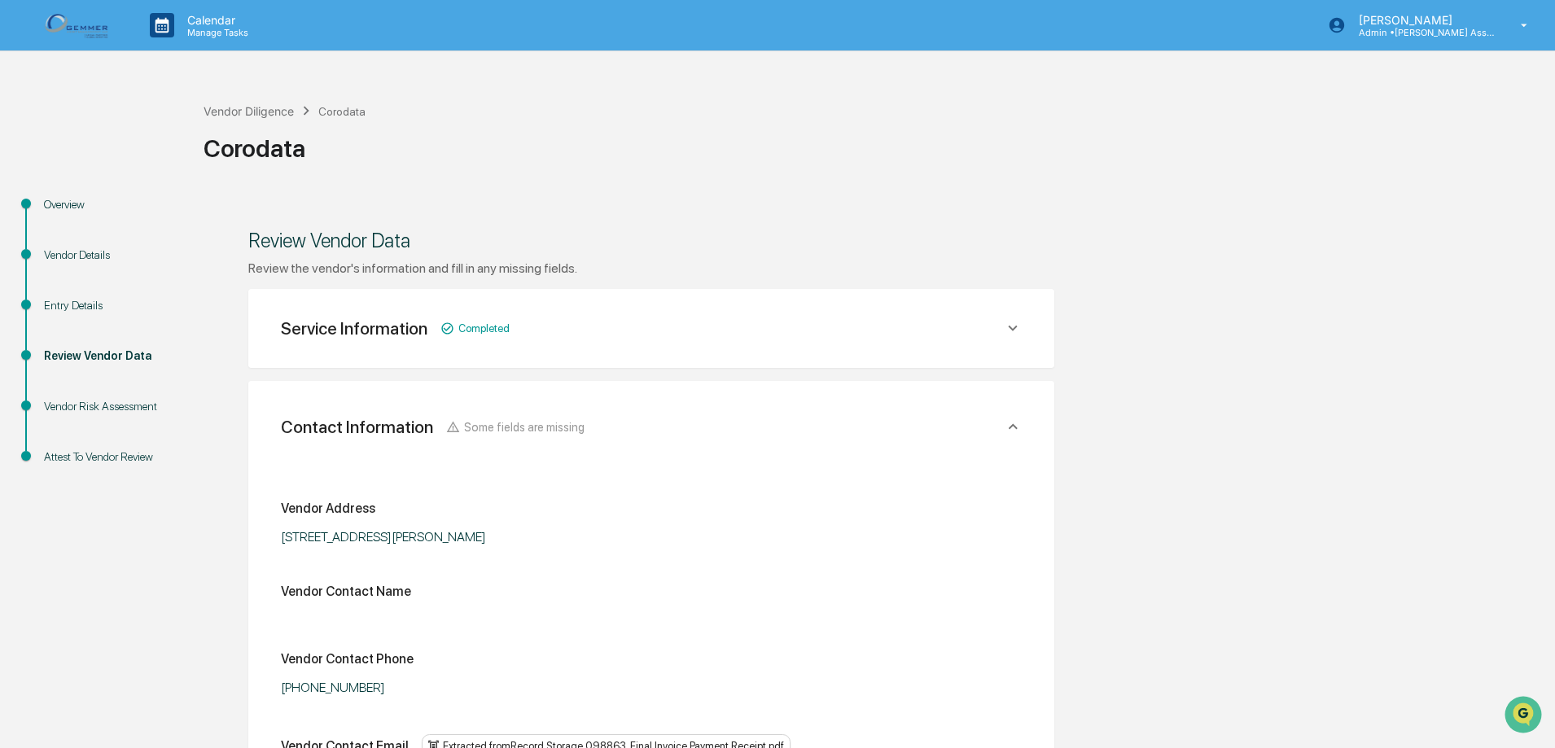
click at [1011, 319] on icon at bounding box center [1013, 328] width 18 height 18
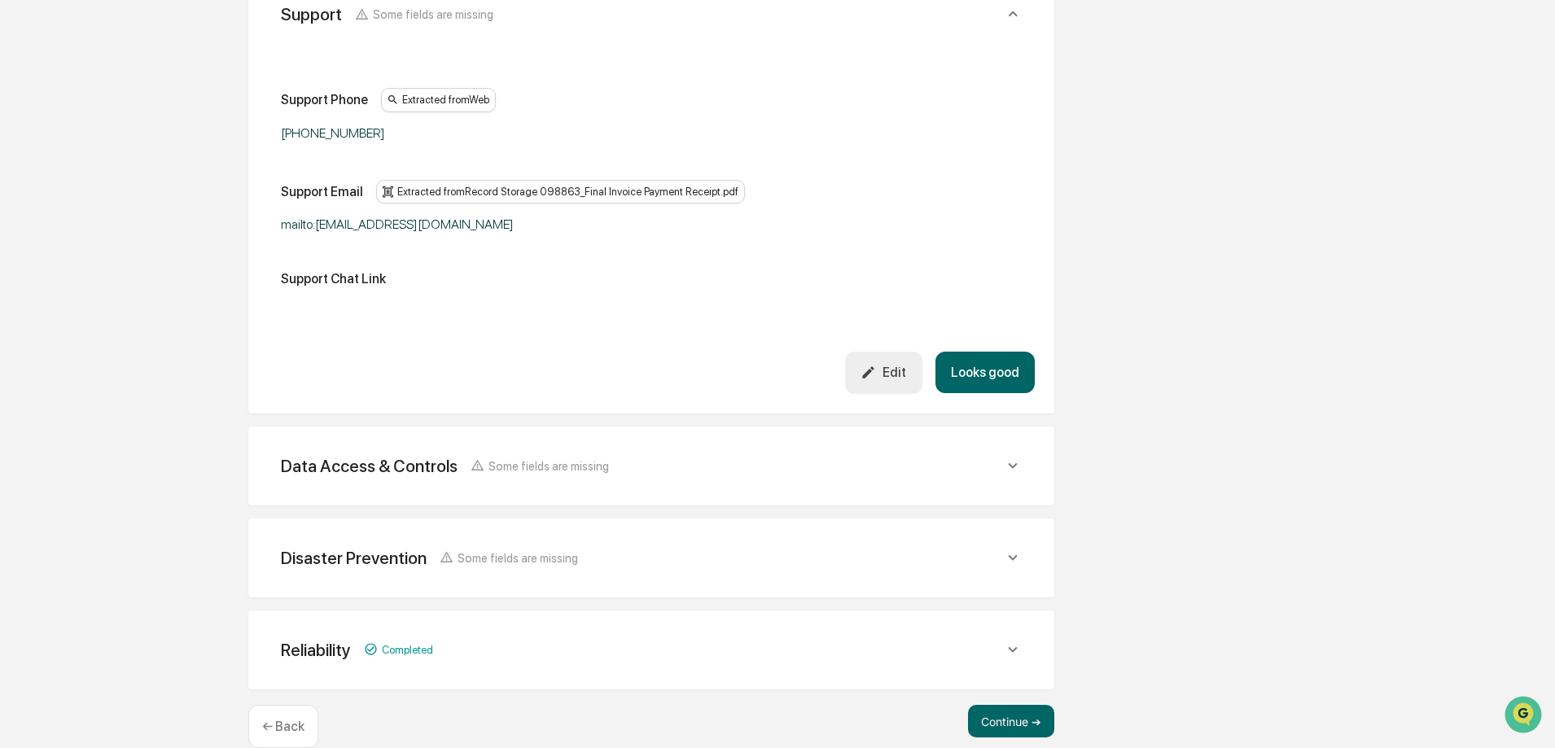
scroll to position [1301, 0]
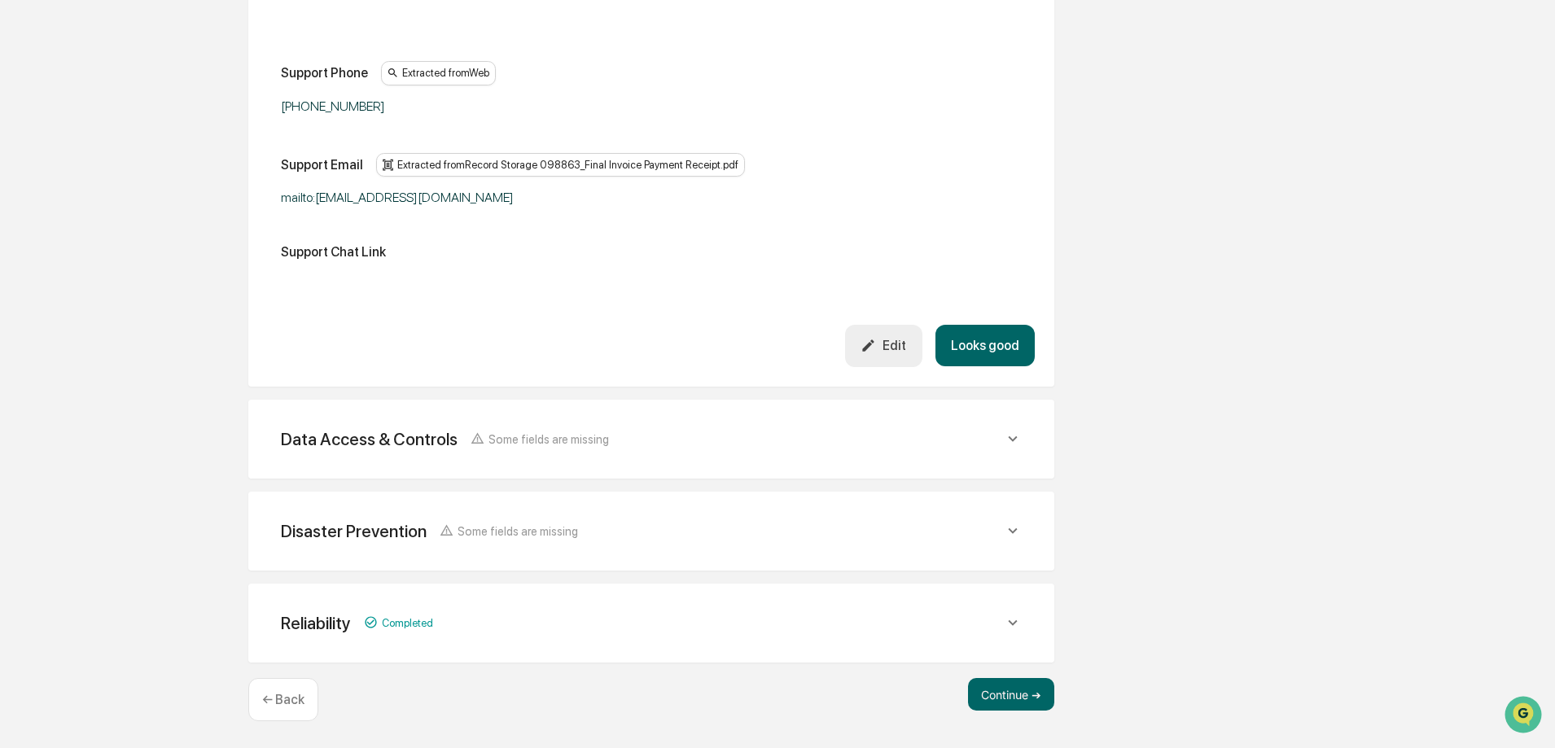
click at [1024, 441] on div "Data Access & Controls Some fields are missing" at bounding box center [651, 439] width 767 height 40
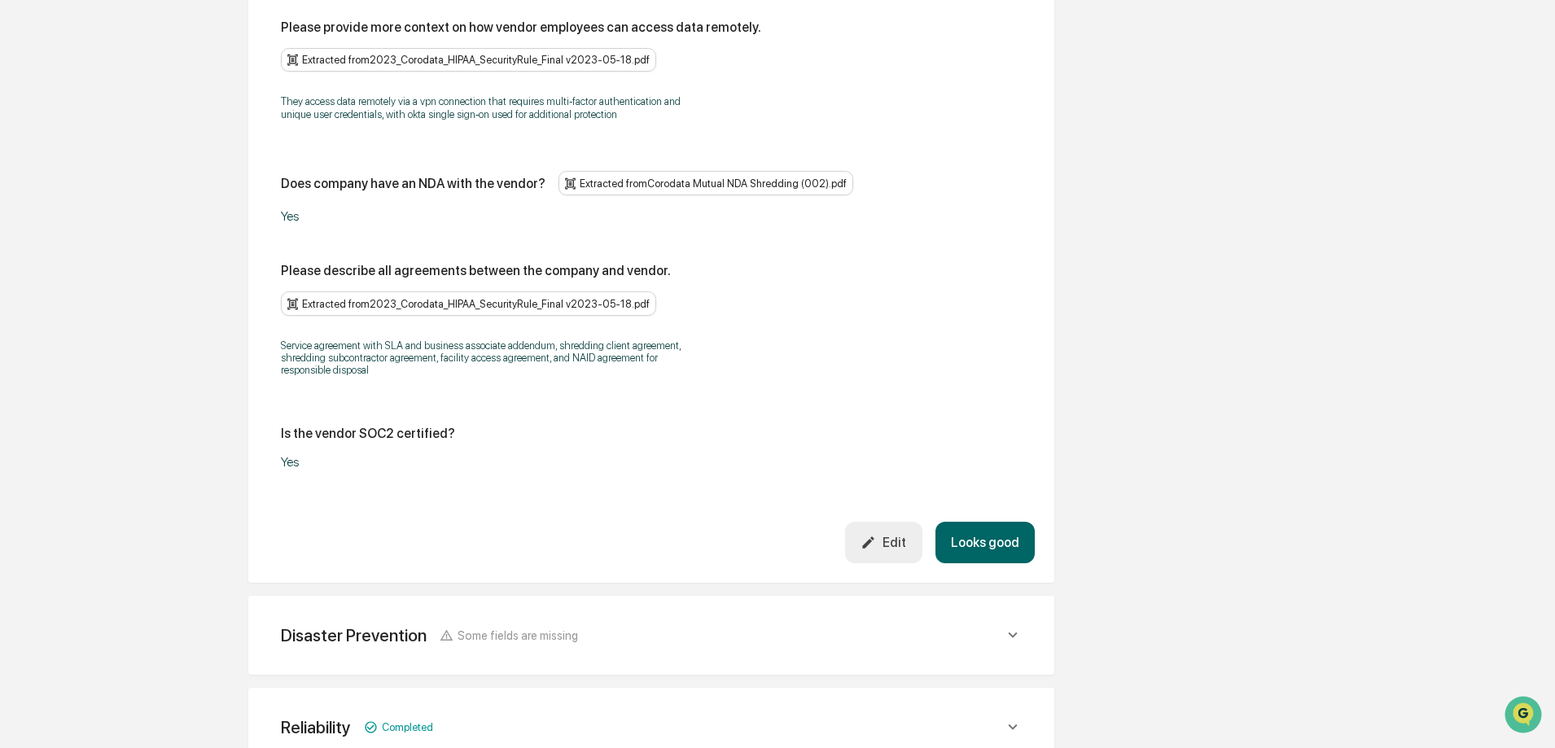
scroll to position [3502, 0]
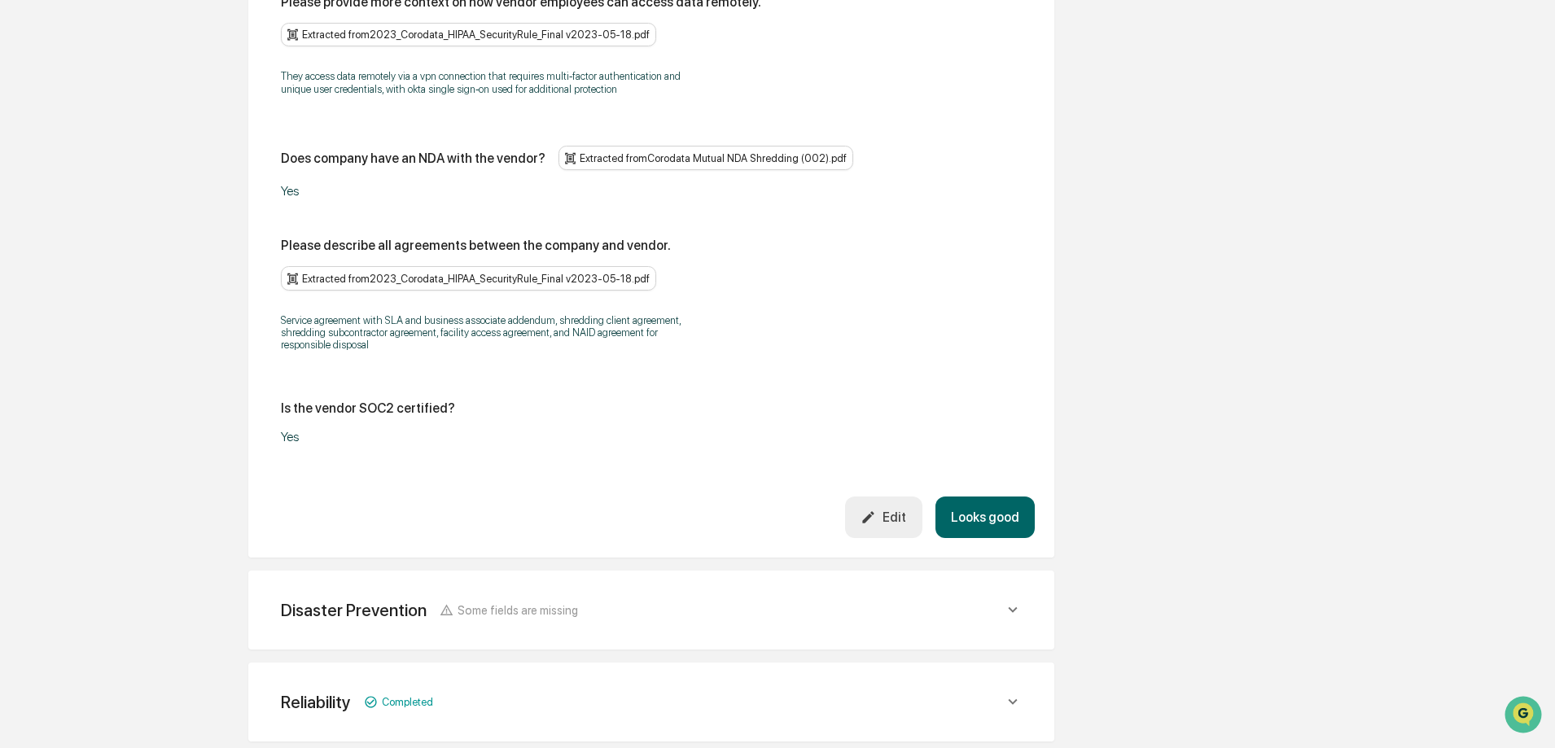
click at [1019, 601] on icon at bounding box center [1013, 610] width 18 height 18
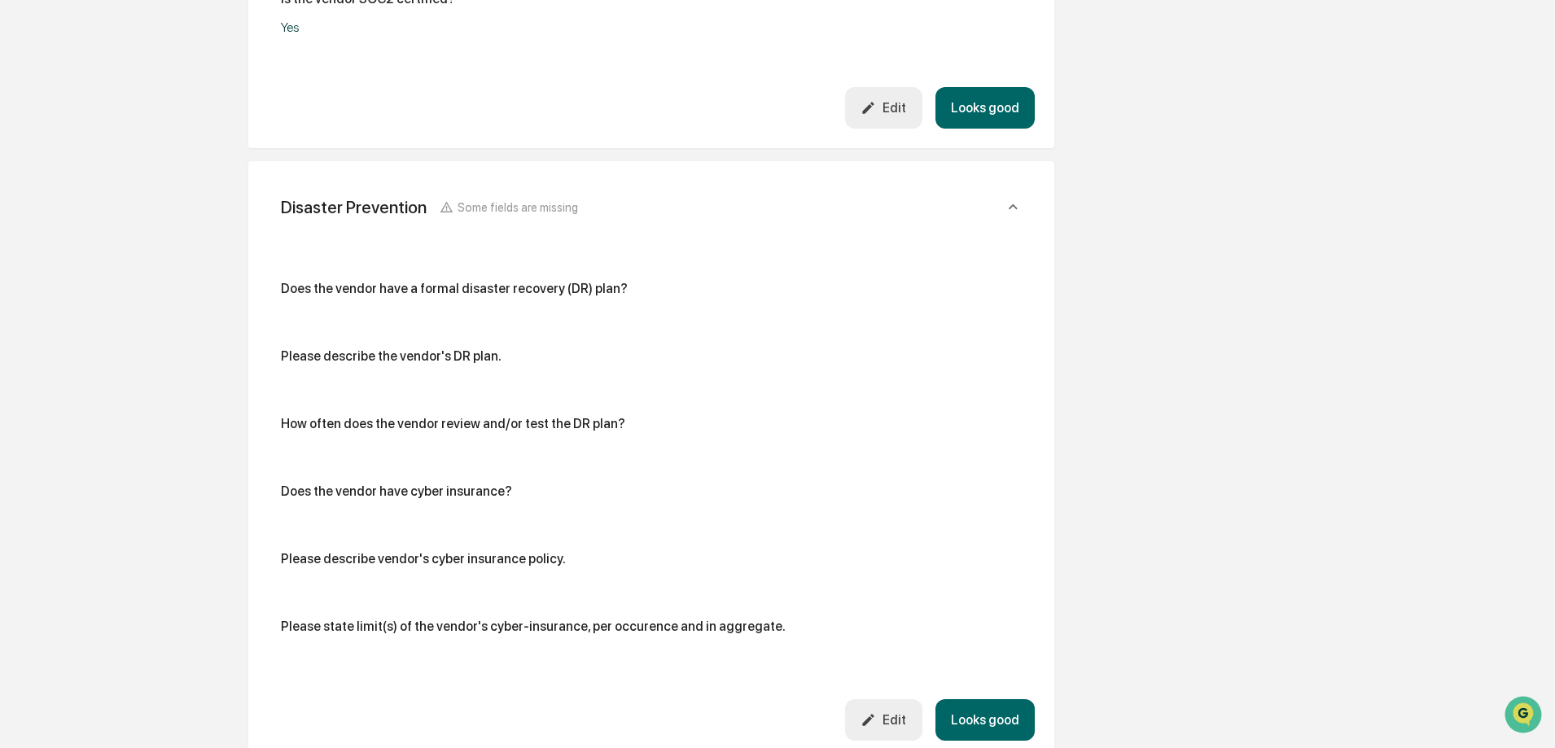
scroll to position [4032, 0]
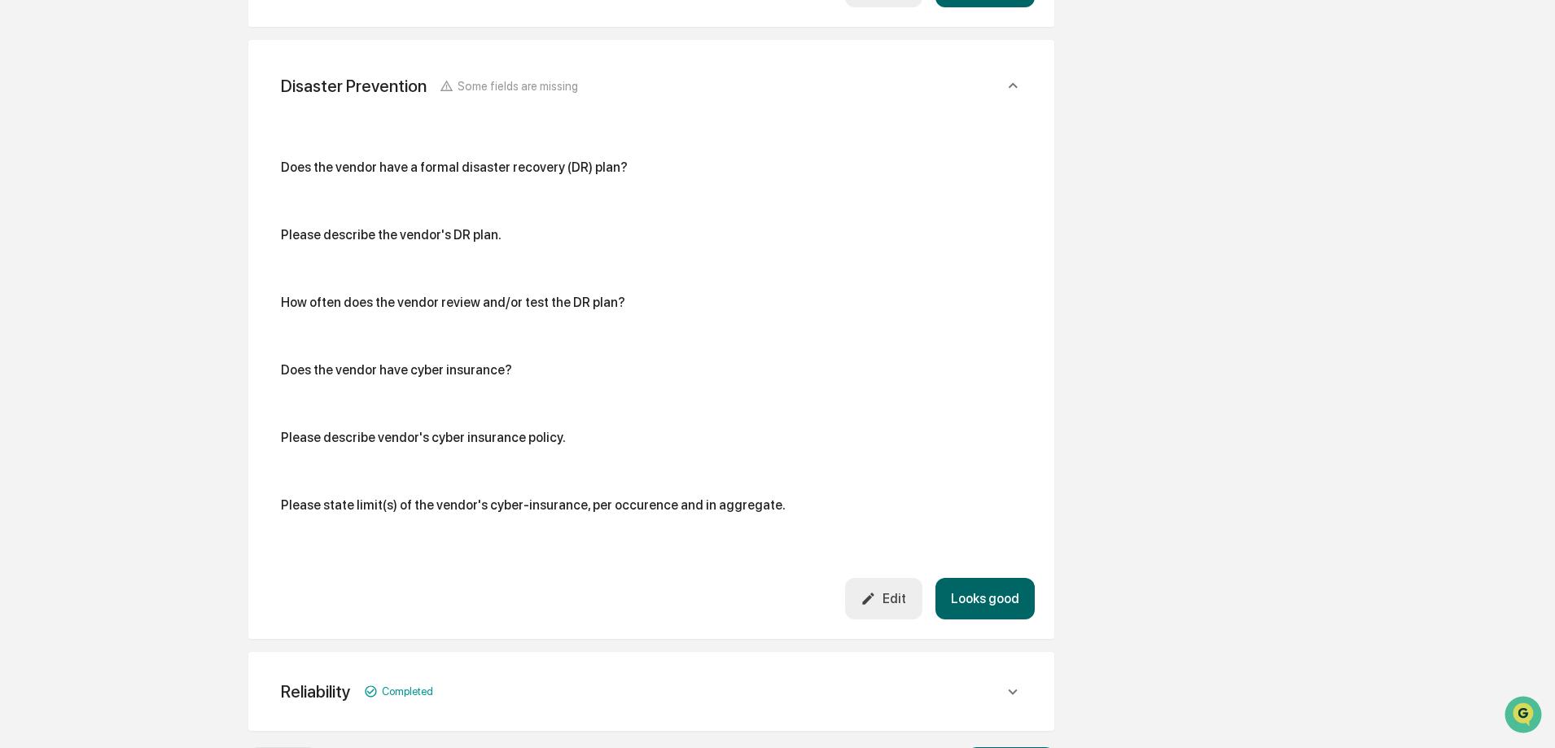
click at [310, 682] on div "Reliability" at bounding box center [316, 692] width 70 height 20
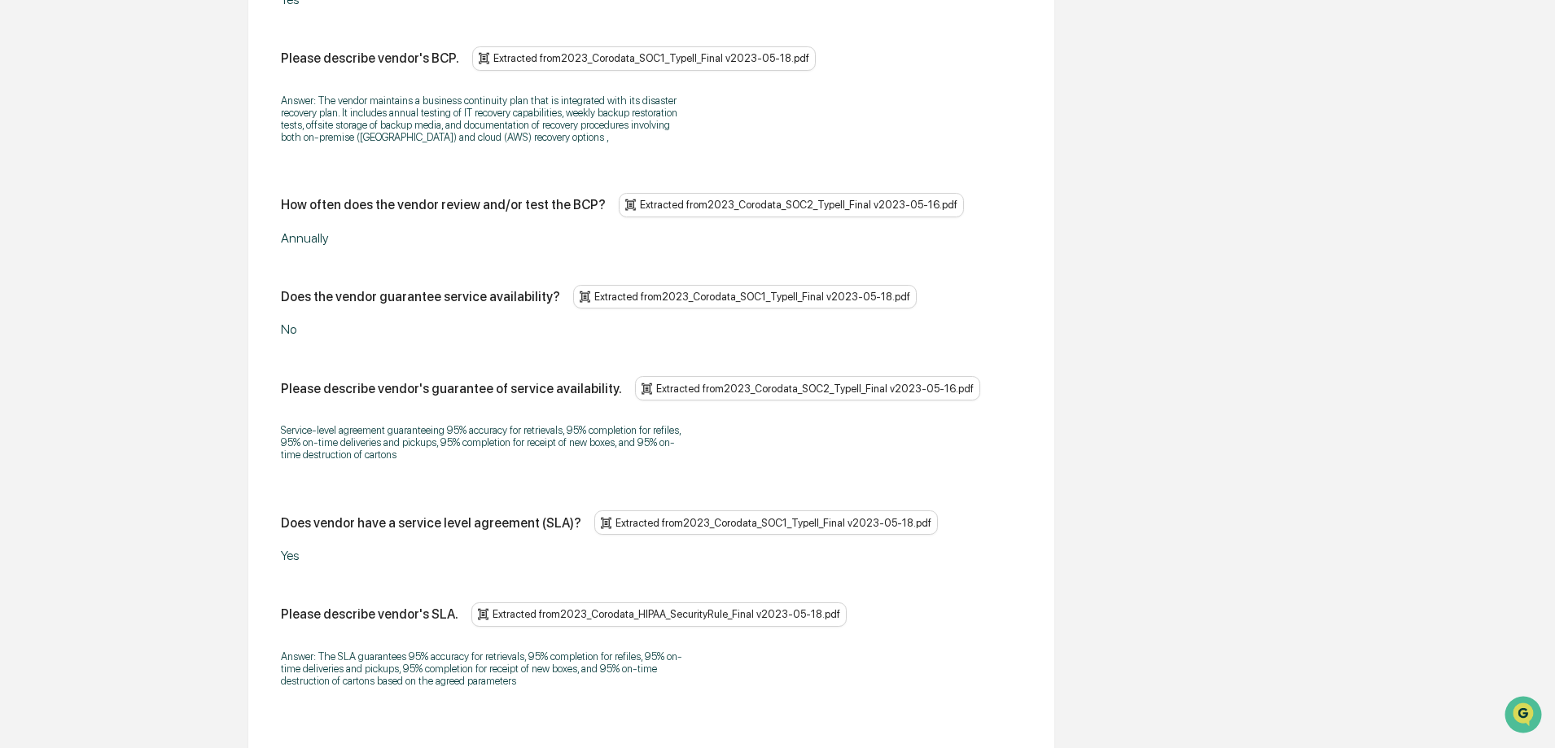
scroll to position [4928, 0]
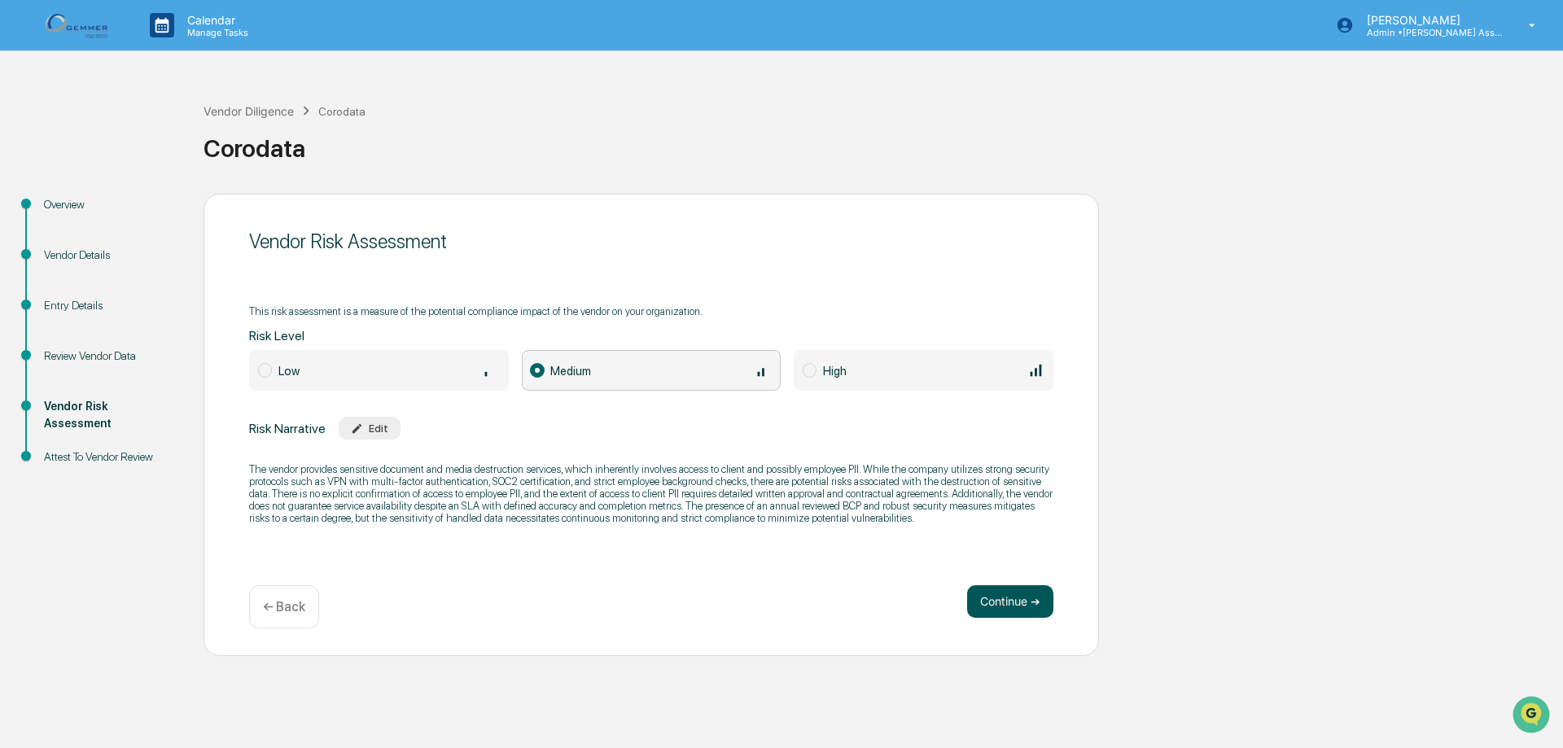
click at [980, 612] on button "Continue ➔" at bounding box center [1010, 601] width 86 height 33
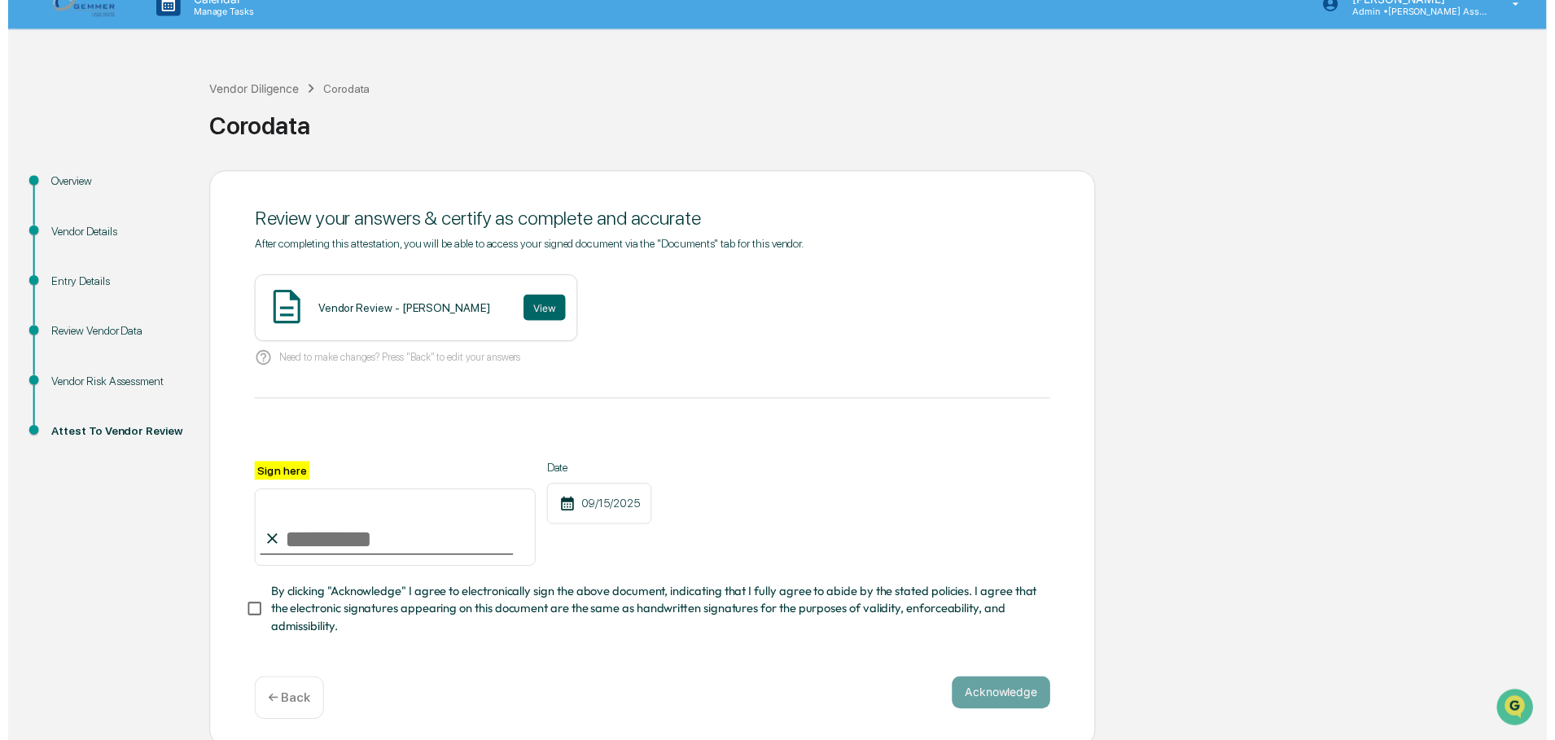
scroll to position [33, 0]
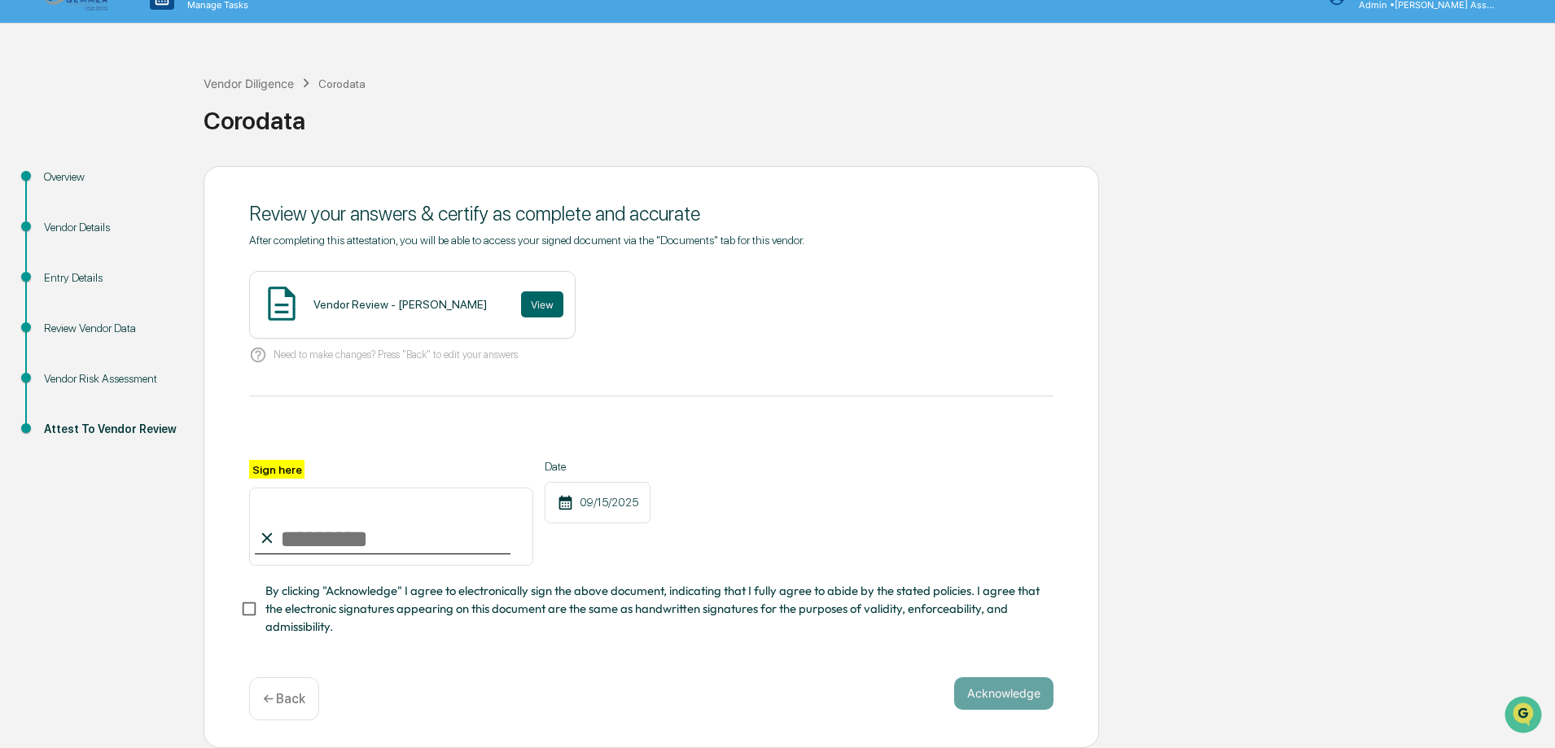
click at [277, 703] on p "← Back" at bounding box center [284, 698] width 42 height 15
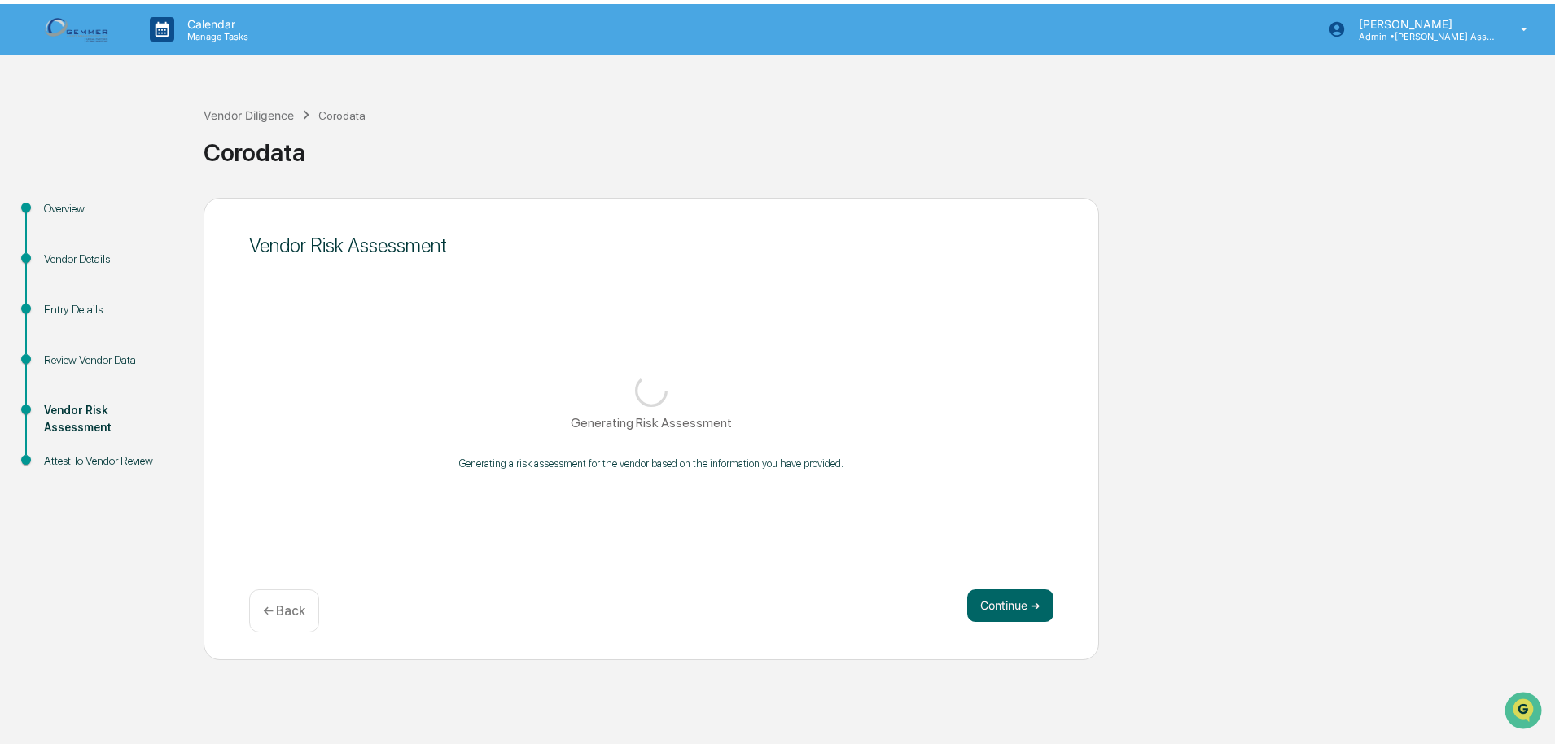
scroll to position [0, 0]
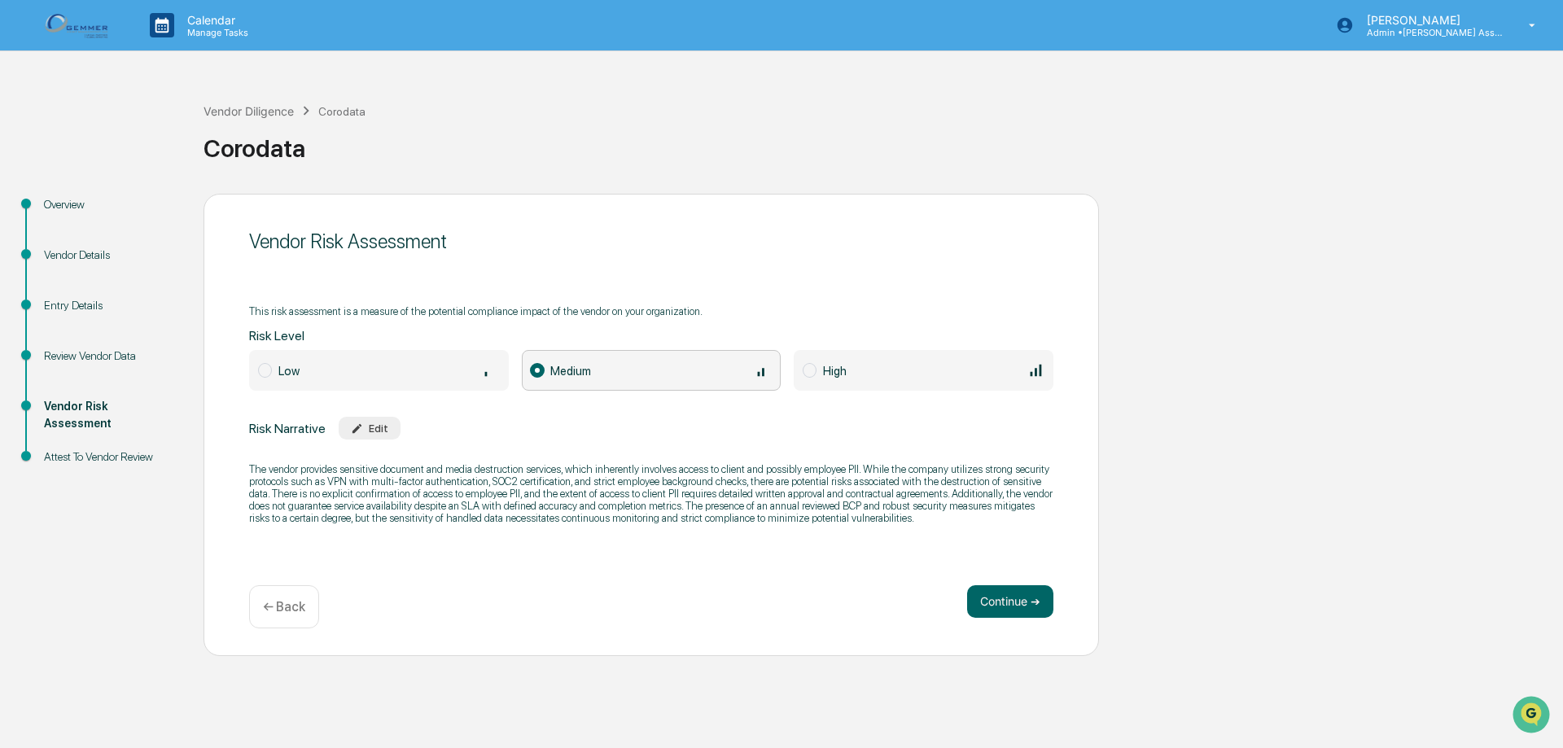
click at [278, 605] on p "← Back" at bounding box center [284, 606] width 42 height 15
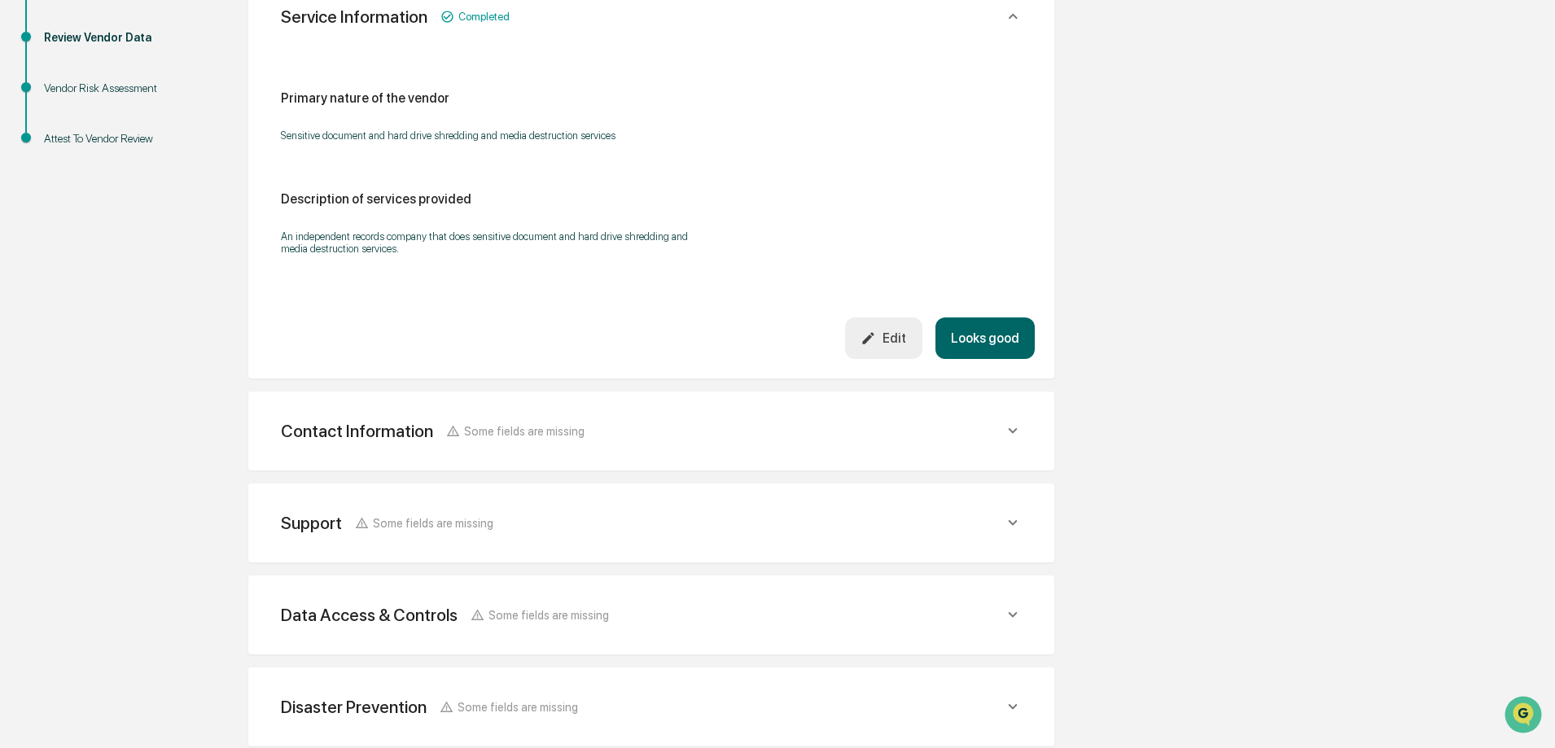
scroll to position [326, 0]
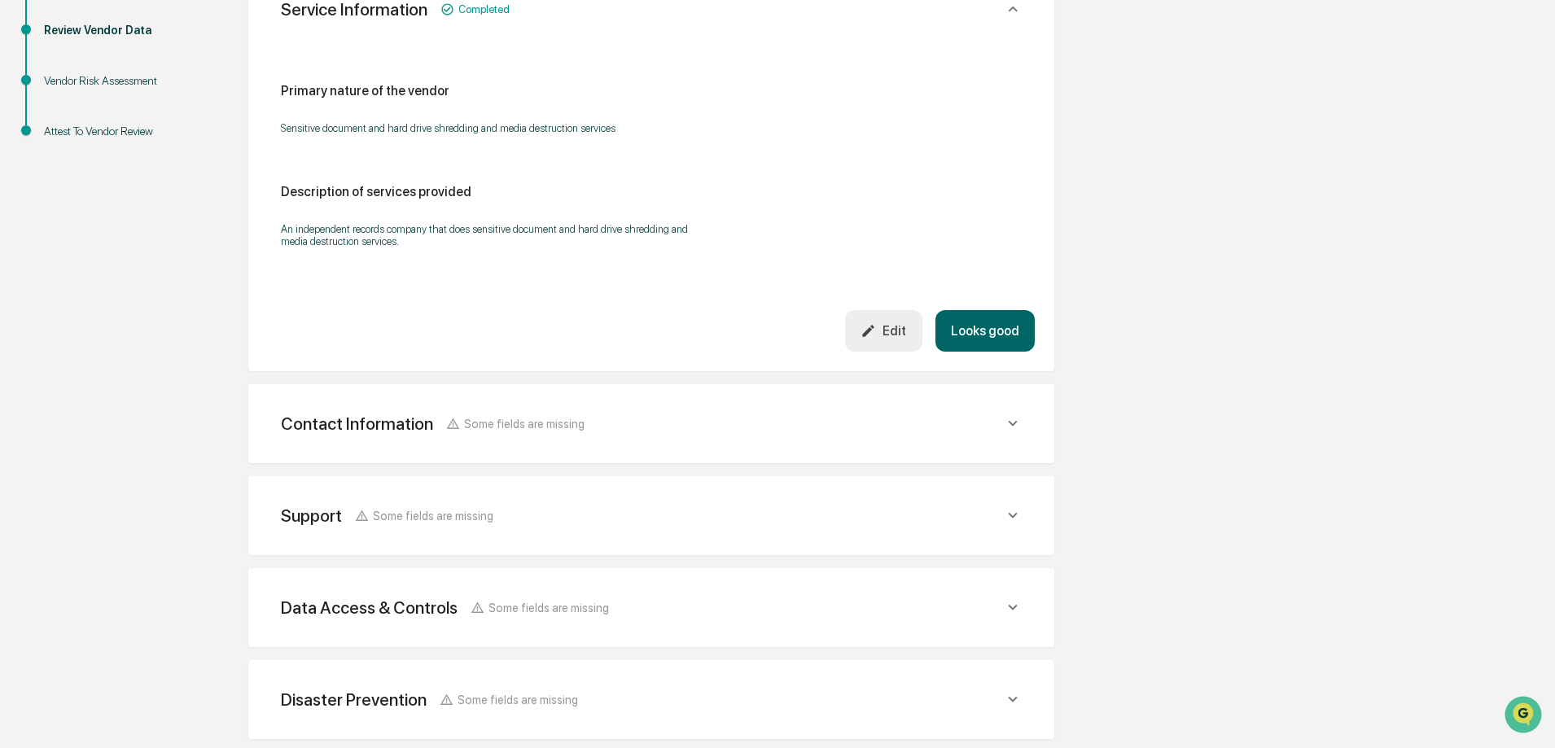
click at [380, 431] on div "Contact Information" at bounding box center [357, 424] width 152 height 20
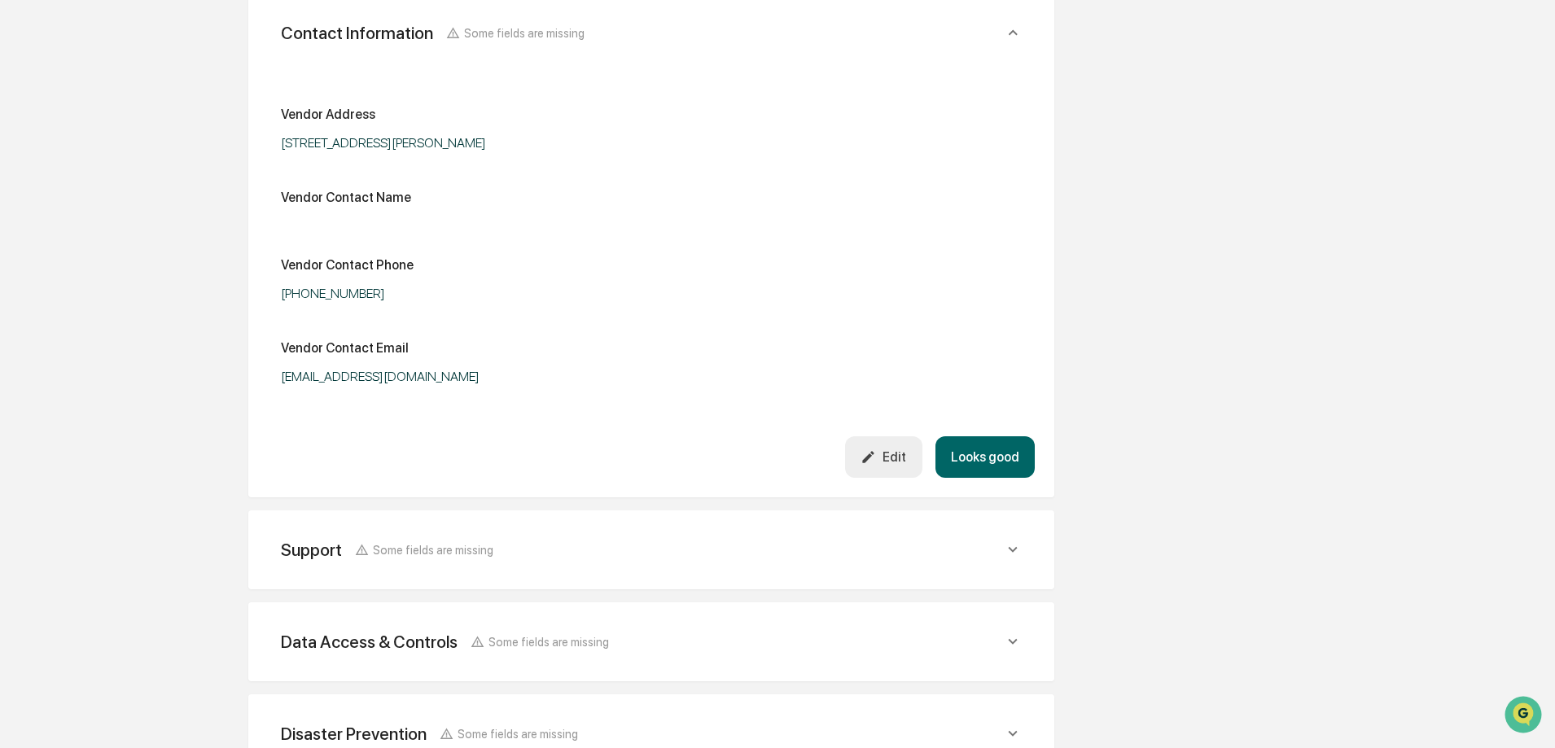
scroll to position [733, 0]
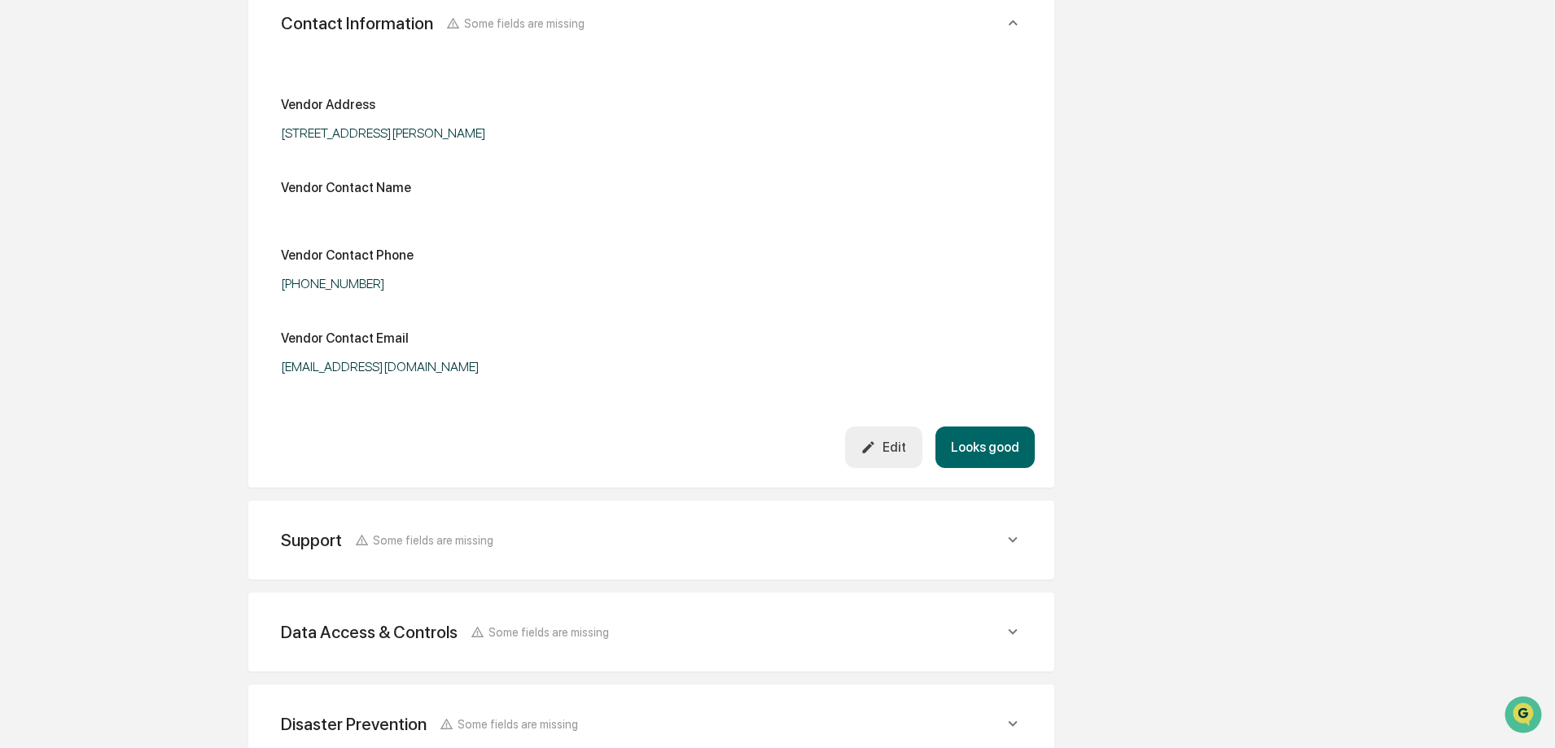
click at [407, 537] on span "Some fields are missing" at bounding box center [433, 540] width 121 height 14
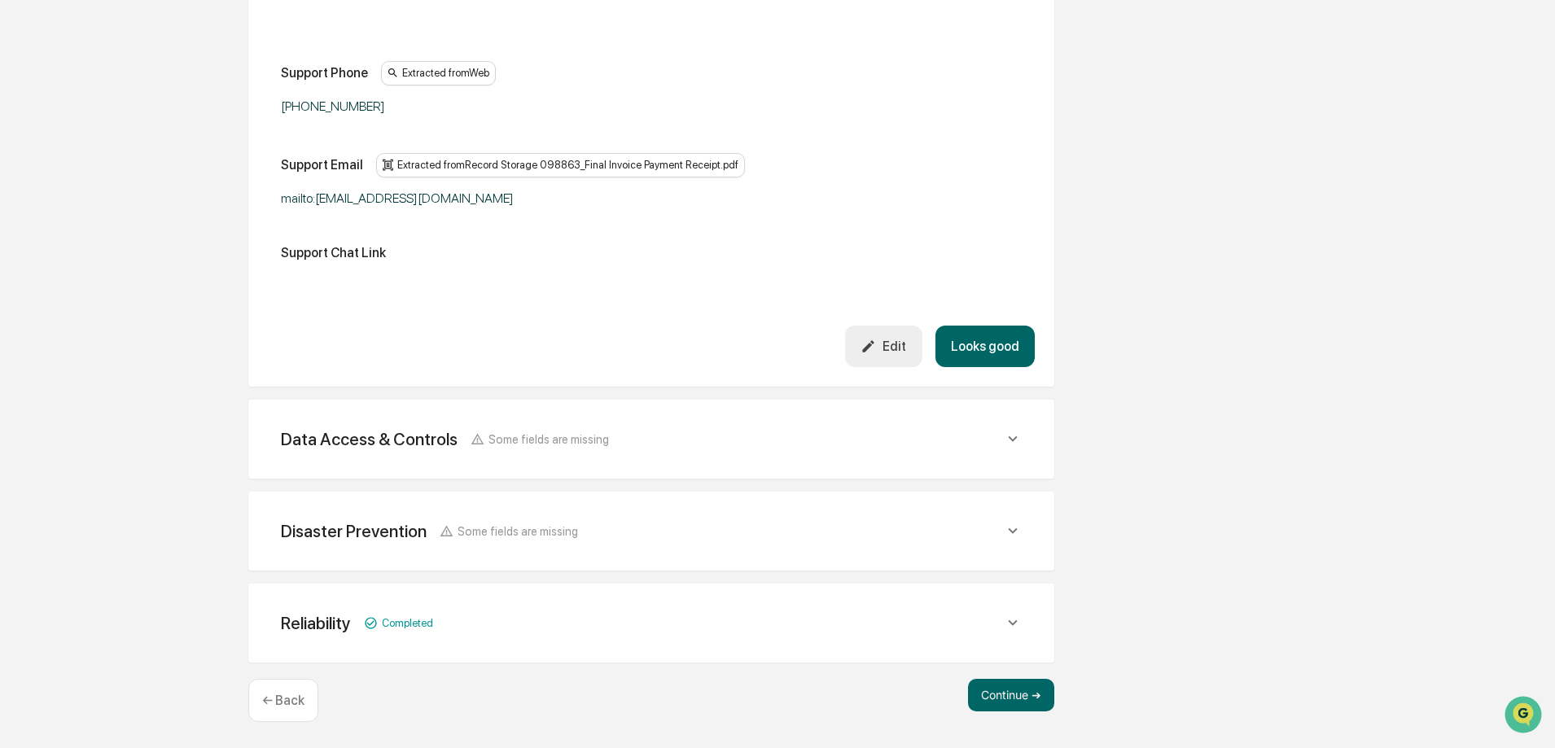
scroll to position [1293, 0]
click at [448, 445] on div "Data Access & Controls" at bounding box center [369, 438] width 177 height 20
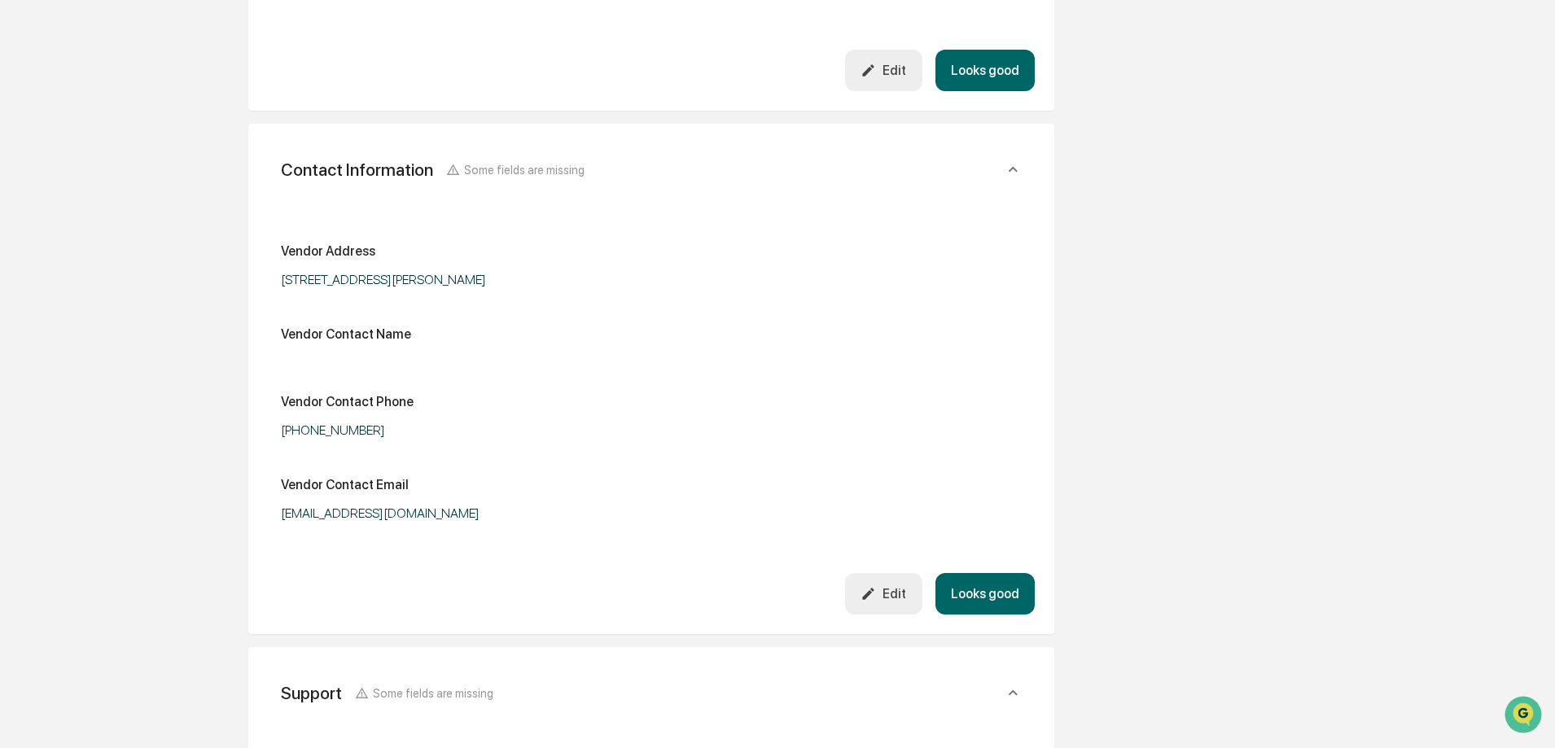
scroll to position [651, 0]
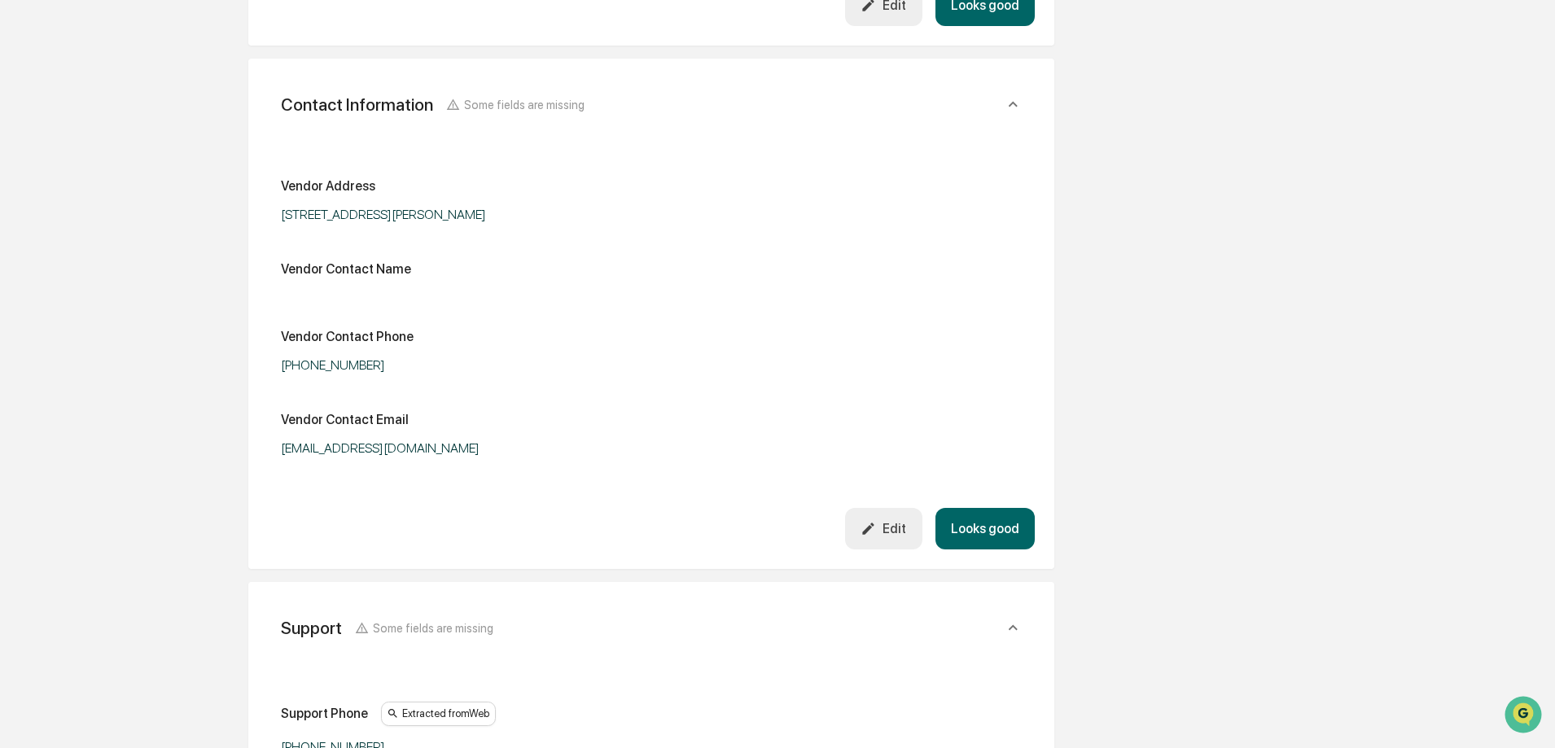
click at [906, 541] on button "Edit" at bounding box center [883, 529] width 77 height 42
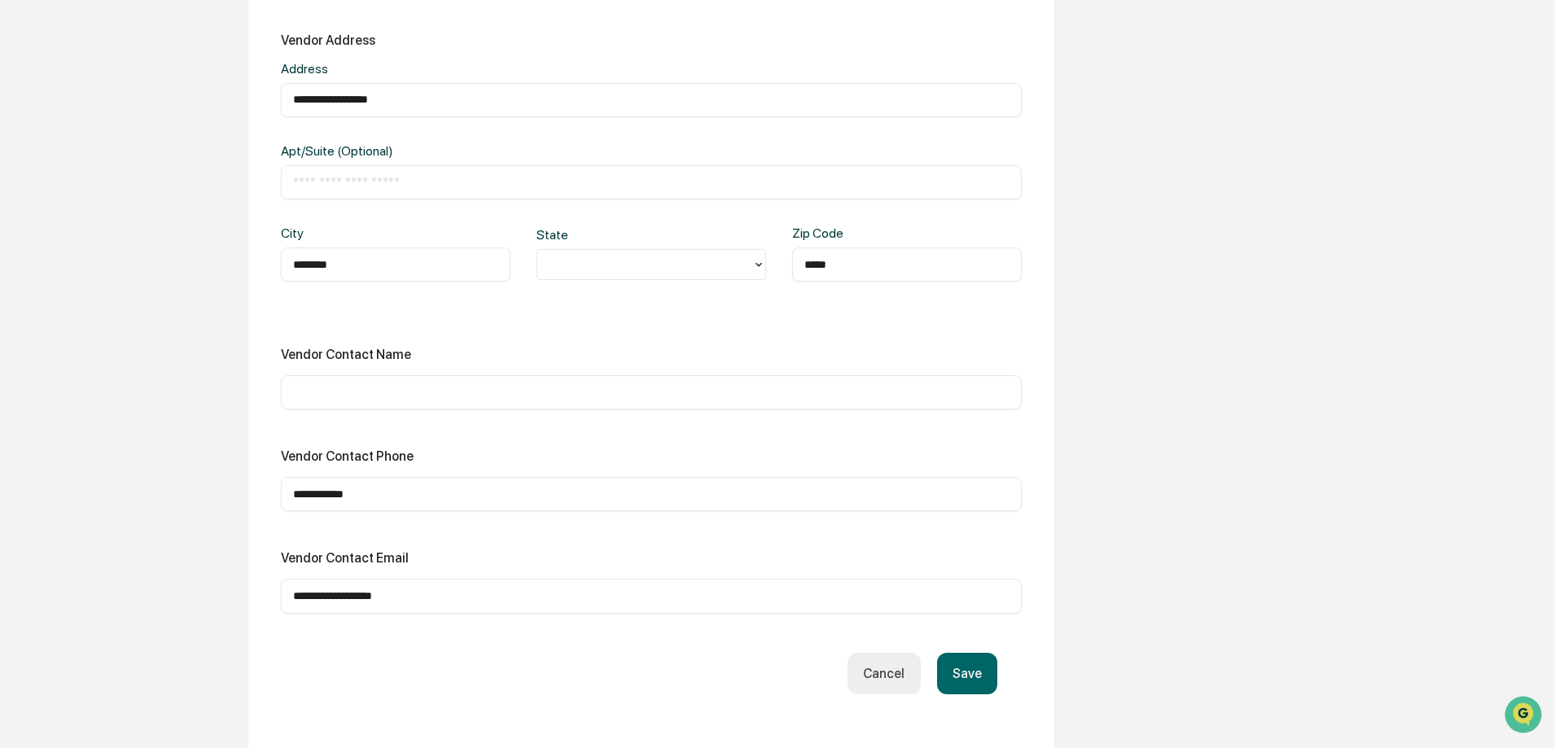
scroll to position [814, 0]
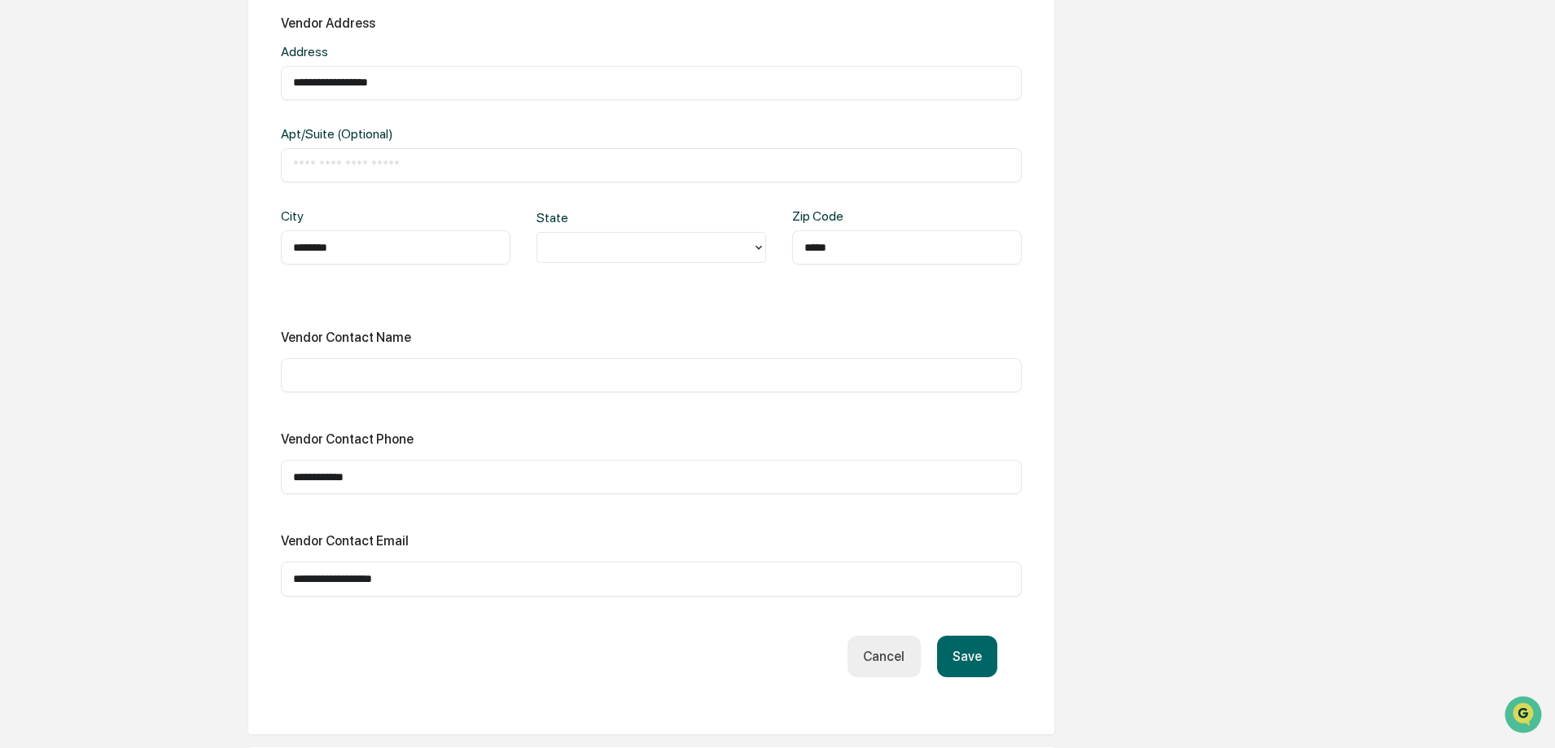
drag, startPoint x: 449, startPoint y: 578, endPoint x: 204, endPoint y: 585, distance: 246.0
paste input "*******"
drag, startPoint x: 304, startPoint y: 582, endPoint x: 188, endPoint y: 573, distance: 116.0
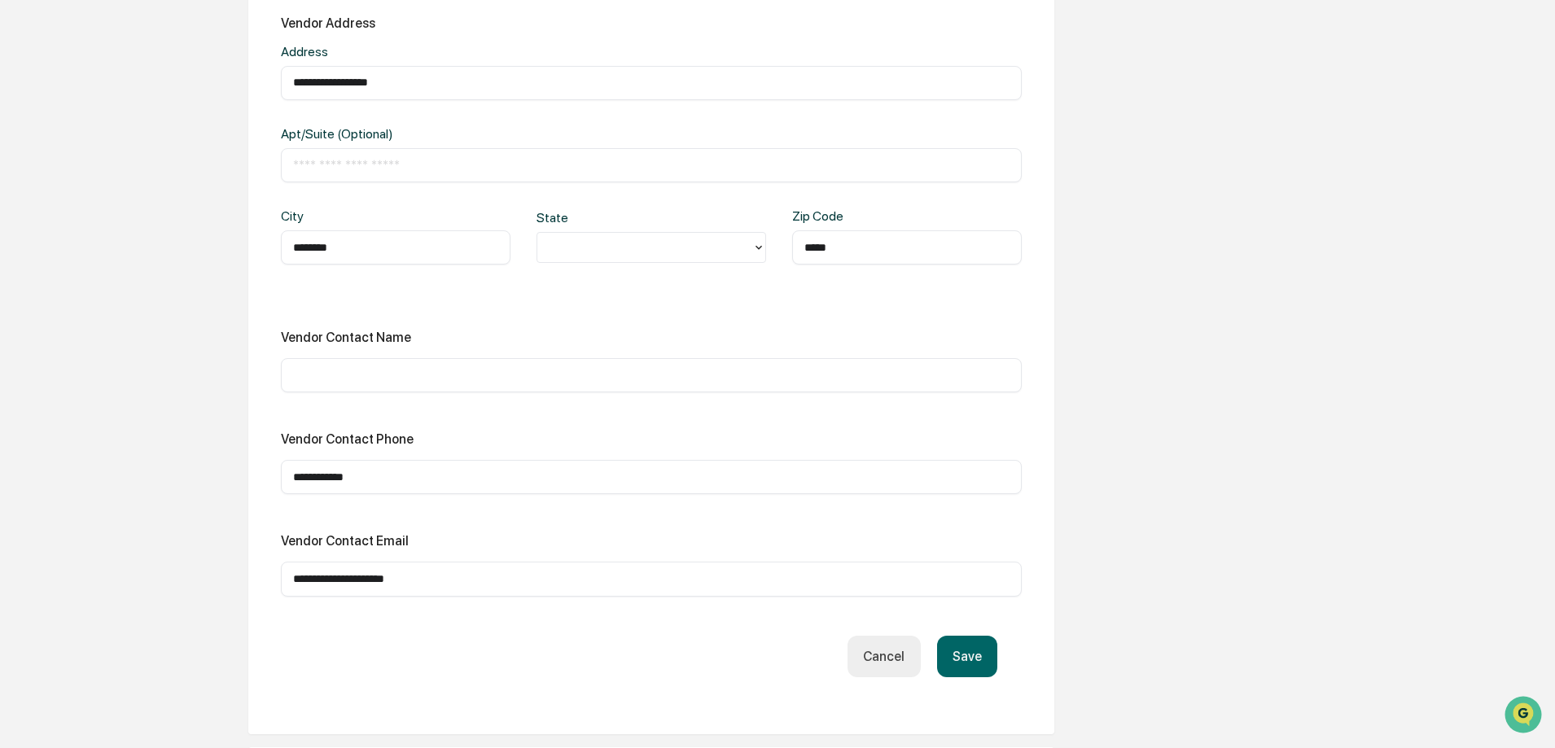
type input "**********"
click at [979, 662] on button "Save" at bounding box center [967, 657] width 60 height 42
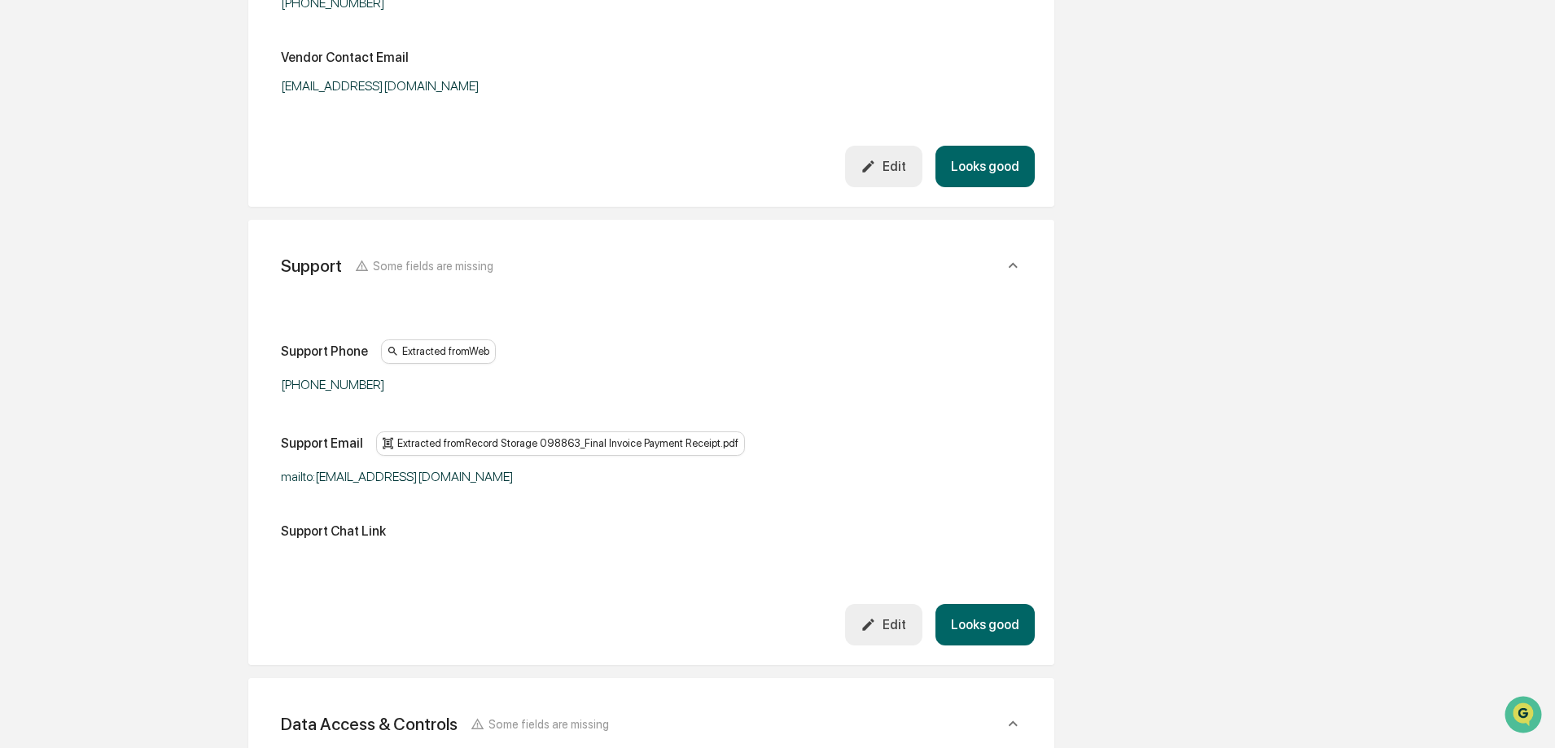
scroll to position [977, 0]
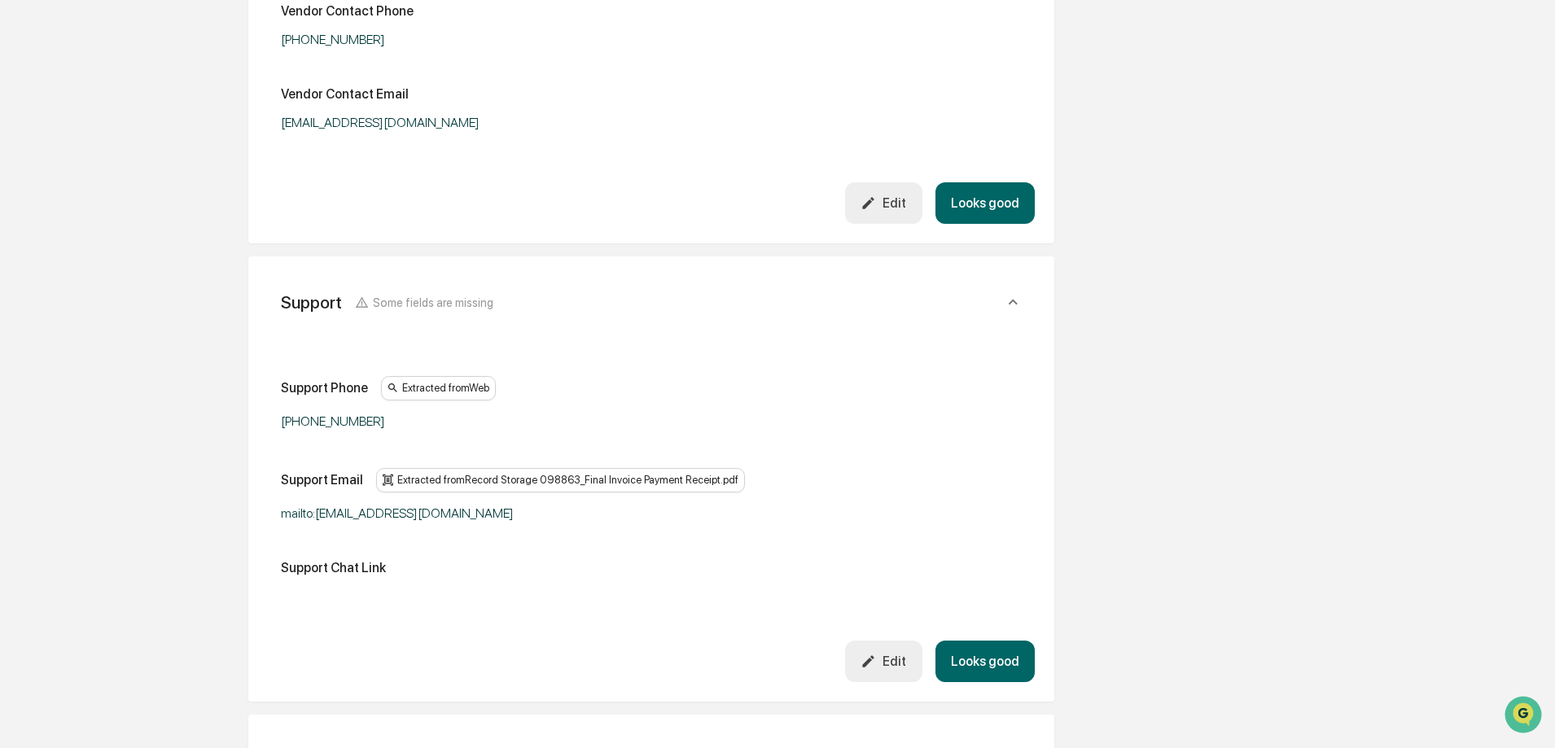
click at [876, 662] on icon "button" at bounding box center [868, 661] width 15 height 15
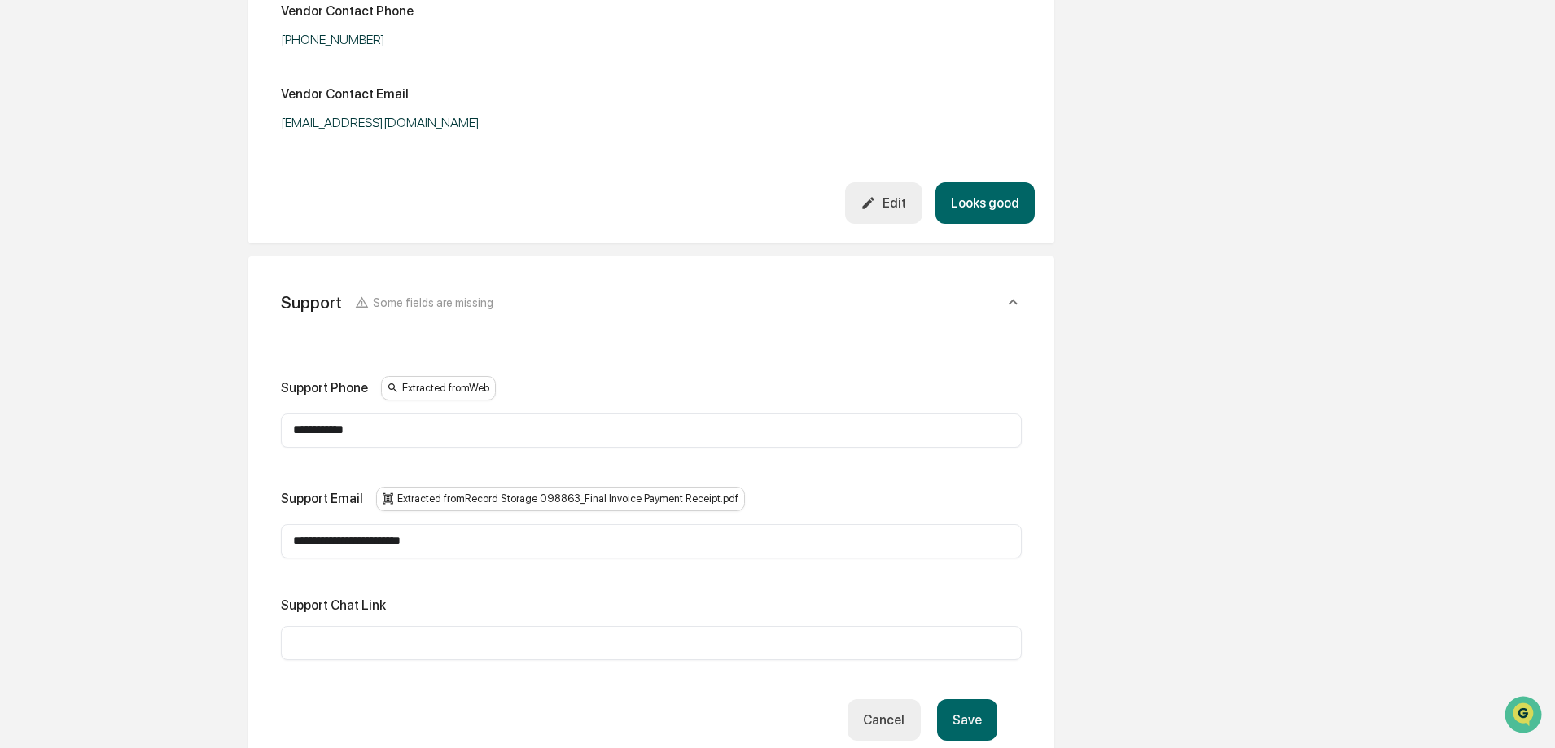
drag, startPoint x: 450, startPoint y: 537, endPoint x: 144, endPoint y: 524, distance: 306.5
paste input "text"
drag, startPoint x: 303, startPoint y: 540, endPoint x: 210, endPoint y: 532, distance: 93.2
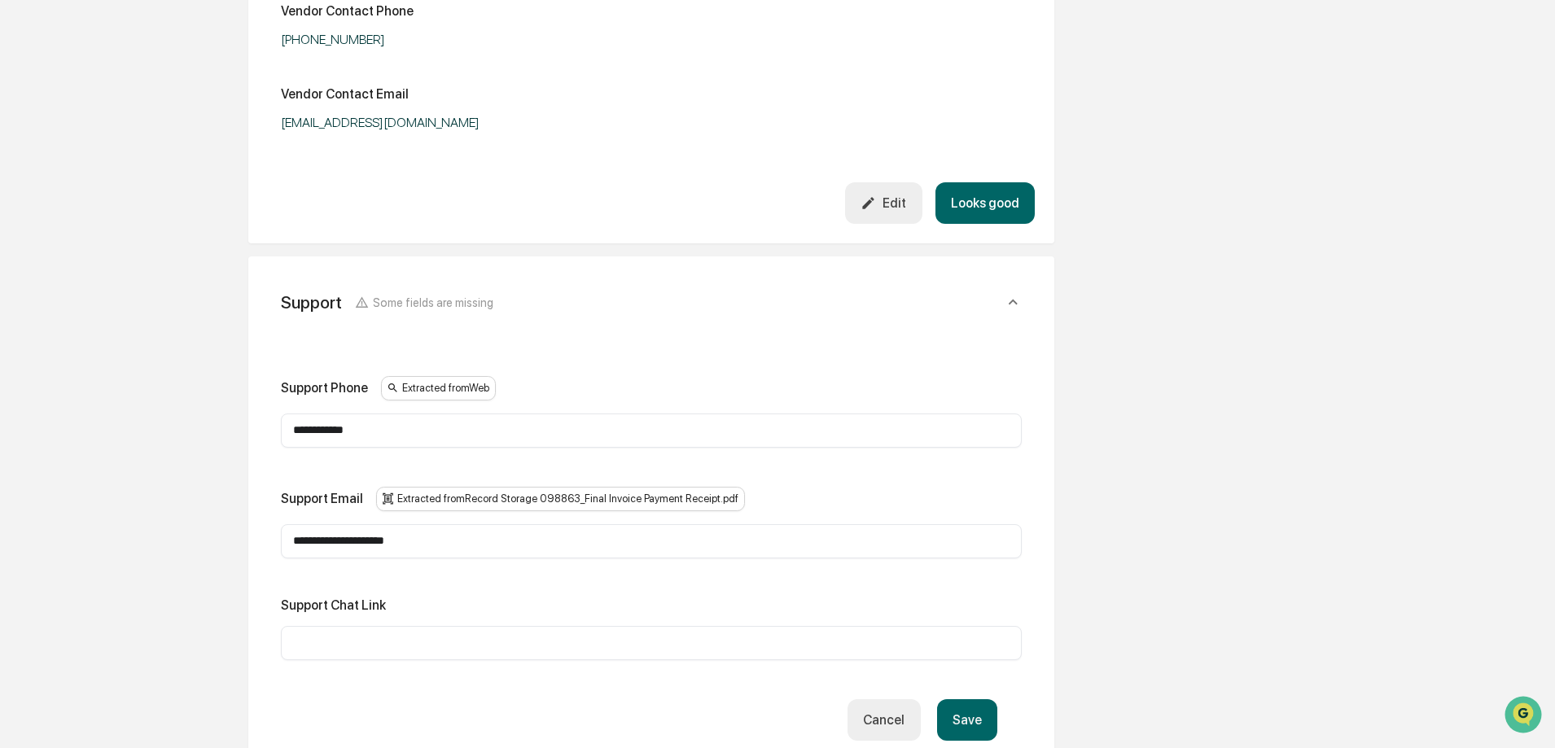
type input "**********"
click at [984, 721] on button "Save" at bounding box center [967, 720] width 60 height 42
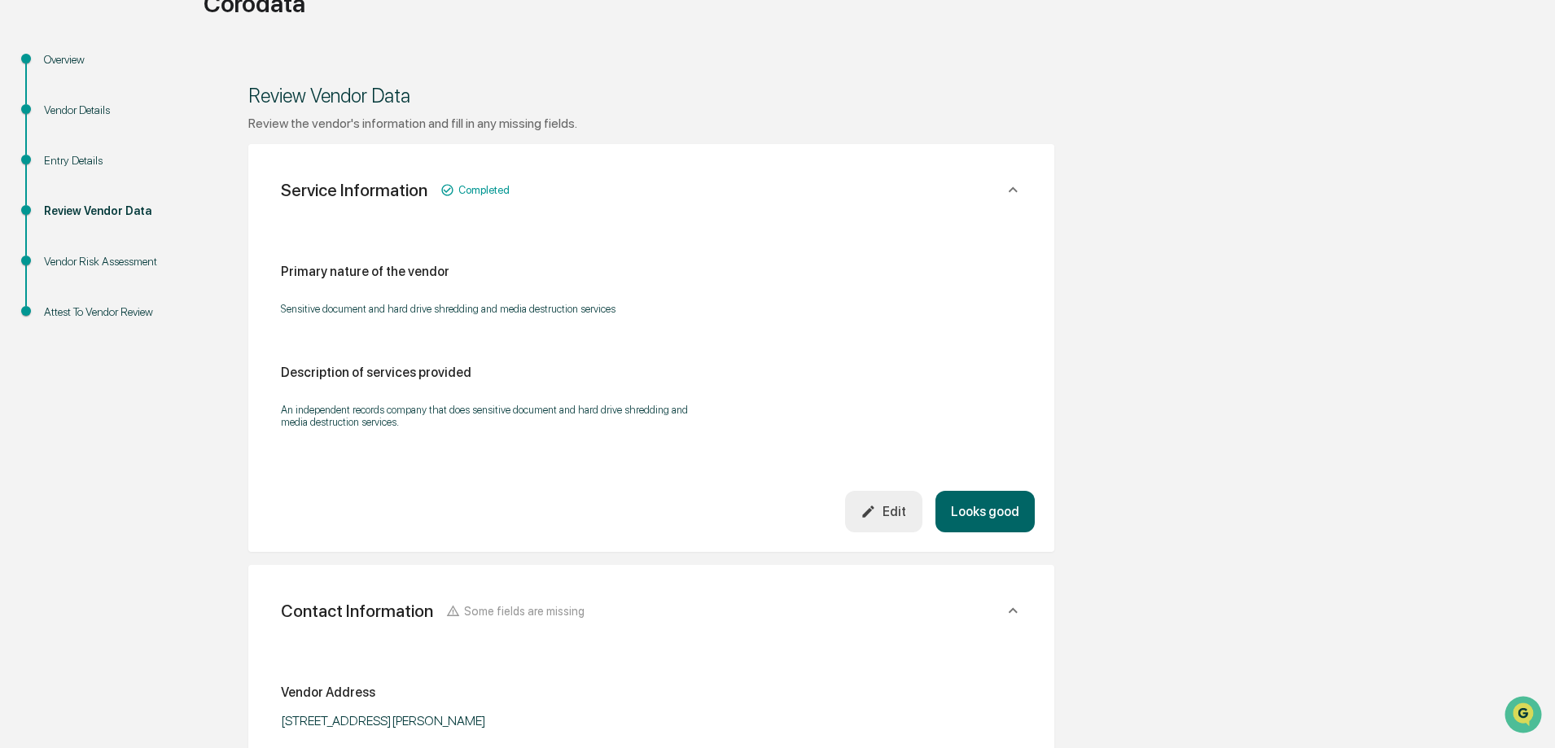
scroll to position [0, 0]
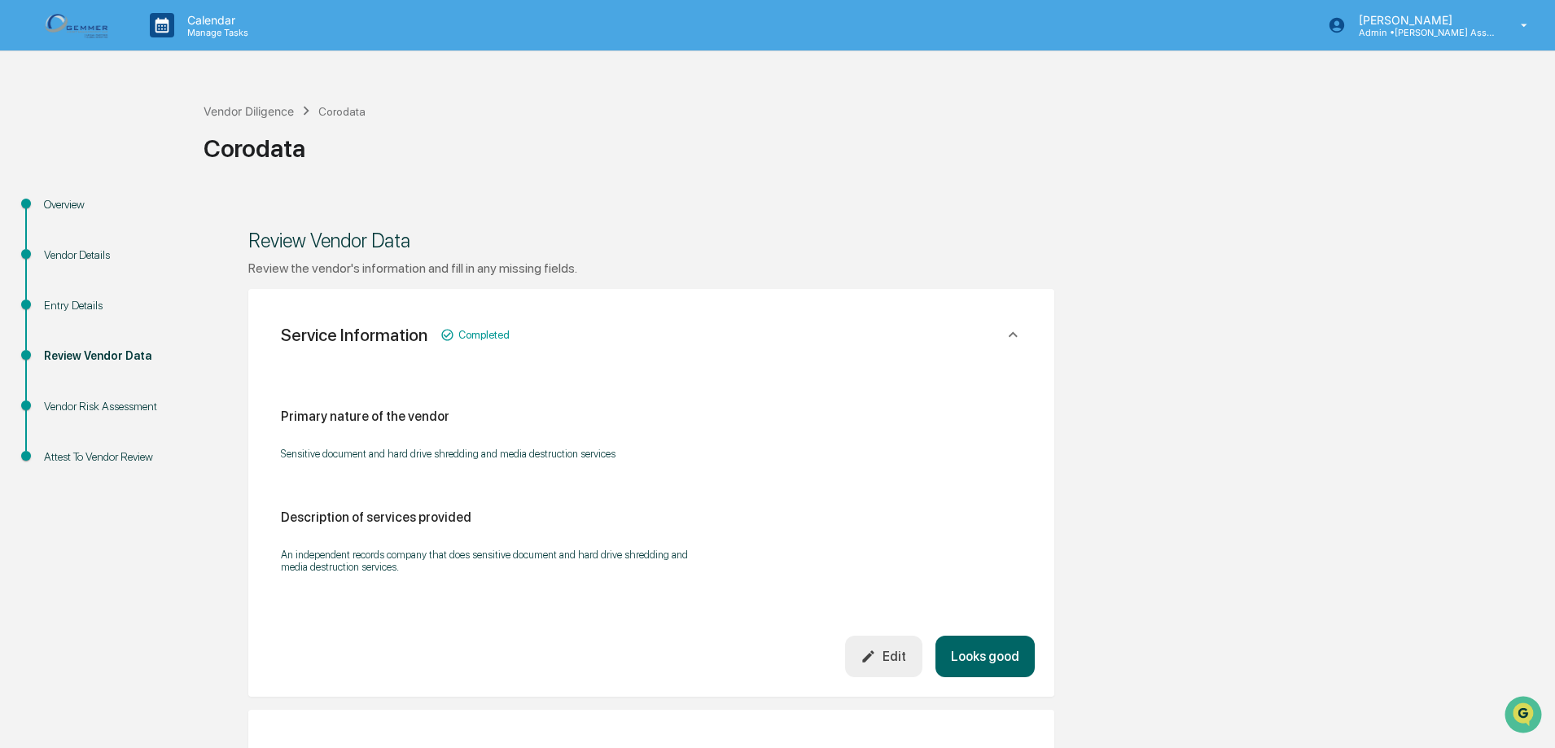
click at [137, 405] on div "Vendor Risk Assessment" at bounding box center [111, 406] width 134 height 17
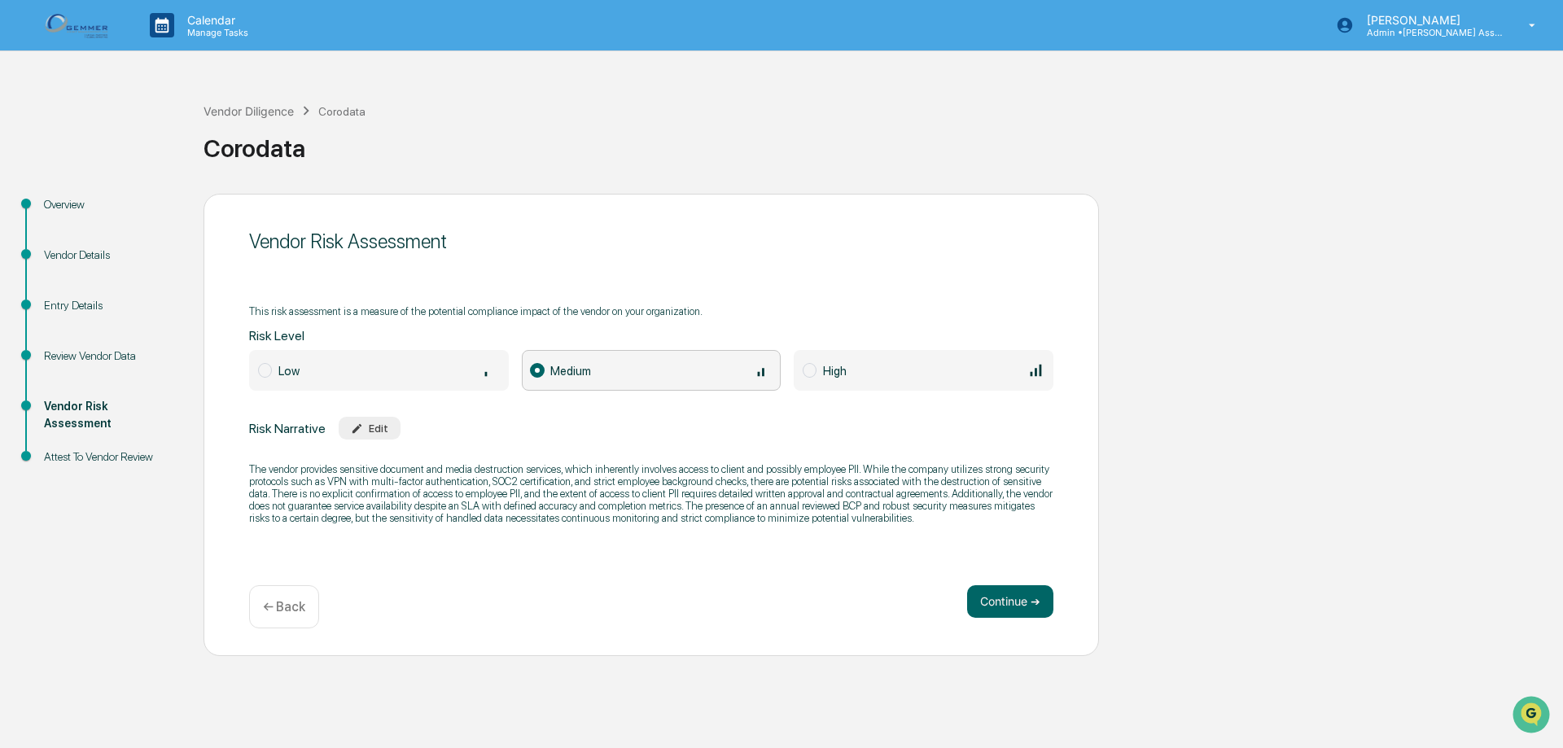
click at [112, 447] on div "Vendor Risk Assessment" at bounding box center [111, 426] width 160 height 50
click at [111, 457] on div "Attest To Vendor Review" at bounding box center [111, 457] width 134 height 17
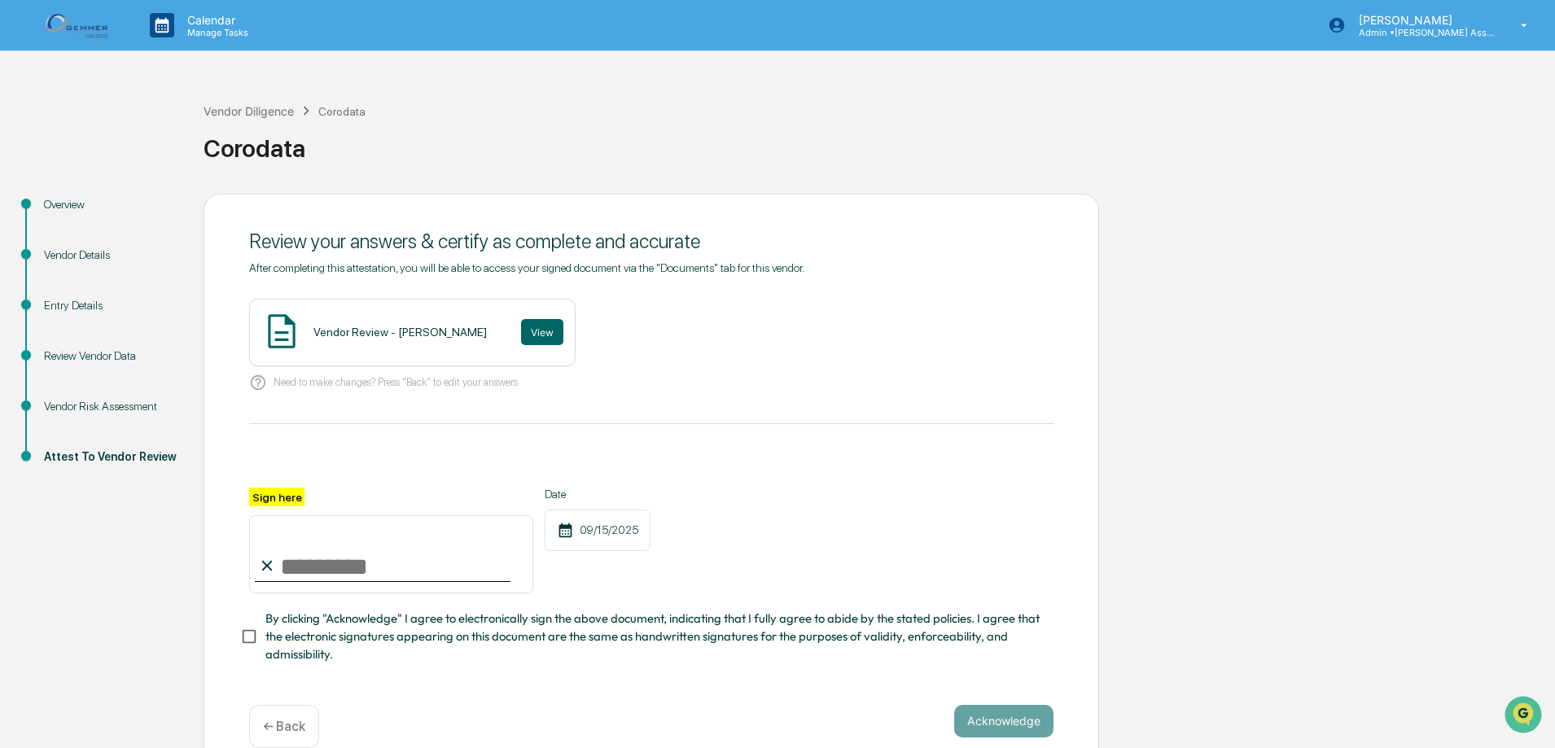
click at [83, 200] on div "Overview" at bounding box center [111, 204] width 134 height 17
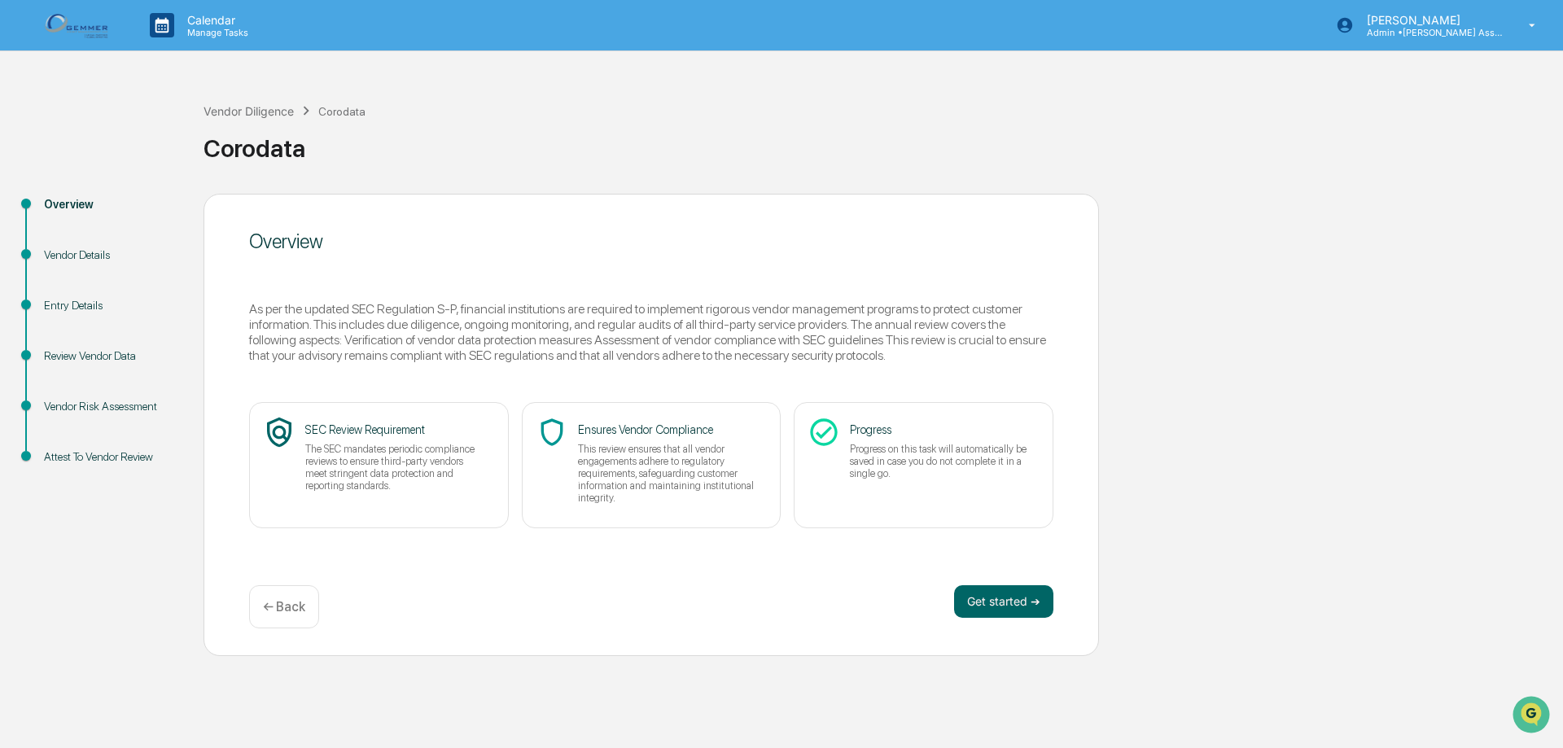
click at [81, 254] on div "Vendor Details" at bounding box center [111, 255] width 134 height 17
click at [77, 263] on div "Vendor Details" at bounding box center [111, 255] width 134 height 17
click at [75, 310] on div "Entry Details" at bounding box center [111, 305] width 134 height 17
click at [86, 362] on div "Review Vendor Data" at bounding box center [111, 356] width 134 height 17
click at [93, 414] on div "Vendor Risk Assessment" at bounding box center [111, 406] width 134 height 17
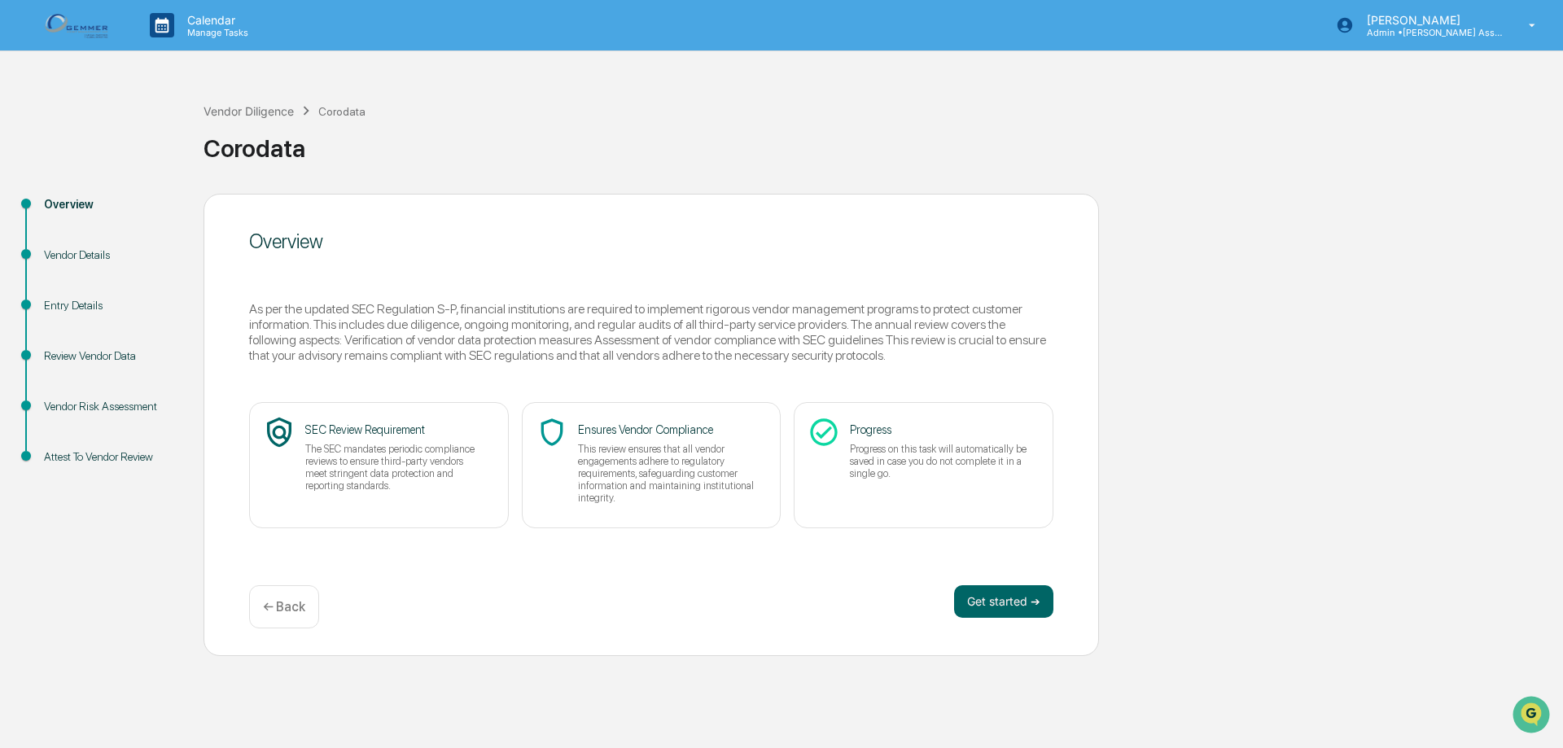
click at [103, 467] on div "Attest To Vendor Review" at bounding box center [111, 476] width 160 height 50
click at [266, 612] on p "← Back" at bounding box center [284, 606] width 42 height 15
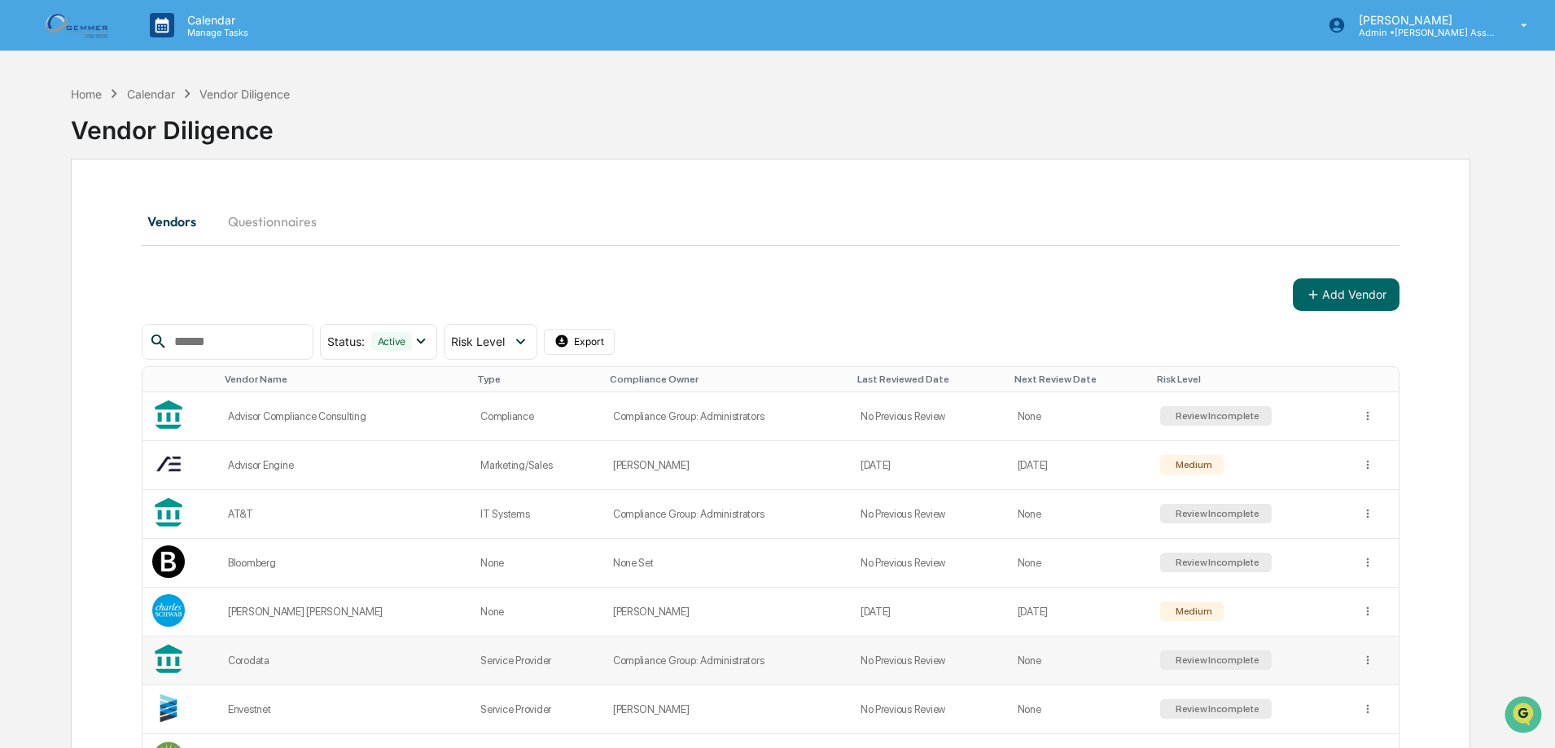
click at [257, 659] on div "Corodata" at bounding box center [344, 661] width 233 height 12
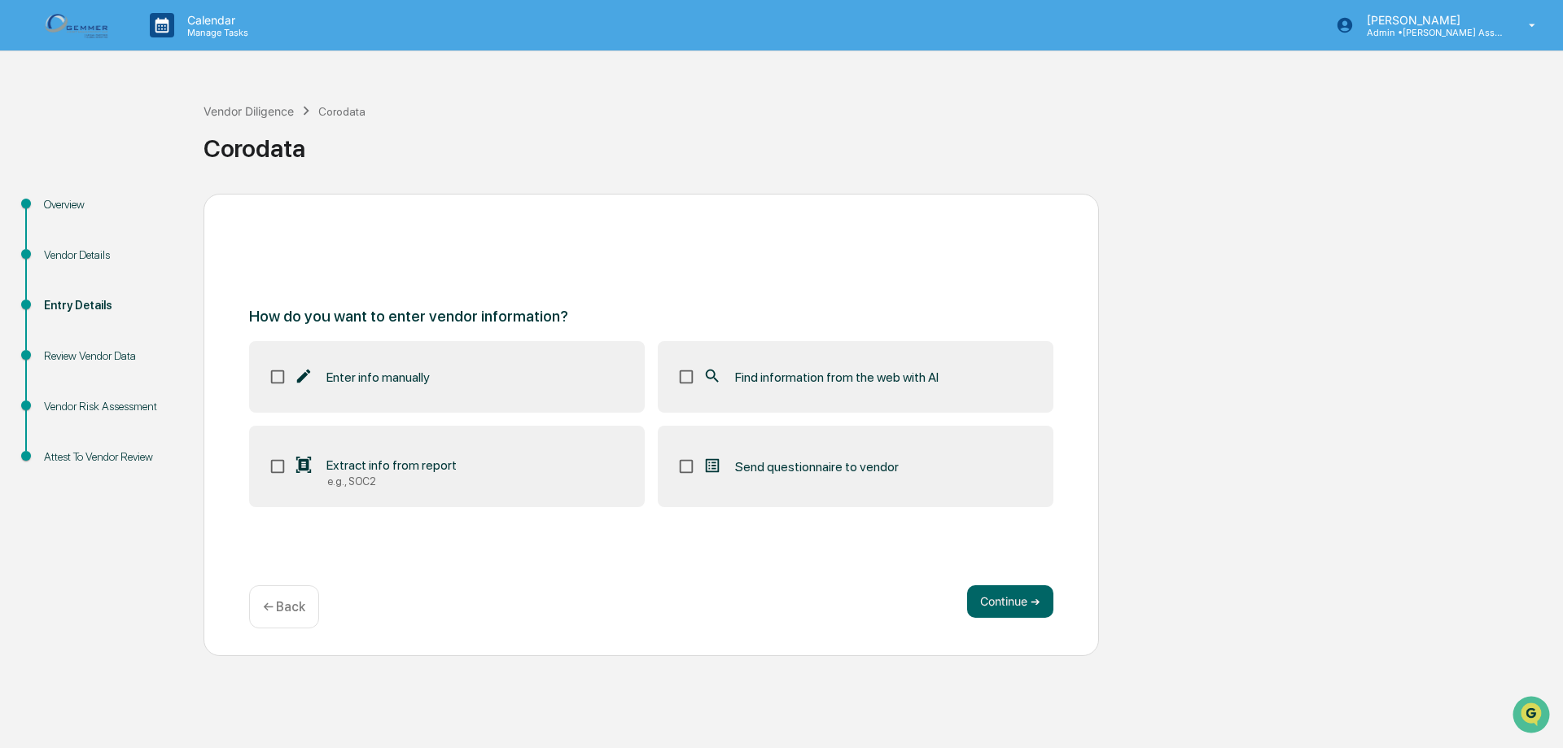
click at [107, 358] on div "Review Vendor Data" at bounding box center [111, 356] width 134 height 17
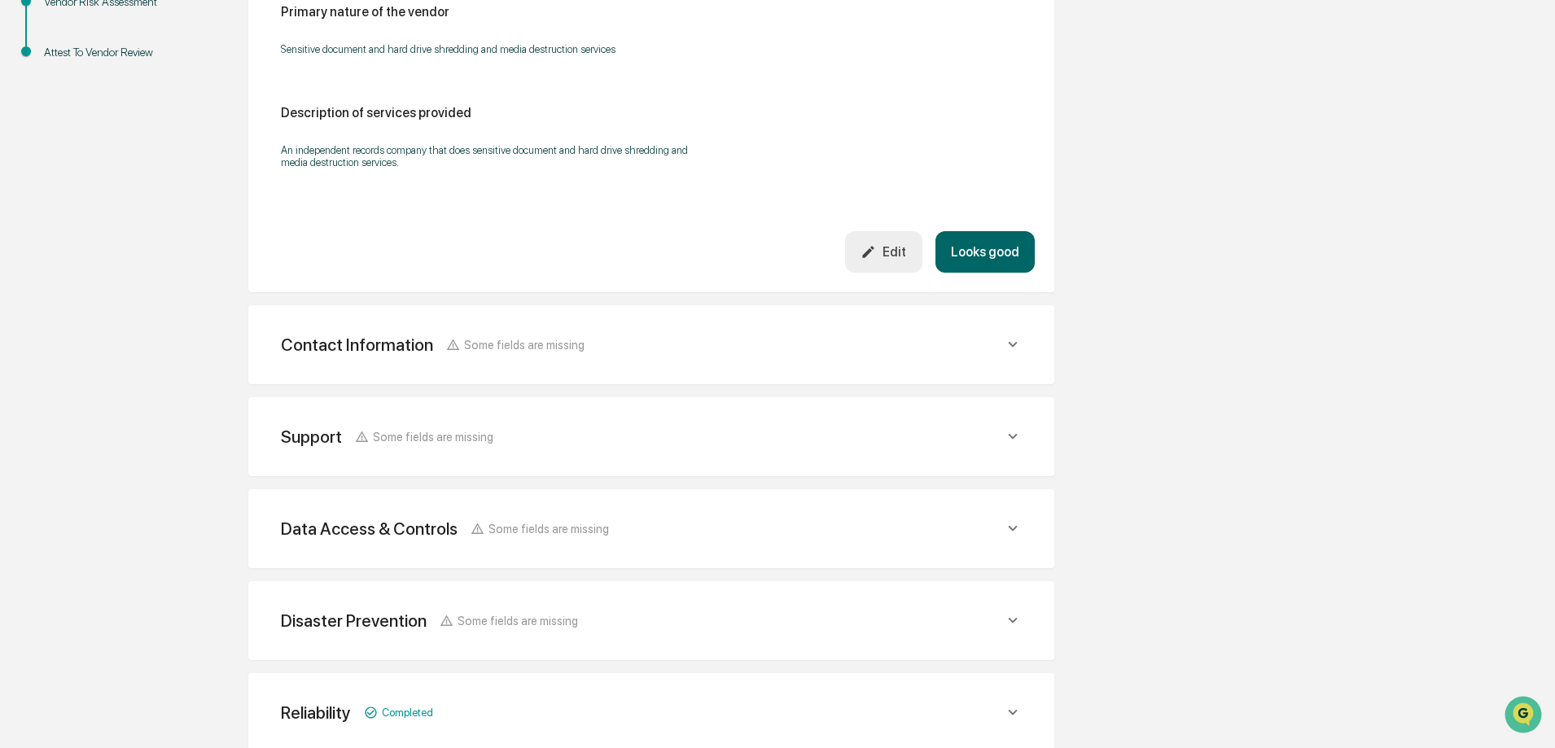
scroll to position [407, 0]
click at [453, 342] on icon at bounding box center [453, 342] width 14 height 14
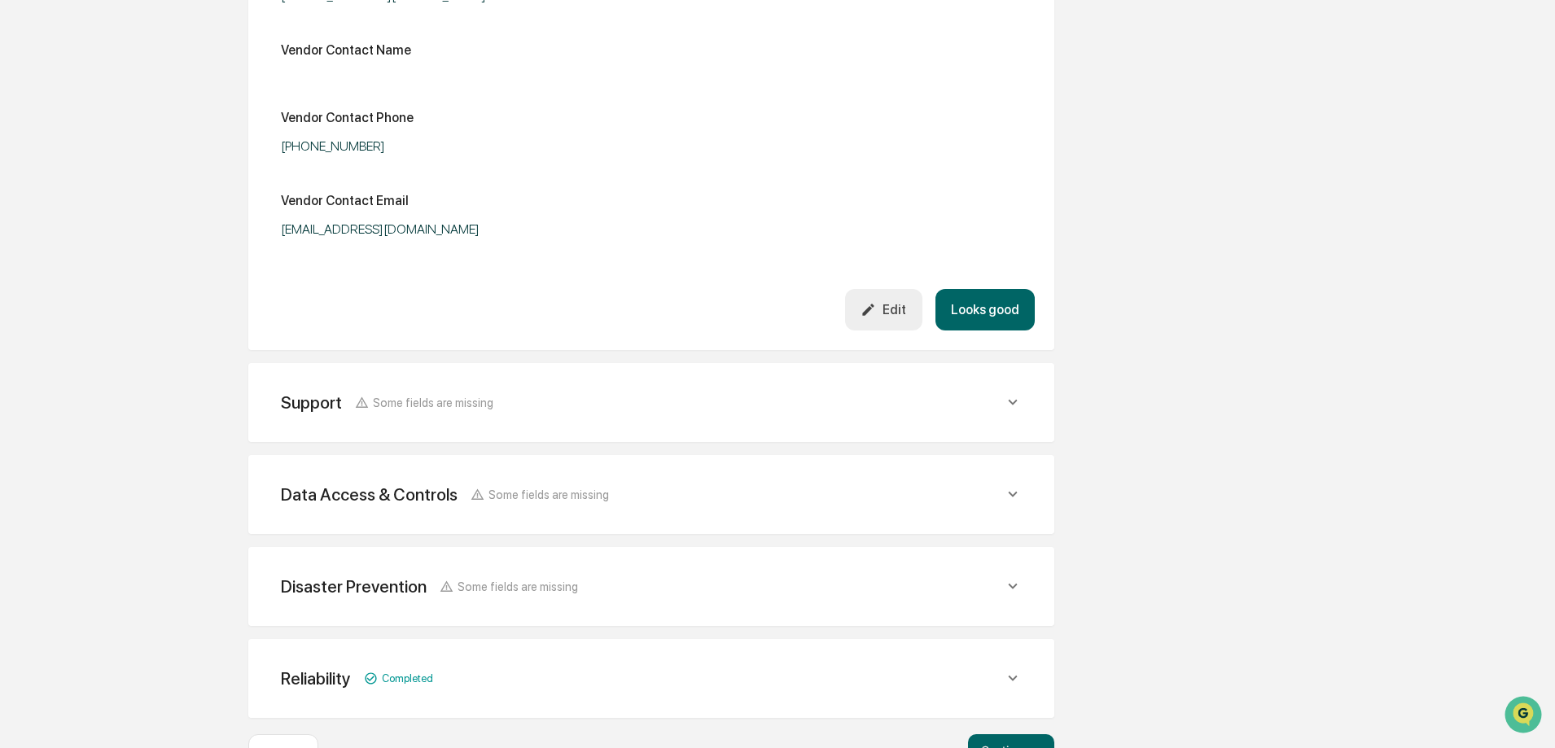
scroll to position [927, 0]
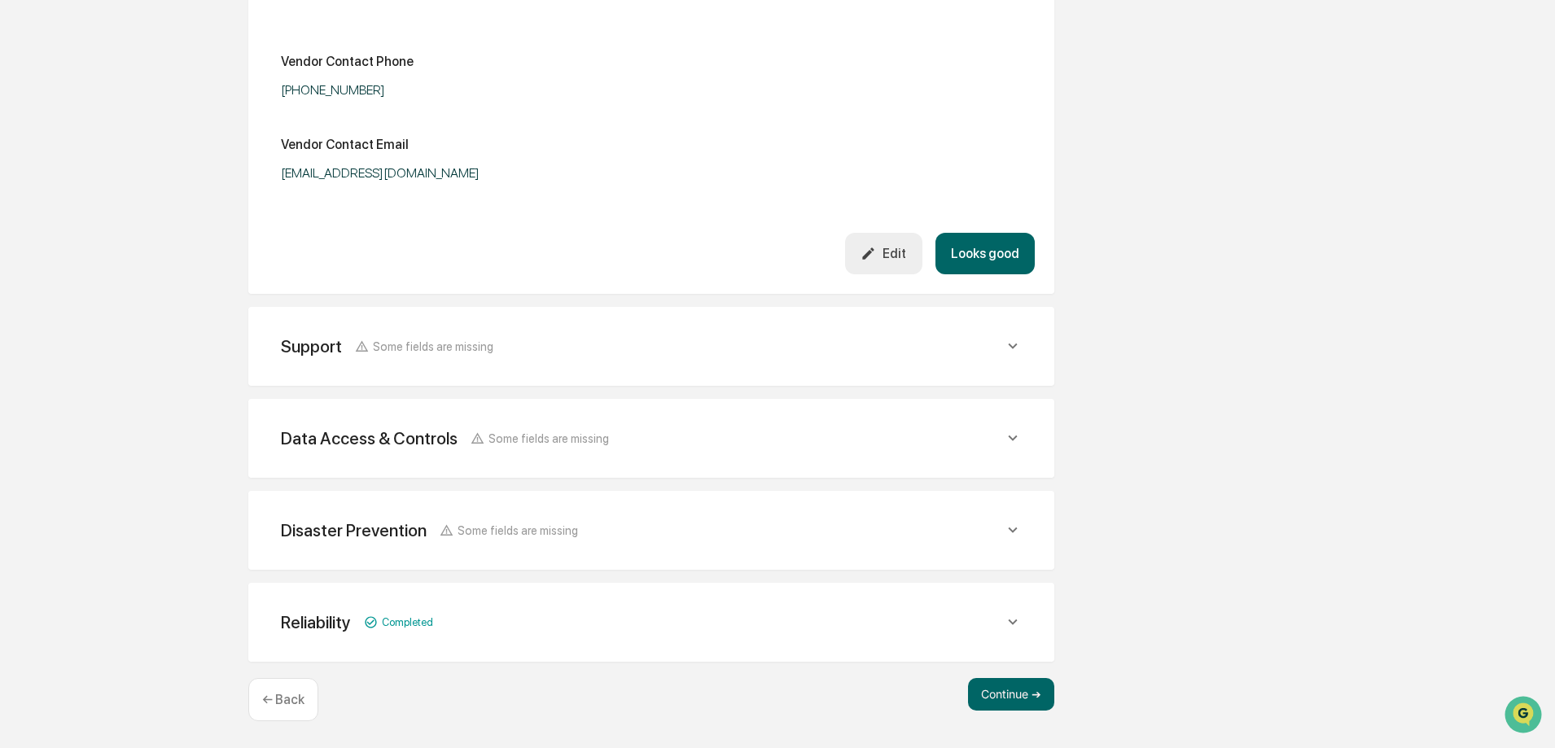
click at [441, 433] on div "Data Access & Controls" at bounding box center [369, 438] width 177 height 20
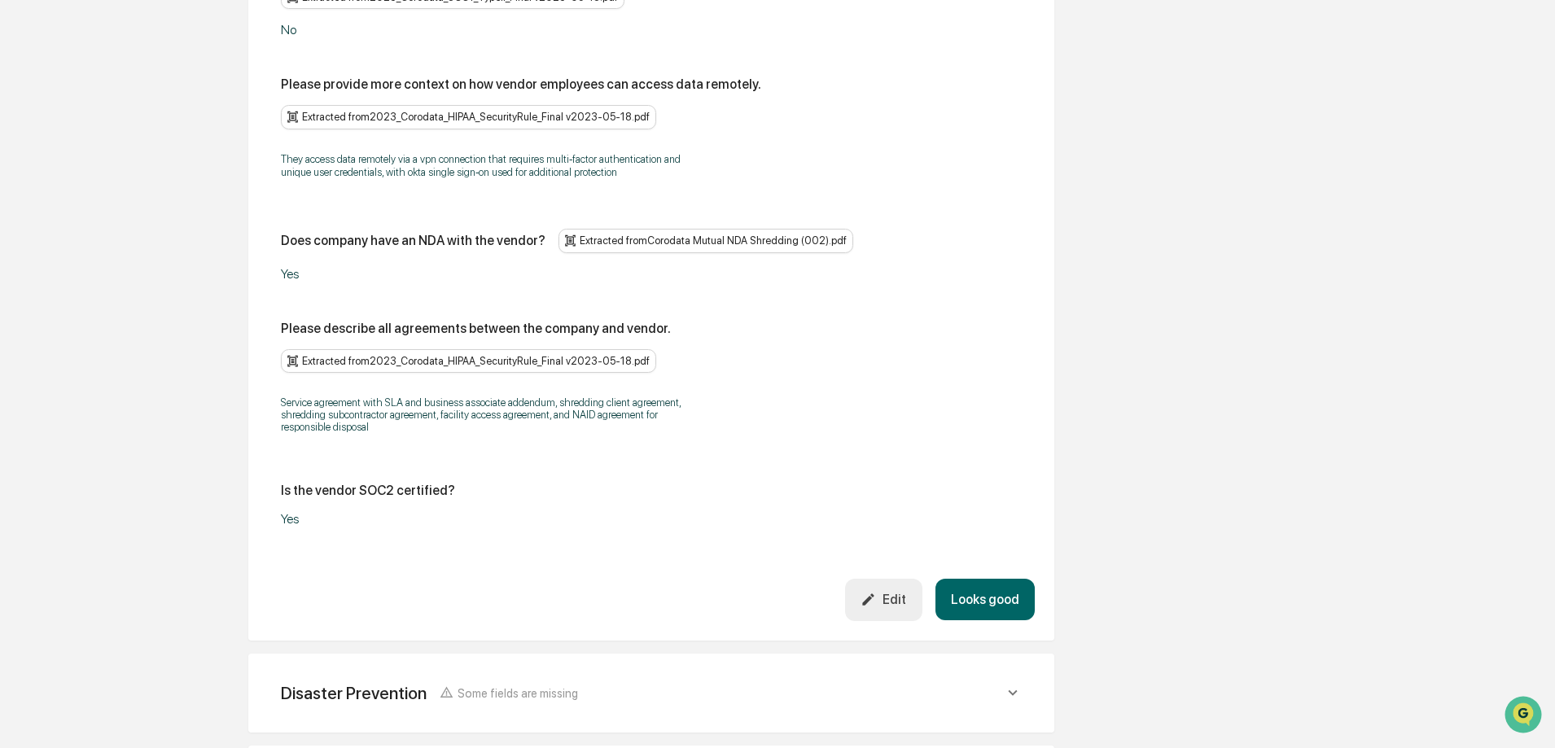
scroll to position [3137, 0]
